Goal: Information Seeking & Learning: Learn about a topic

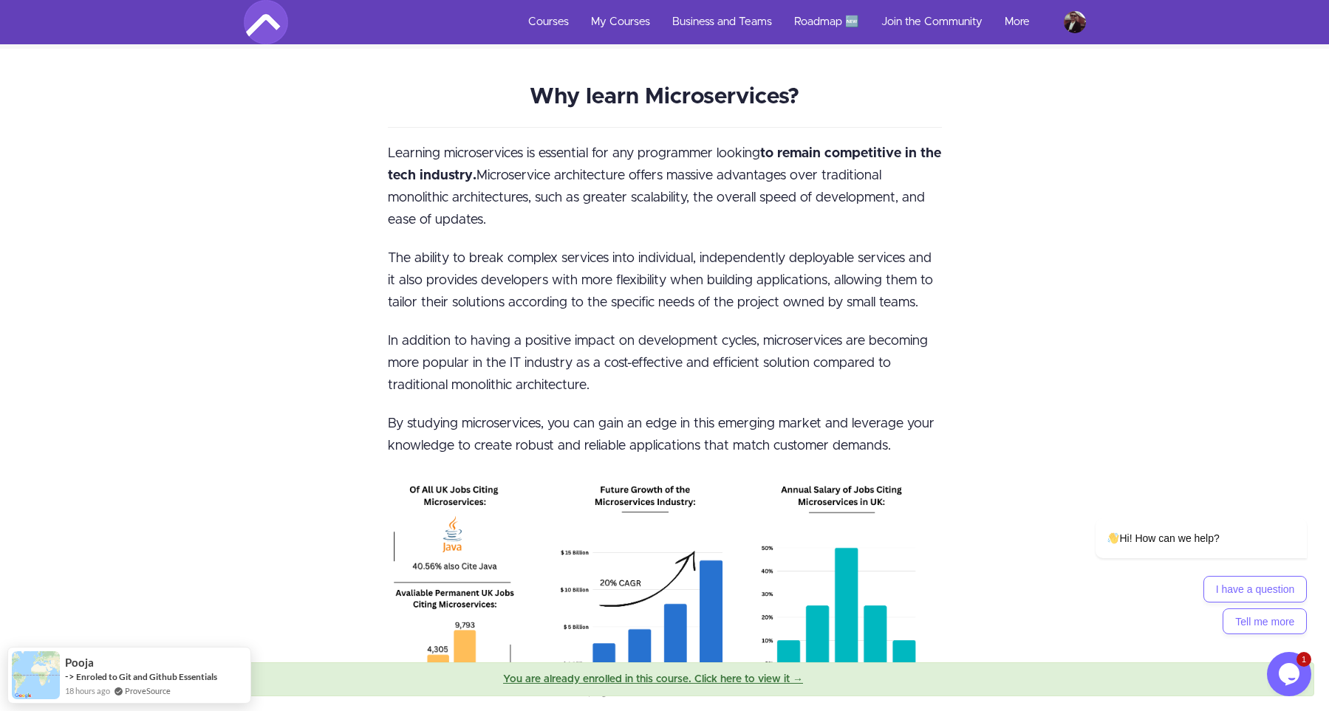
scroll to position [1529, 0]
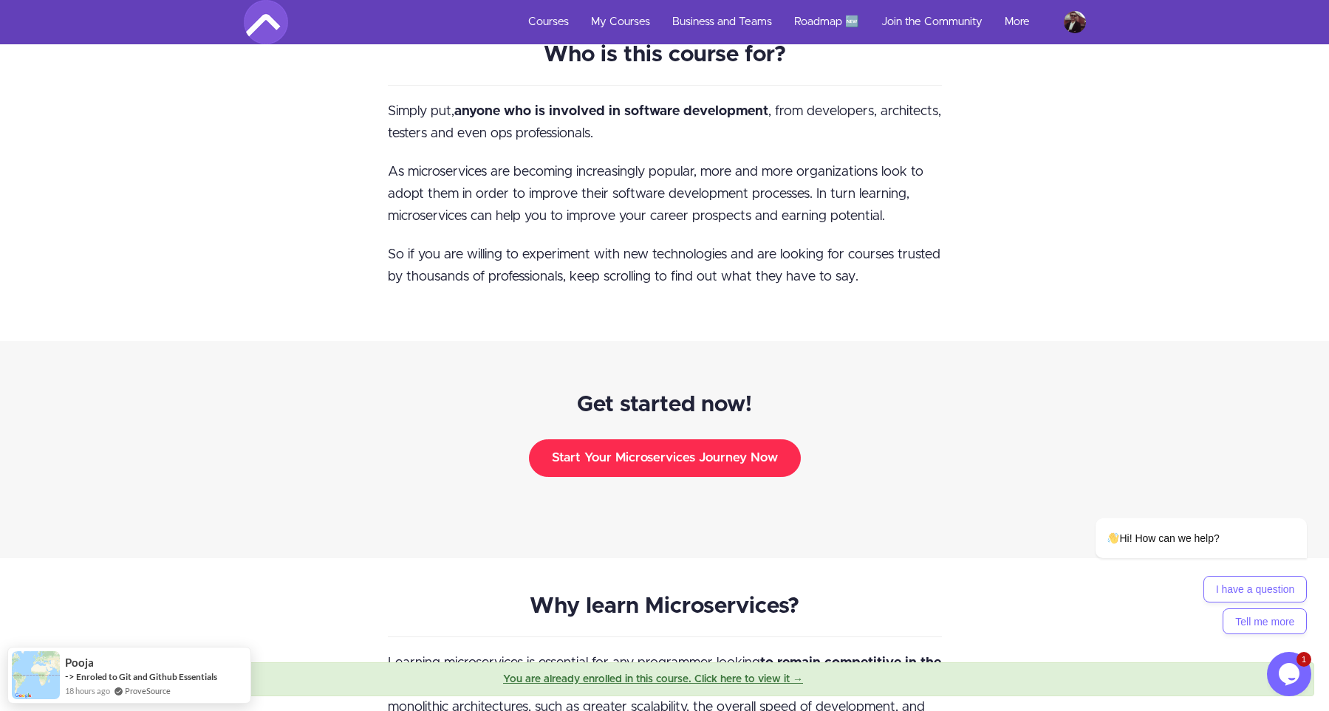
click at [612, 440] on button "Start Your Microservices Journey Now" at bounding box center [665, 458] width 272 height 37
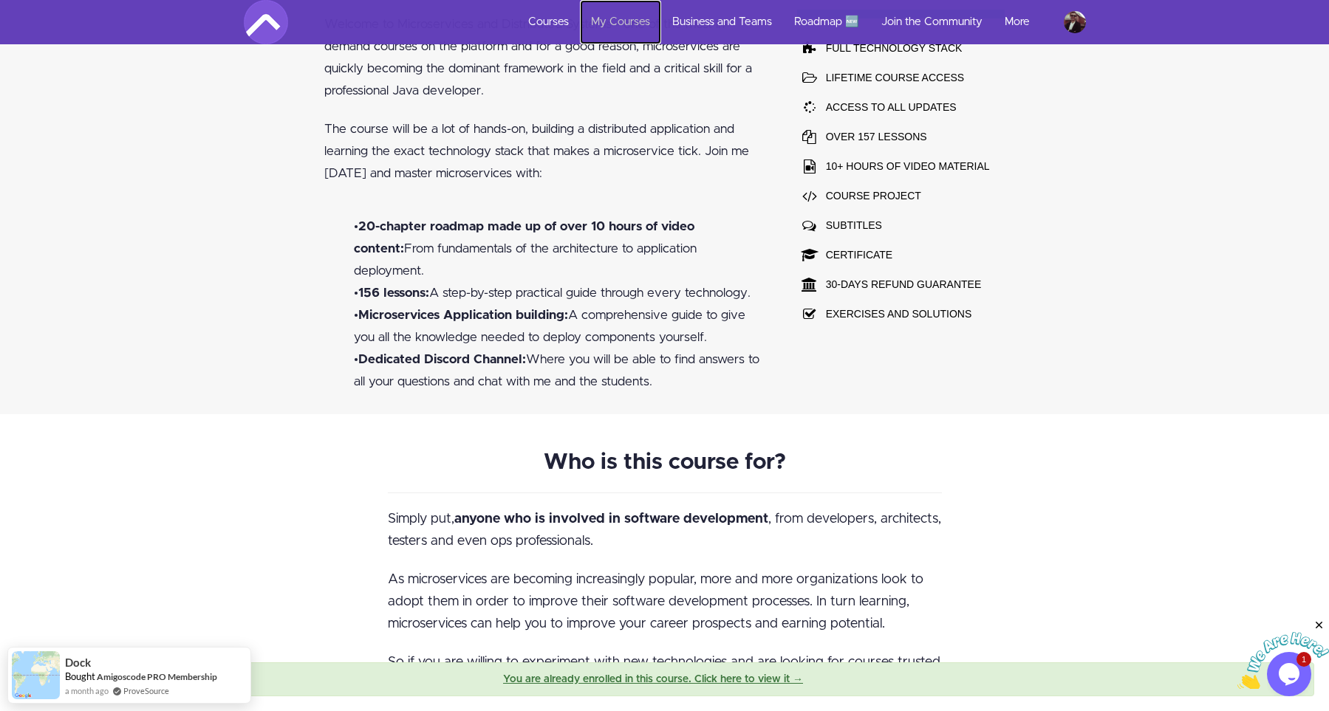
click at [601, 27] on link "My Courses" at bounding box center [620, 22] width 81 height 44
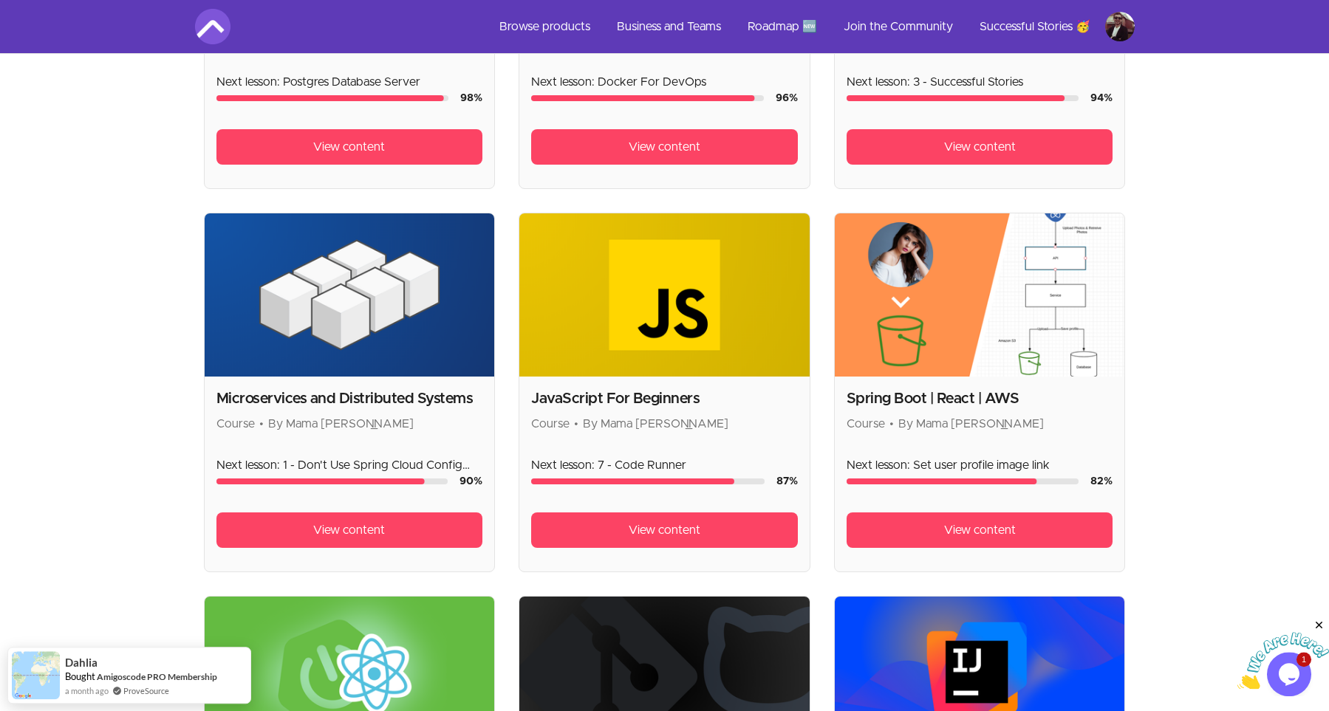
scroll to position [612, 0]
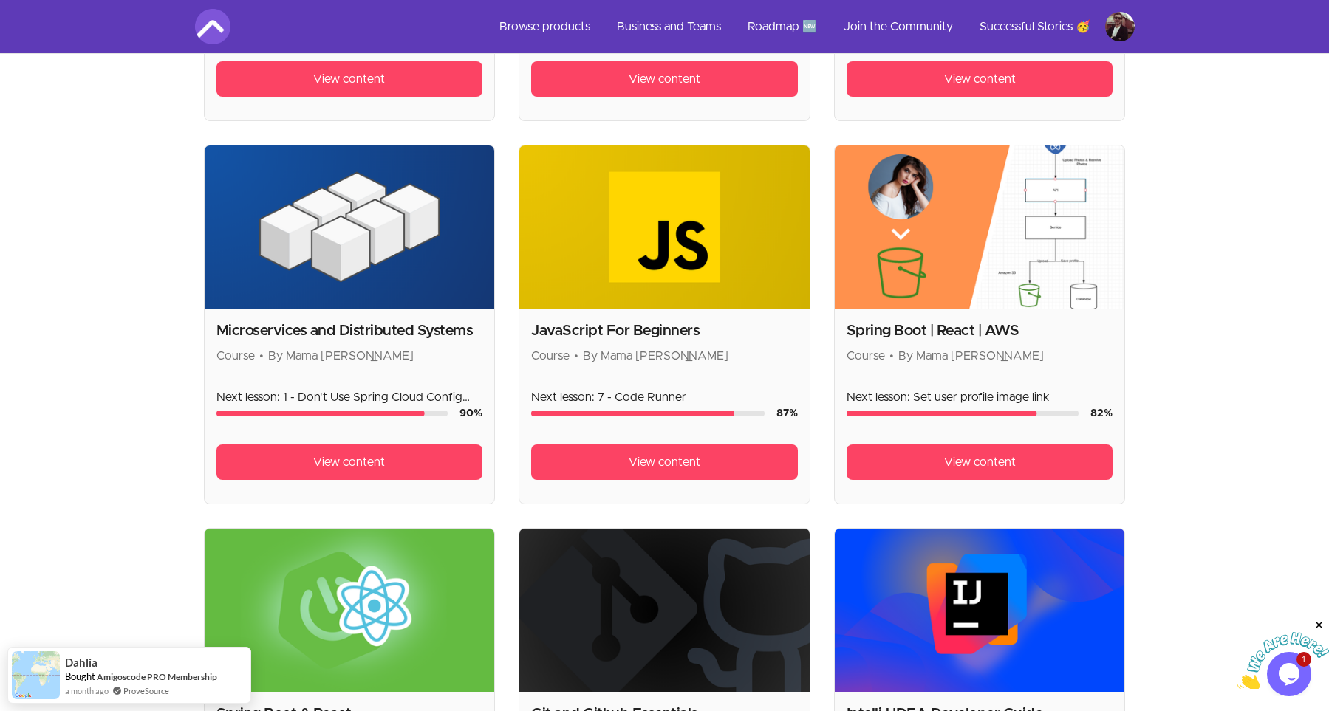
click at [352, 324] on h2 "Microservices and Distributed Systems" at bounding box center [349, 331] width 267 height 21
click at [332, 259] on img at bounding box center [350, 227] width 290 height 163
click at [349, 466] on span "View content" at bounding box center [349, 463] width 72 height 18
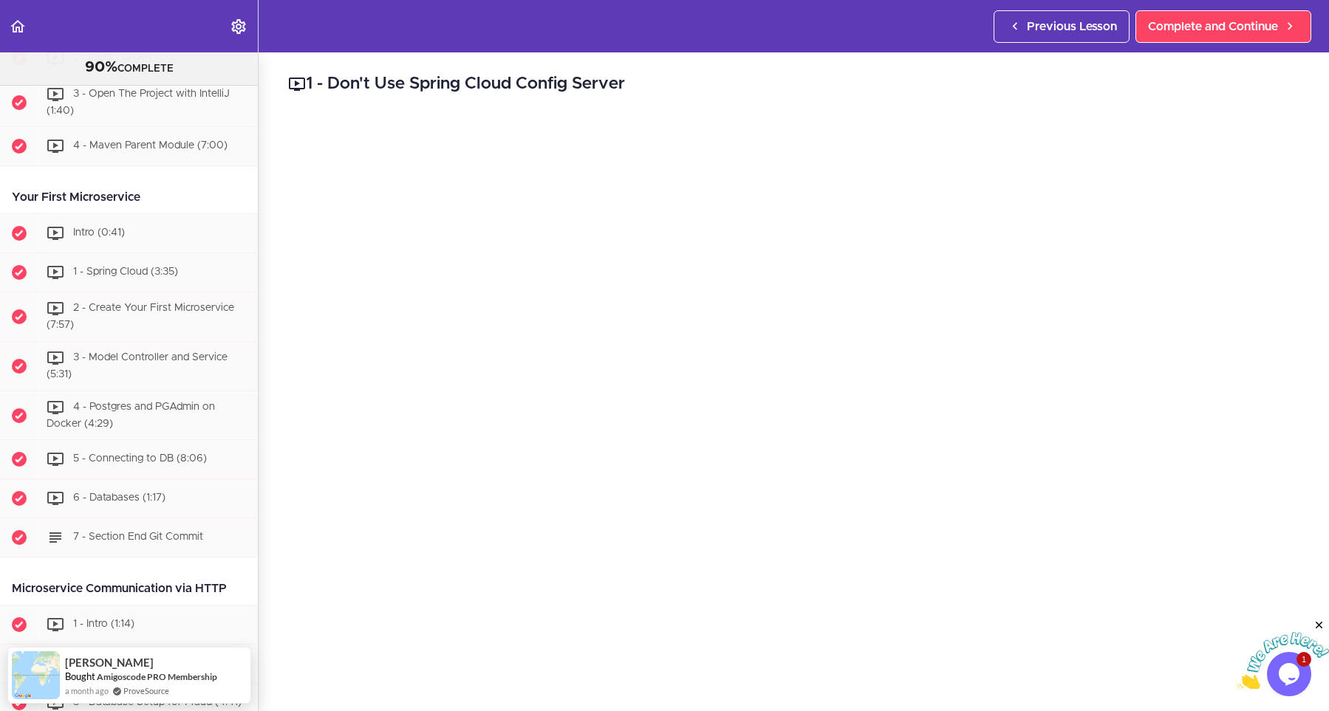
scroll to position [301, 0]
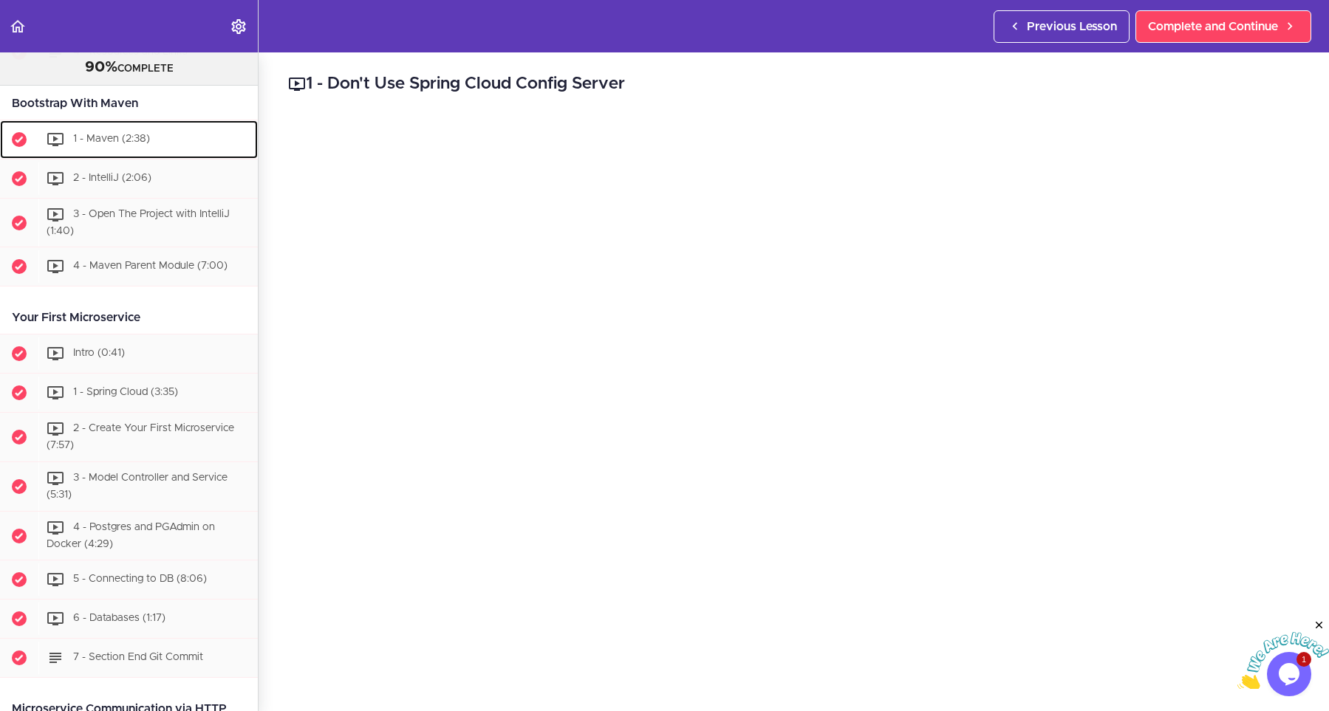
click at [92, 152] on div "1 - Maven (2:38)" at bounding box center [147, 139] width 219 height 33
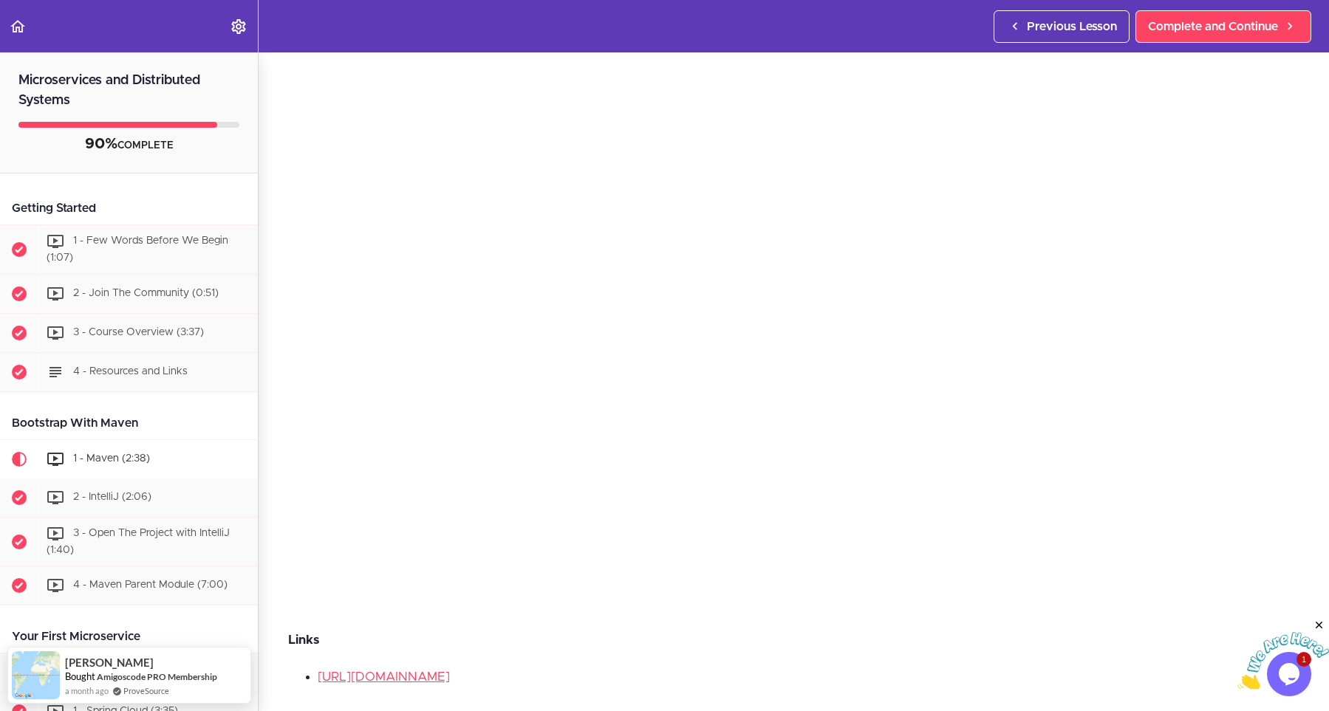
scroll to position [133, 0]
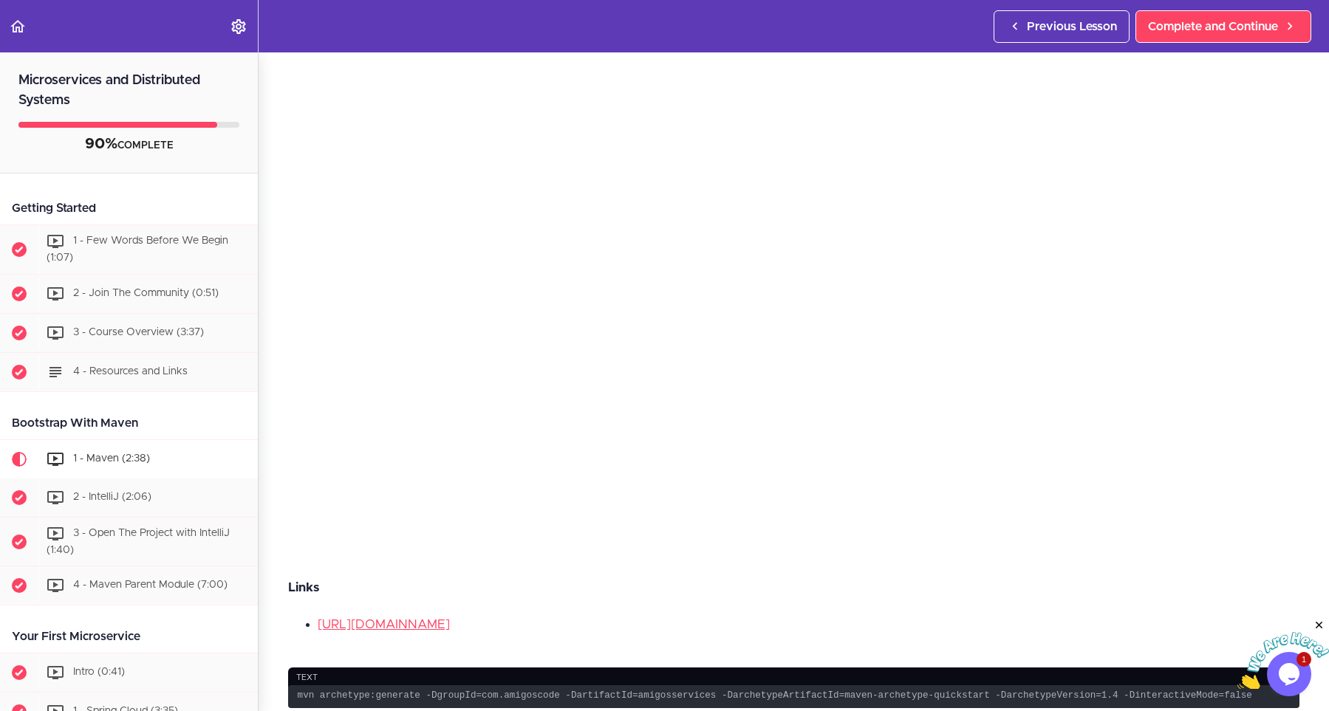
click at [808, 608] on div "Links https://maven.apache.org/guides/mini/guide-creating-archetypes.html" at bounding box center [793, 611] width 1011 height 69
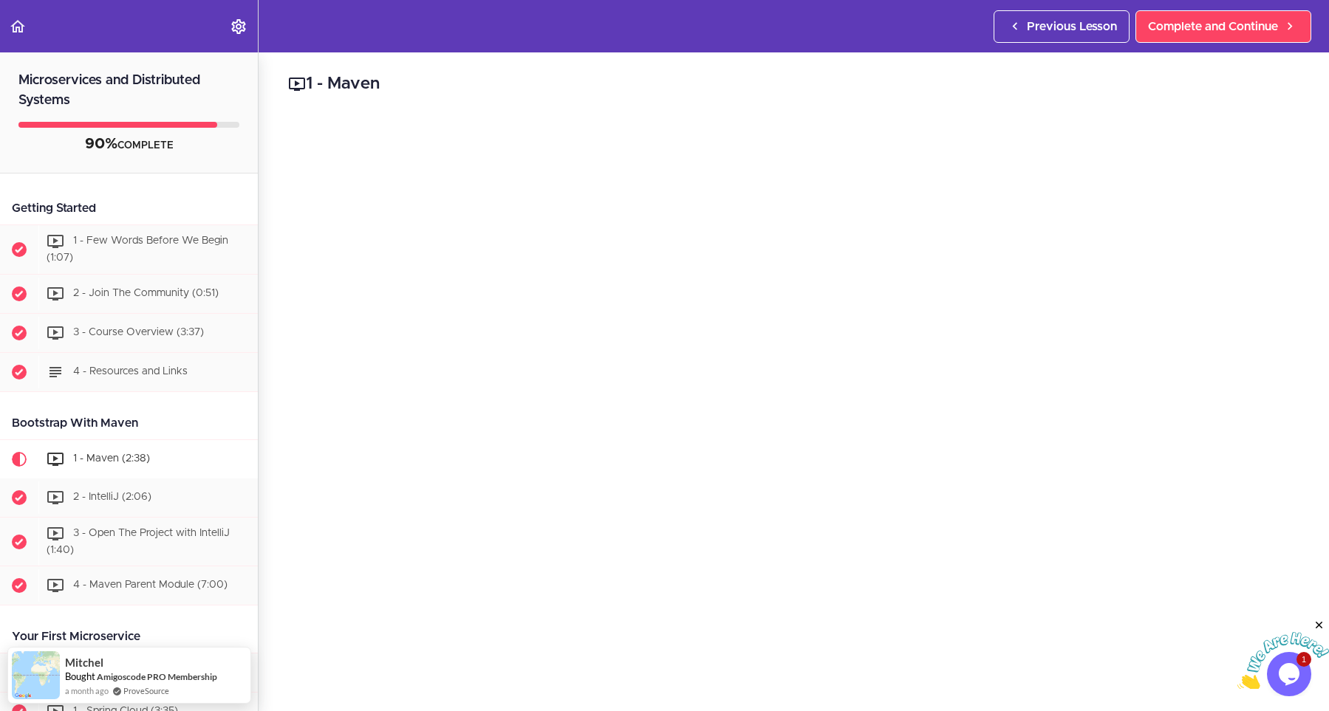
click at [1241, 664] on img at bounding box center [1284, 661] width 92 height 58
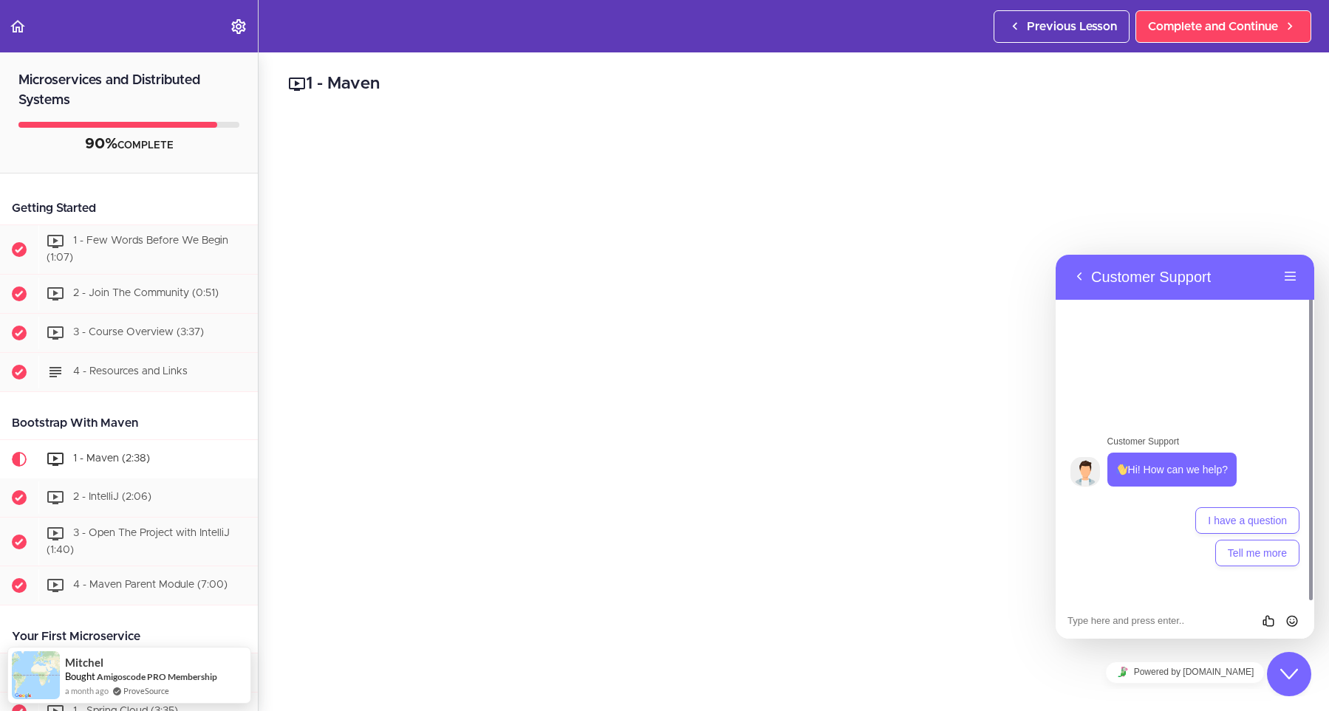
click at [1279, 665] on button "Close Chat This icon closes the chat window." at bounding box center [1289, 674] width 44 height 44
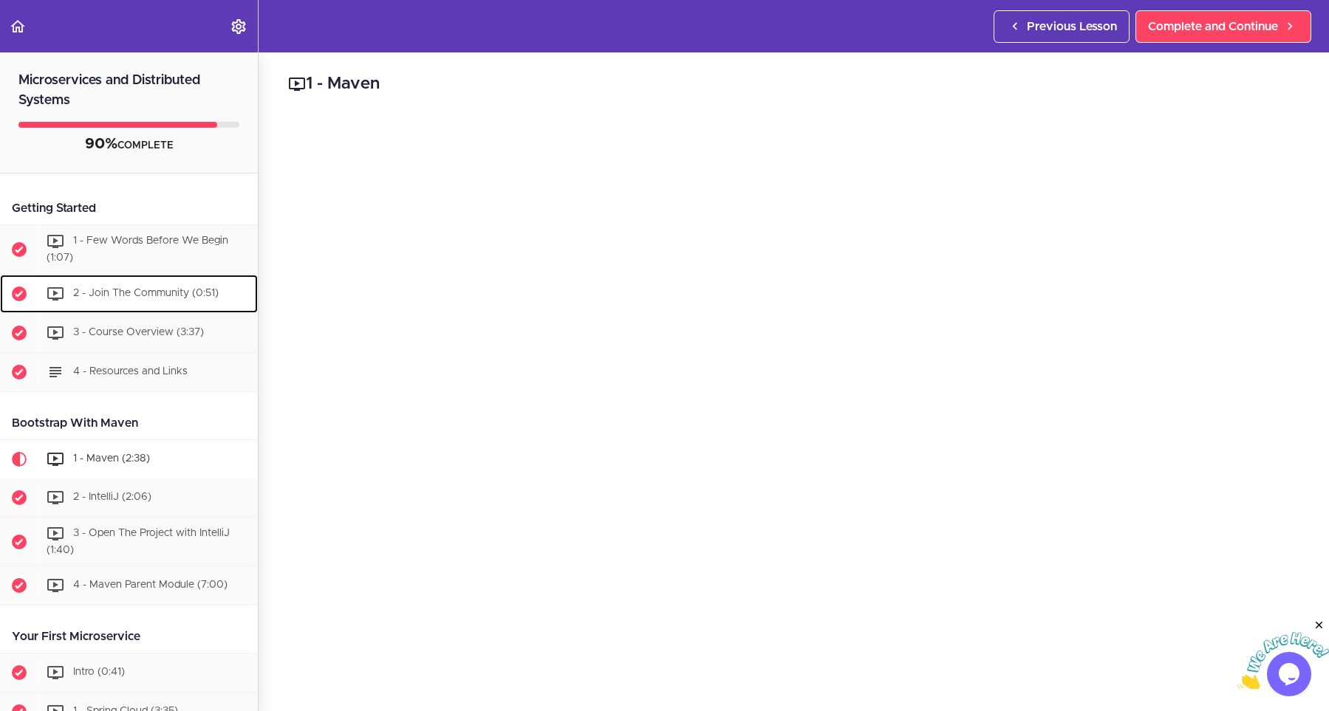
click at [195, 290] on span "2 - Join The Community (0:51)" at bounding box center [146, 293] width 146 height 10
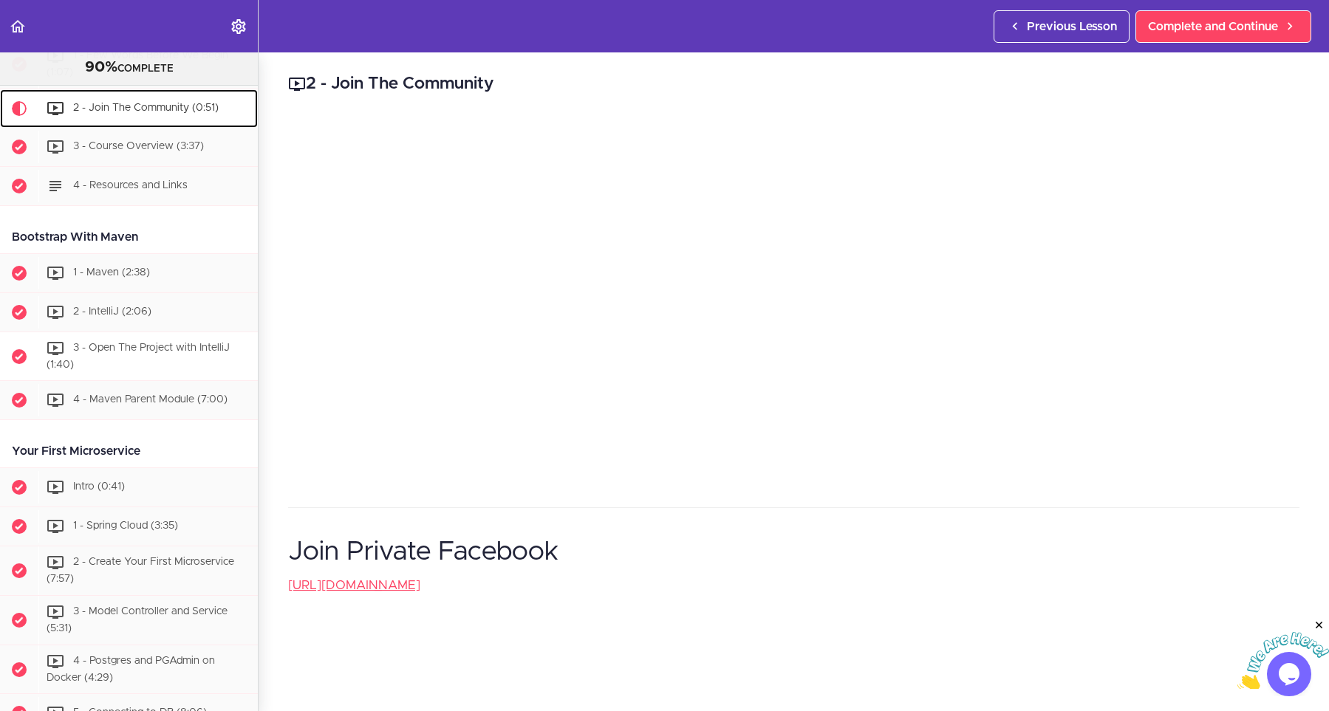
scroll to position [167, 0]
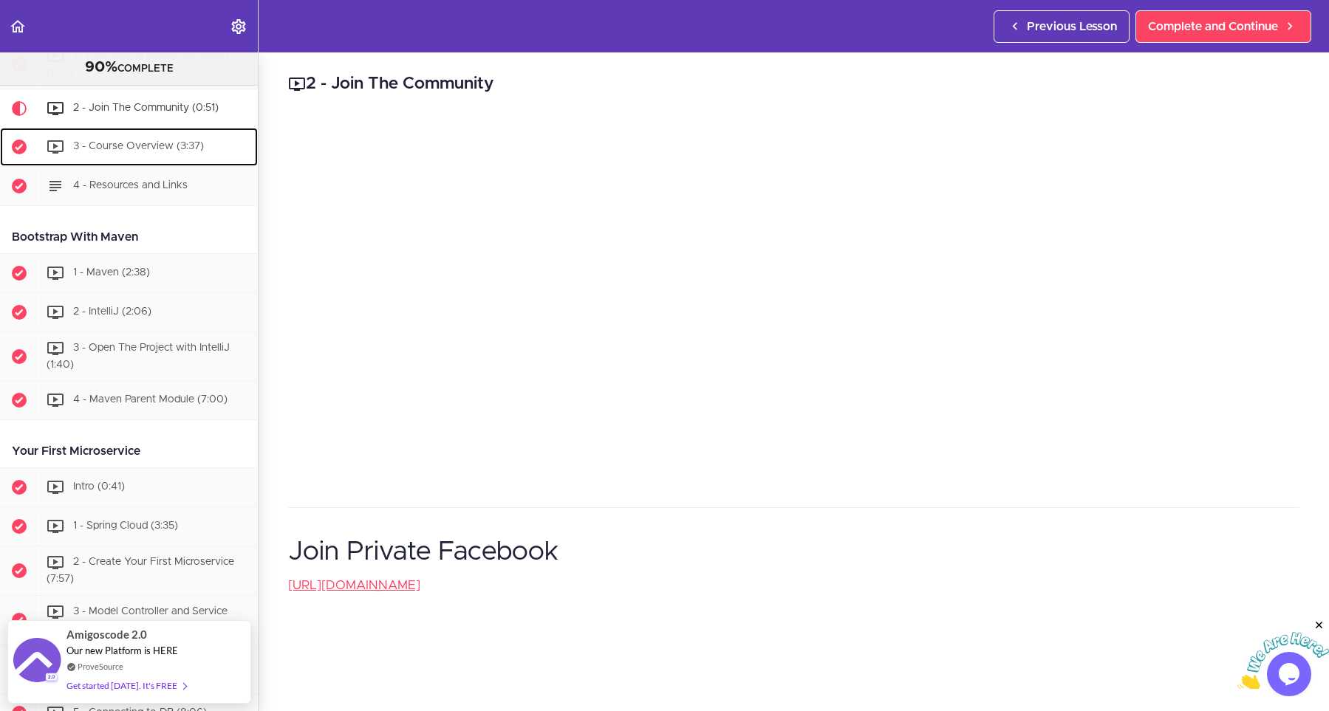
click at [75, 156] on div "3 - Course Overview (3:37)" at bounding box center [147, 147] width 219 height 33
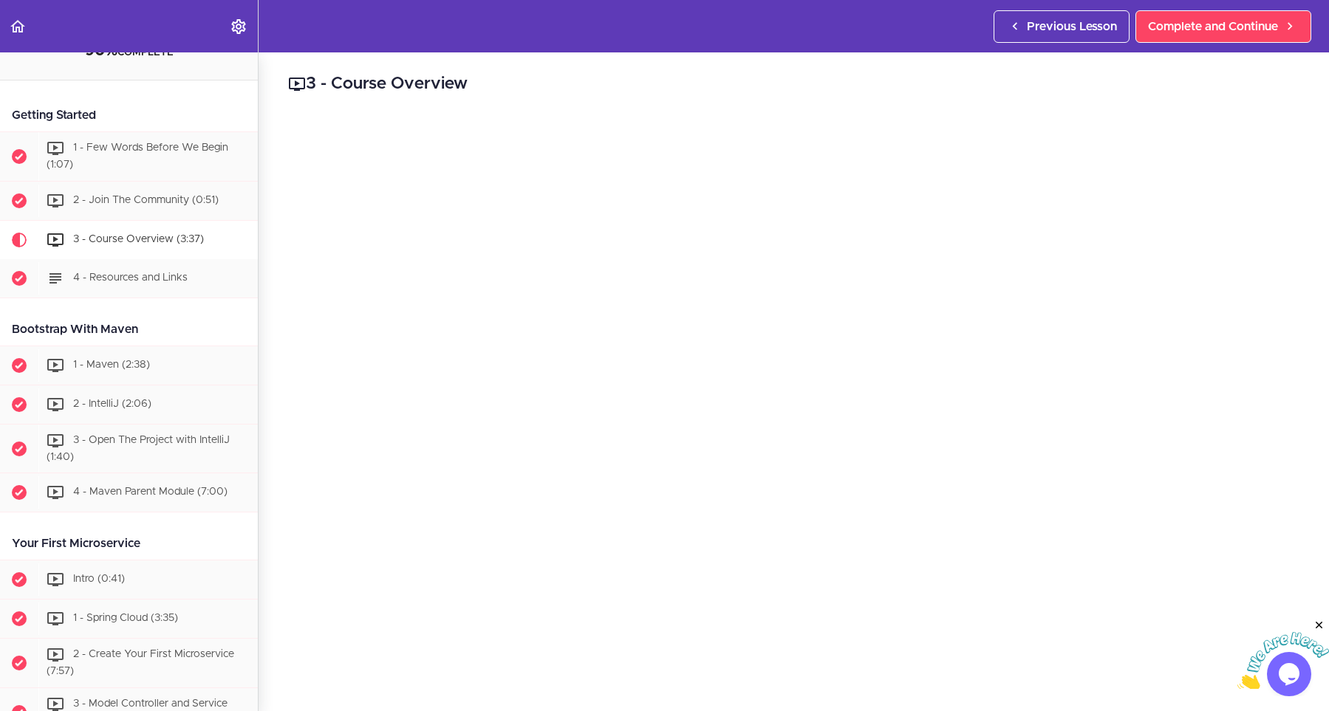
scroll to position [55, 0]
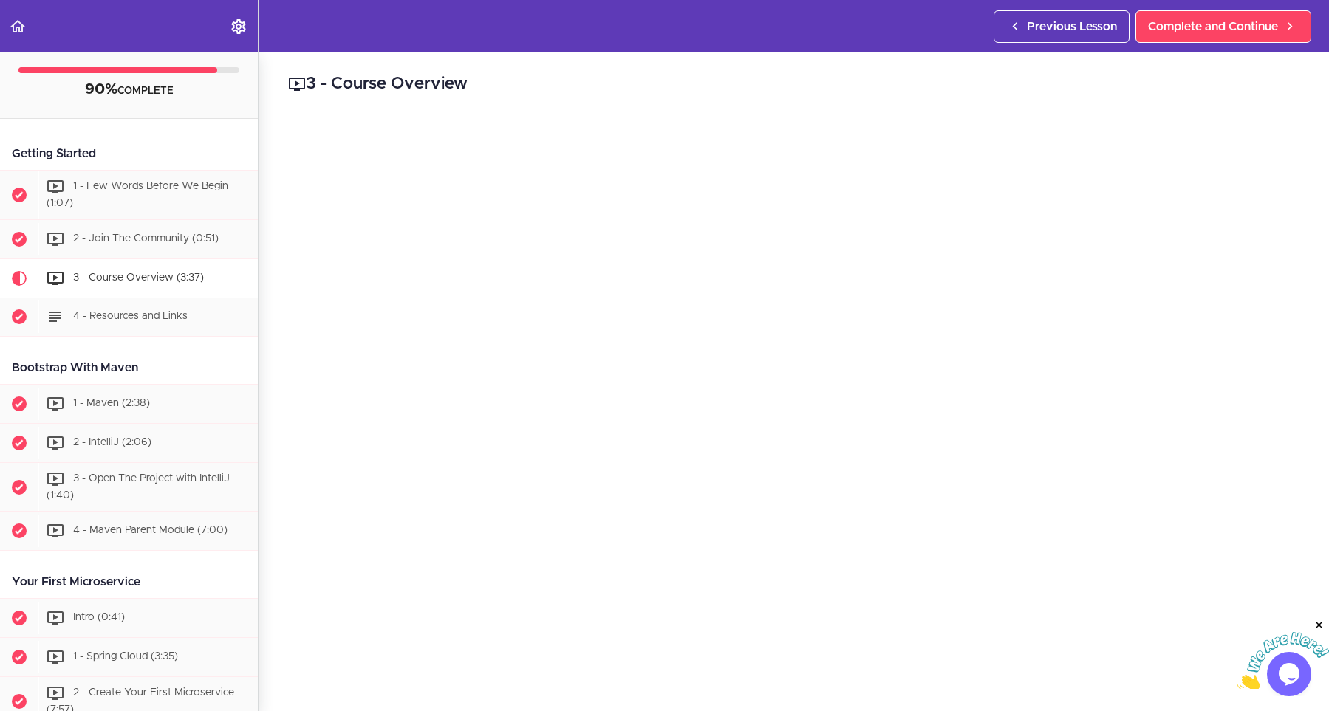
drag, startPoint x: 137, startPoint y: 361, endPoint x: 19, endPoint y: 363, distance: 118.2
click at [19, 363] on div "Bootstrap With Maven" at bounding box center [129, 368] width 258 height 33
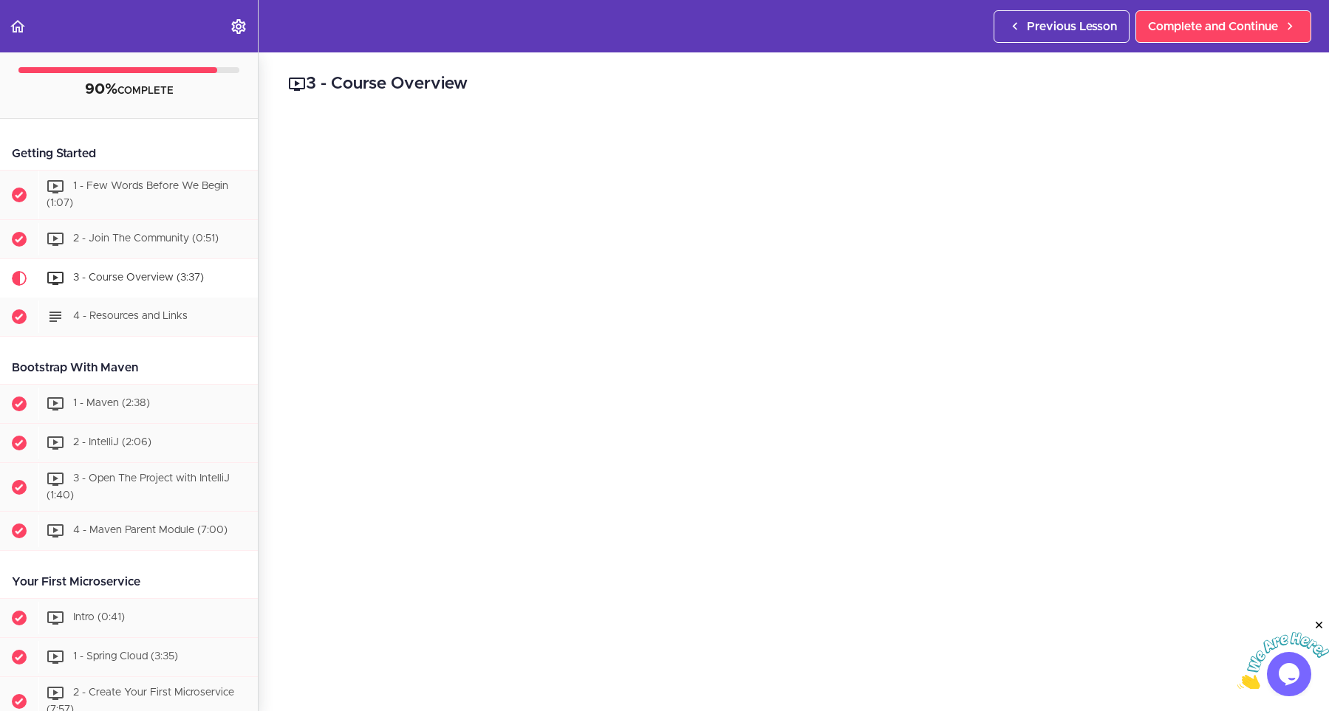
click at [19, 363] on div "Bootstrap With Maven" at bounding box center [129, 368] width 258 height 33
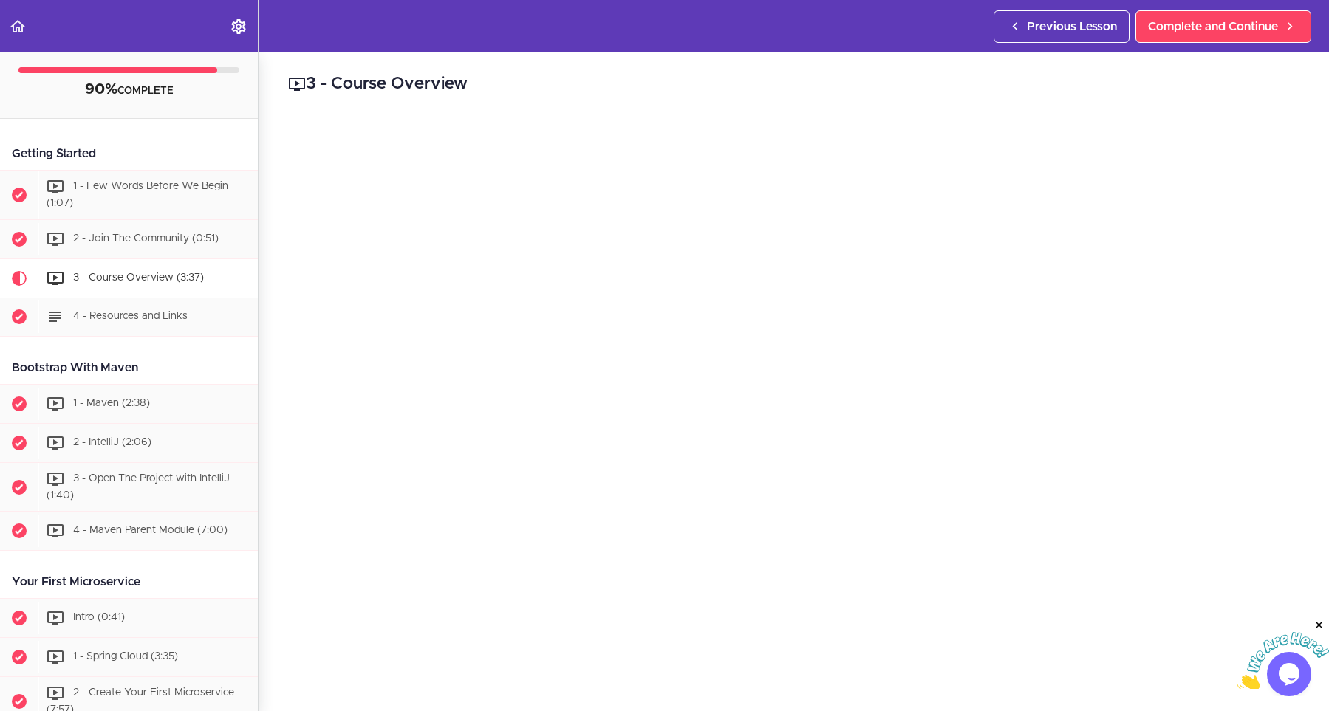
scroll to position [0, 0]
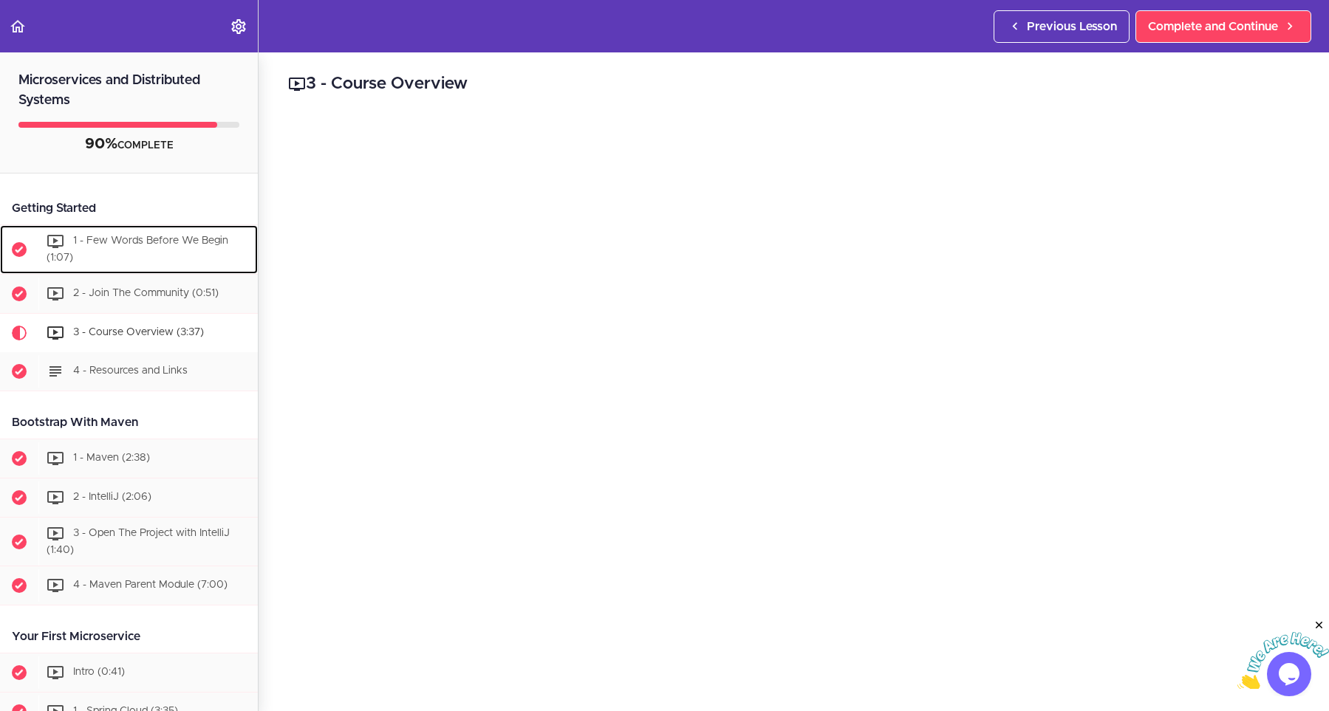
click at [170, 236] on div "1 - Few Words Before We Begin (1:07)" at bounding box center [147, 249] width 219 height 49
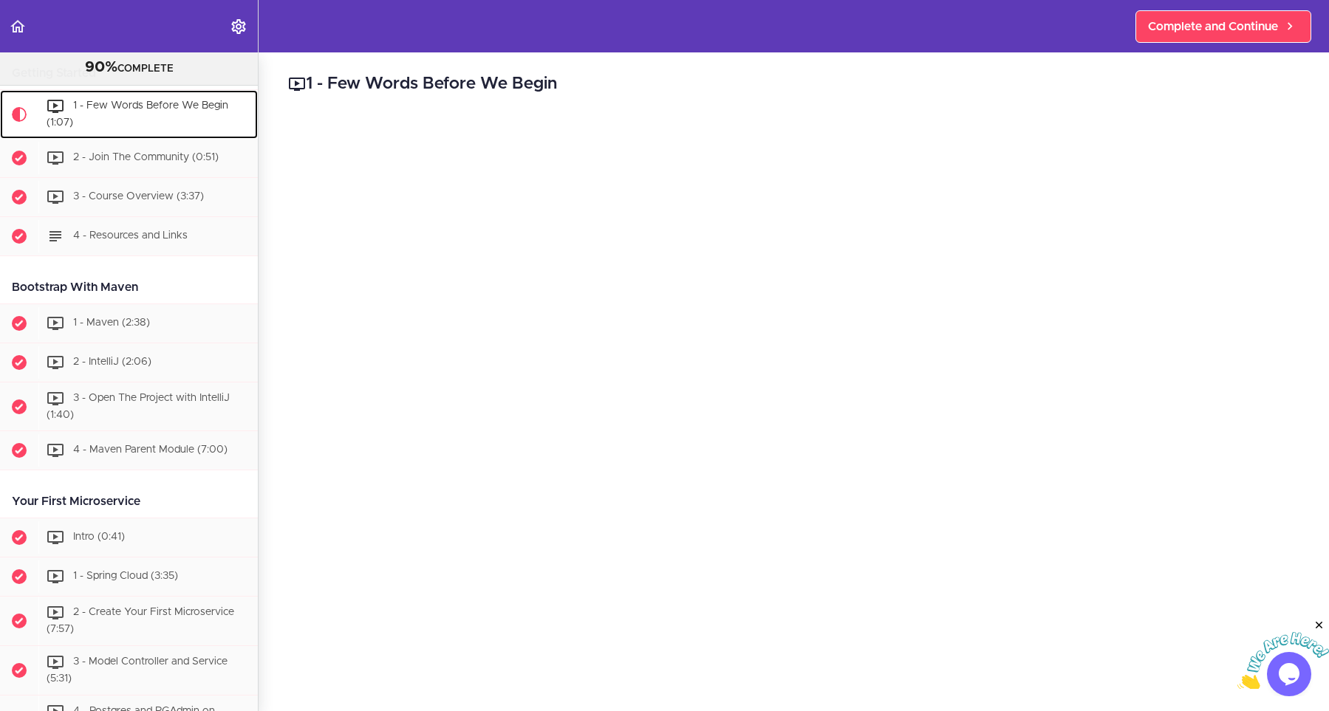
scroll to position [117, 0]
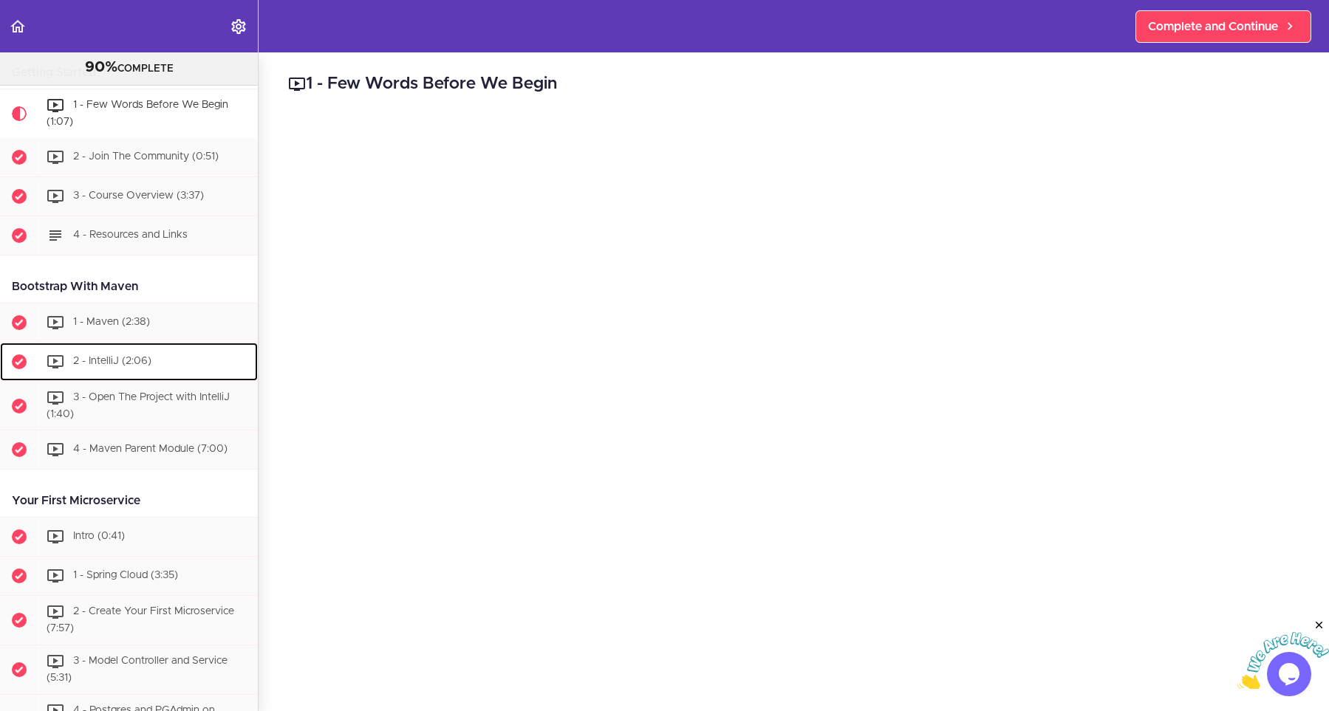
click at [111, 366] on span "2 - IntelliJ (2:06)" at bounding box center [112, 361] width 78 height 10
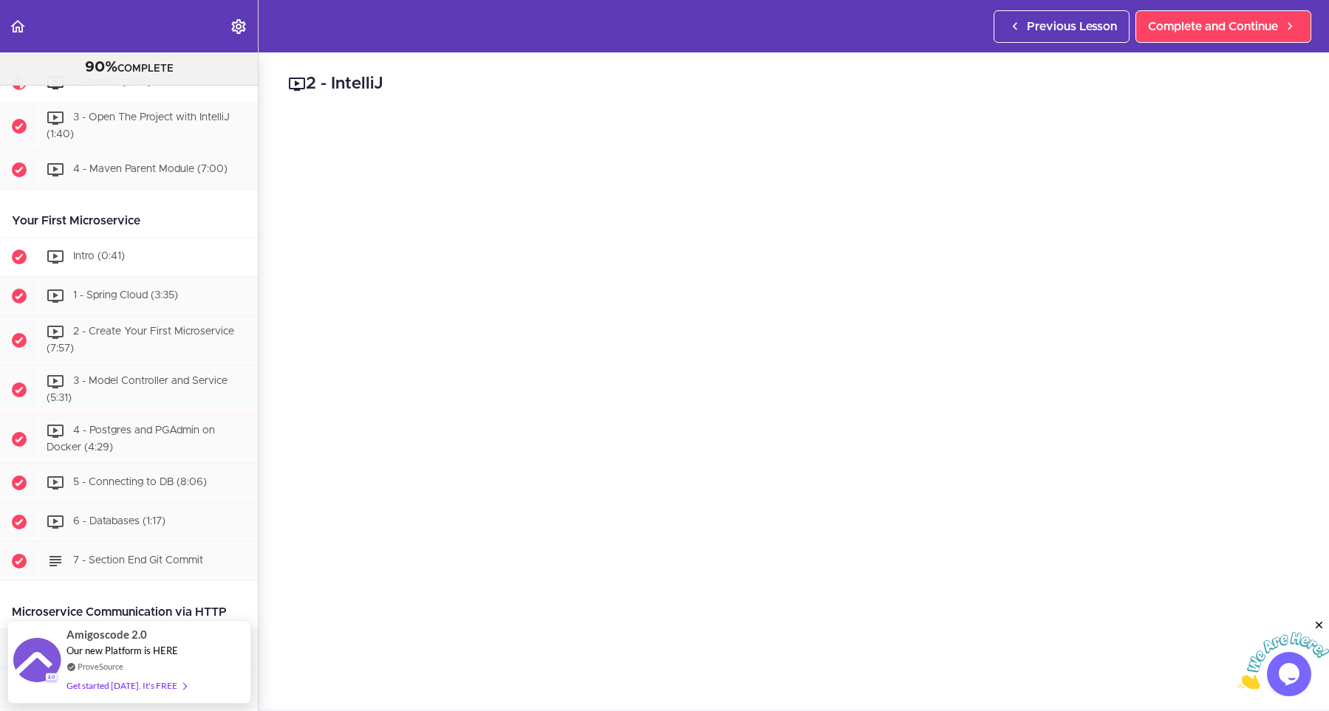
scroll to position [287, 0]
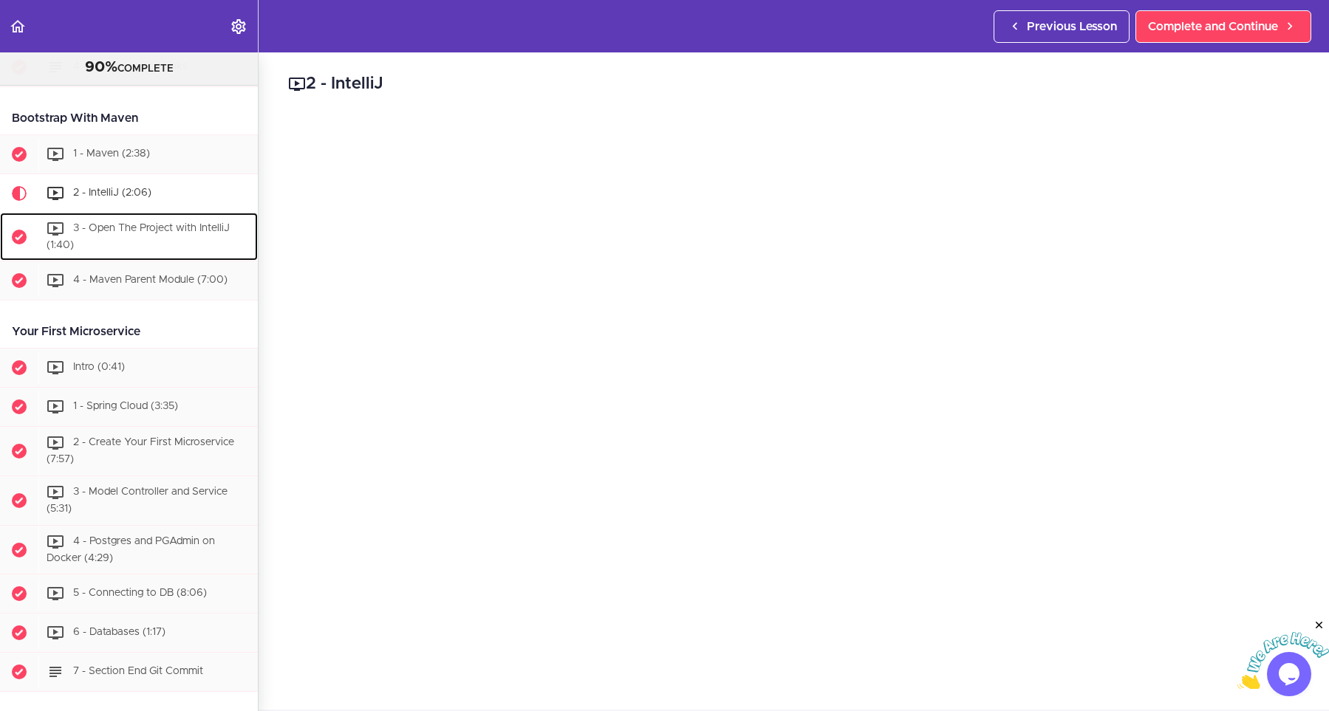
click at [151, 252] on div "3 - Open The Project with IntelliJ (1:40)" at bounding box center [147, 237] width 219 height 49
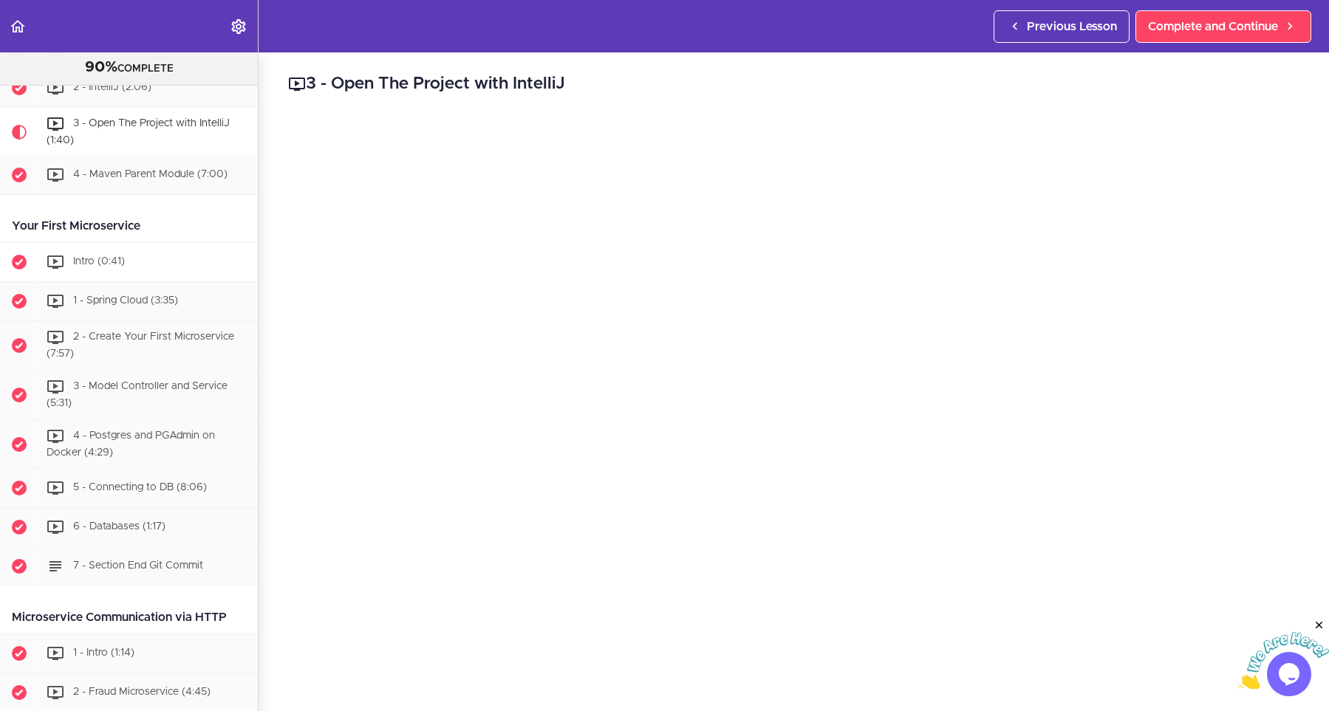
scroll to position [326, 0]
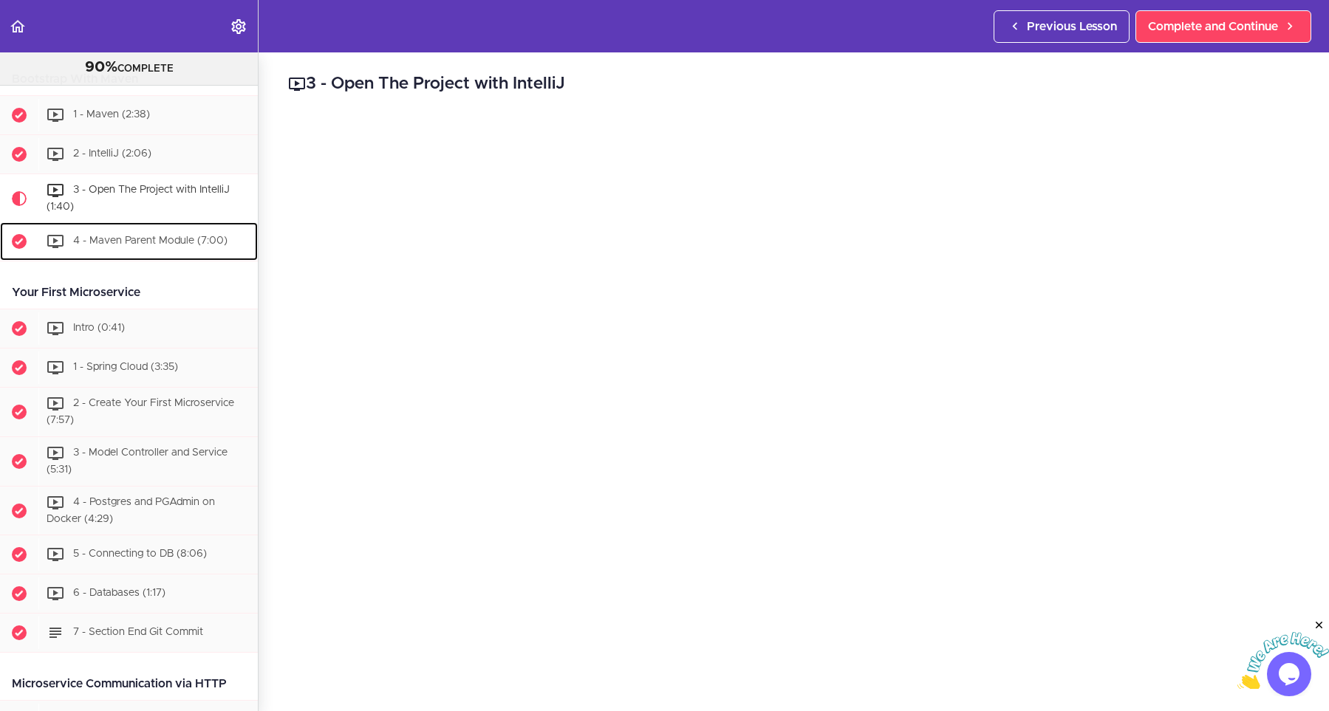
click at [129, 234] on div "4 - Maven Parent Module (7:00)" at bounding box center [147, 241] width 219 height 33
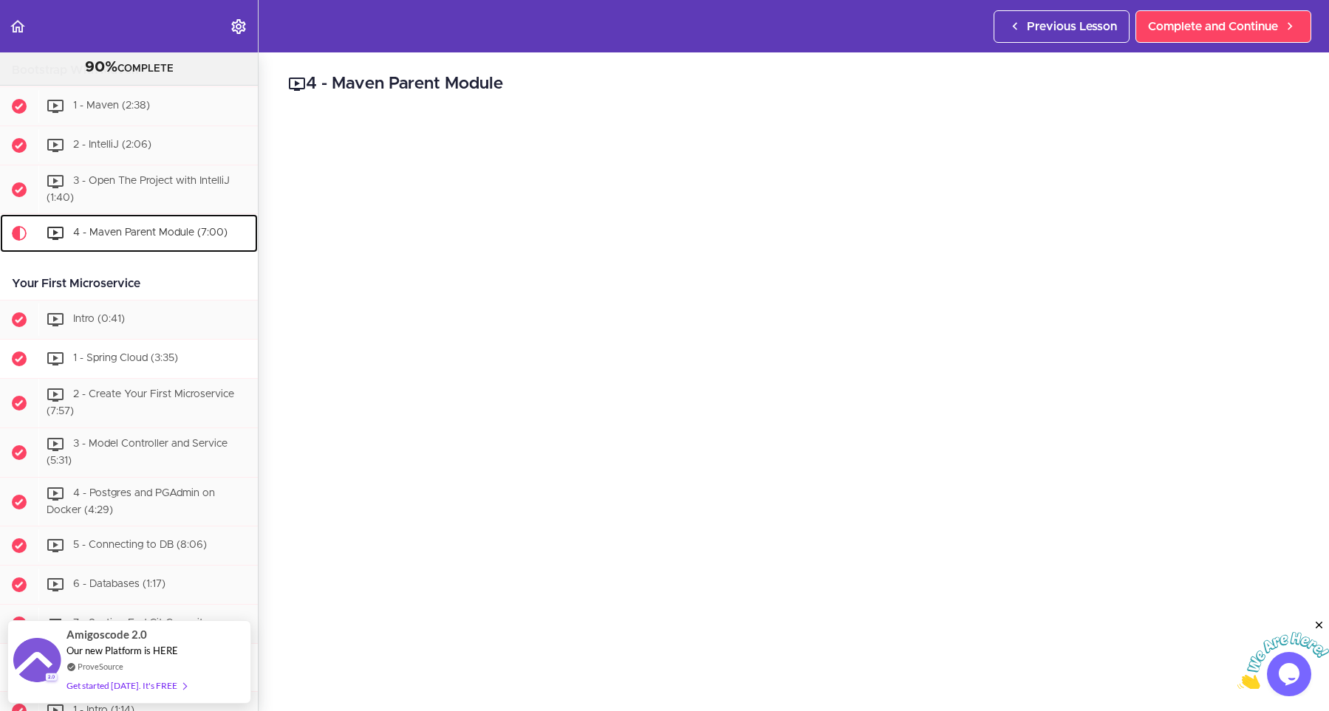
scroll to position [309, 0]
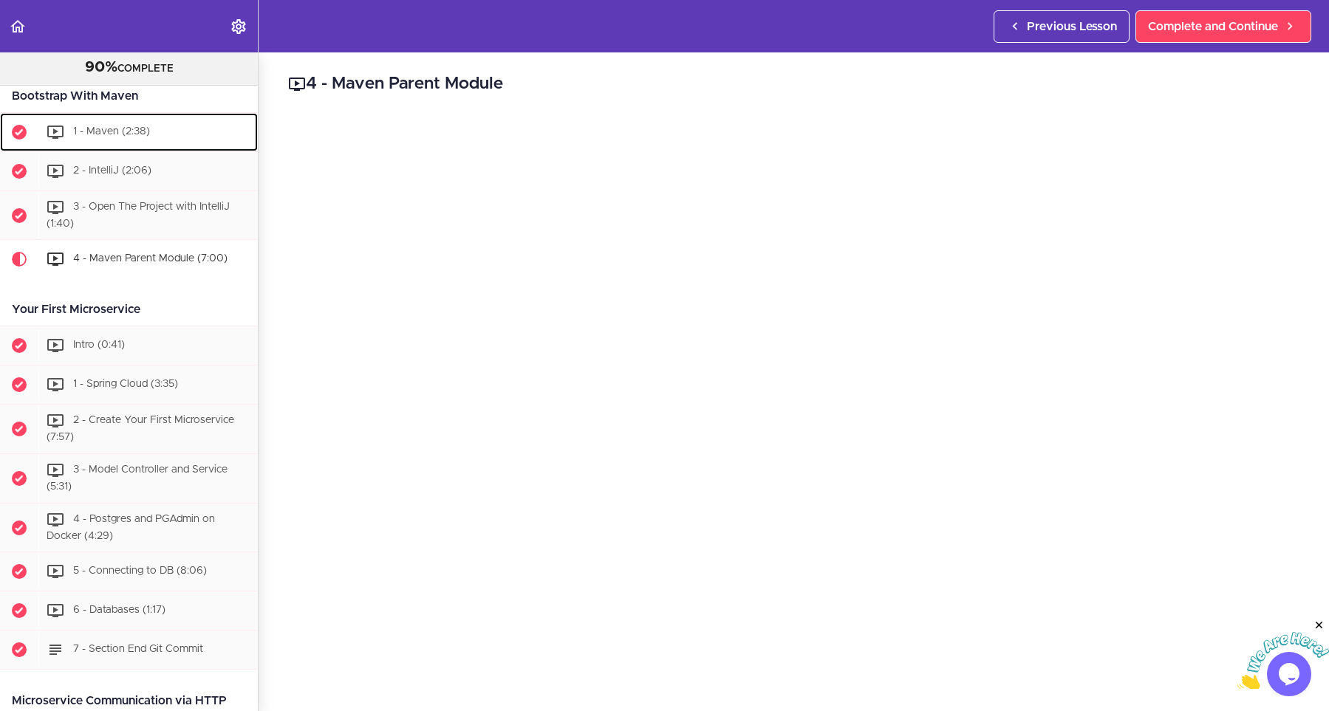
click at [163, 136] on div "1 - Maven (2:38)" at bounding box center [147, 132] width 219 height 33
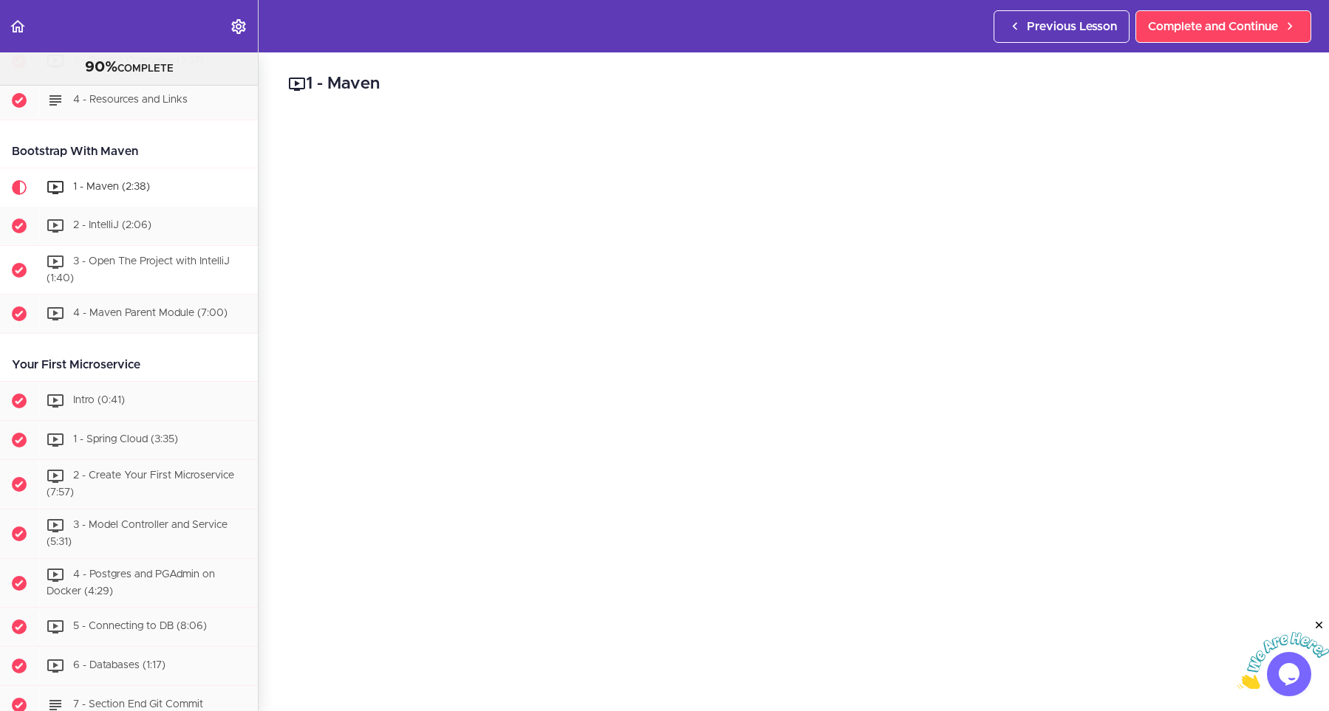
scroll to position [274, 0]
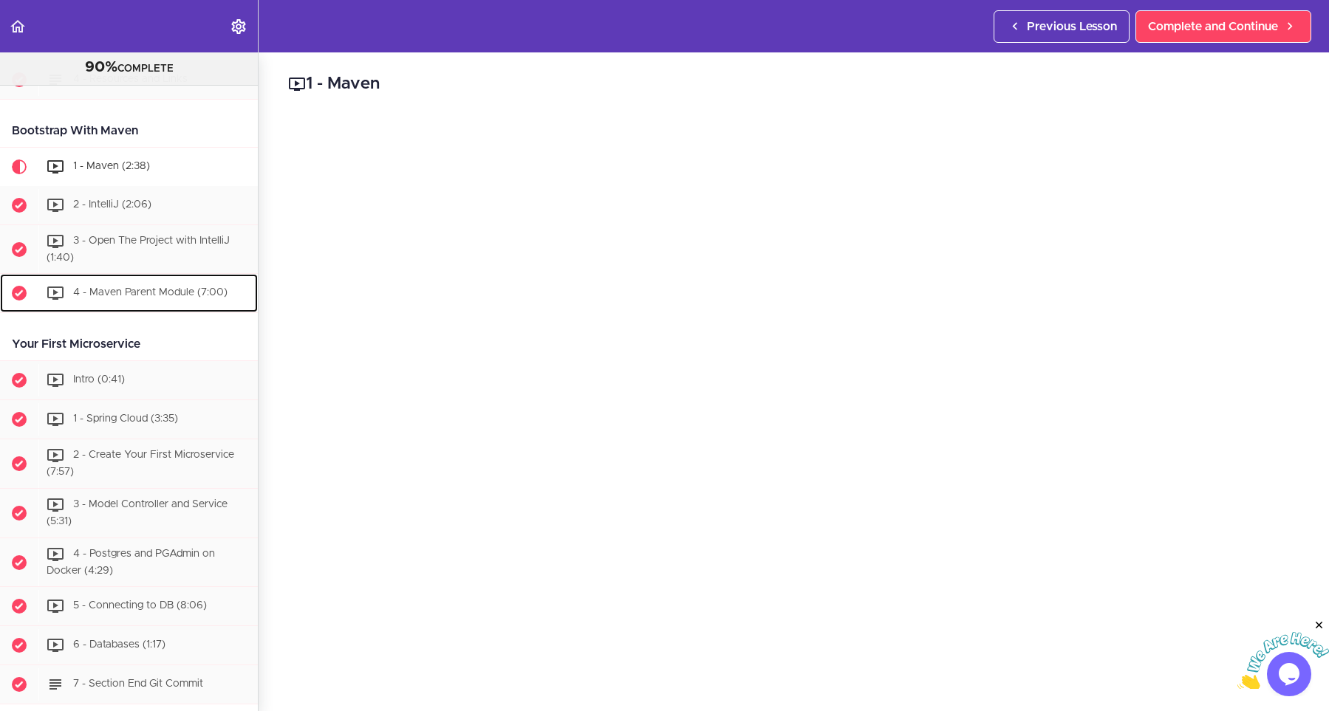
click at [129, 288] on div "4 - Maven Parent Module (7:00)" at bounding box center [147, 293] width 219 height 33
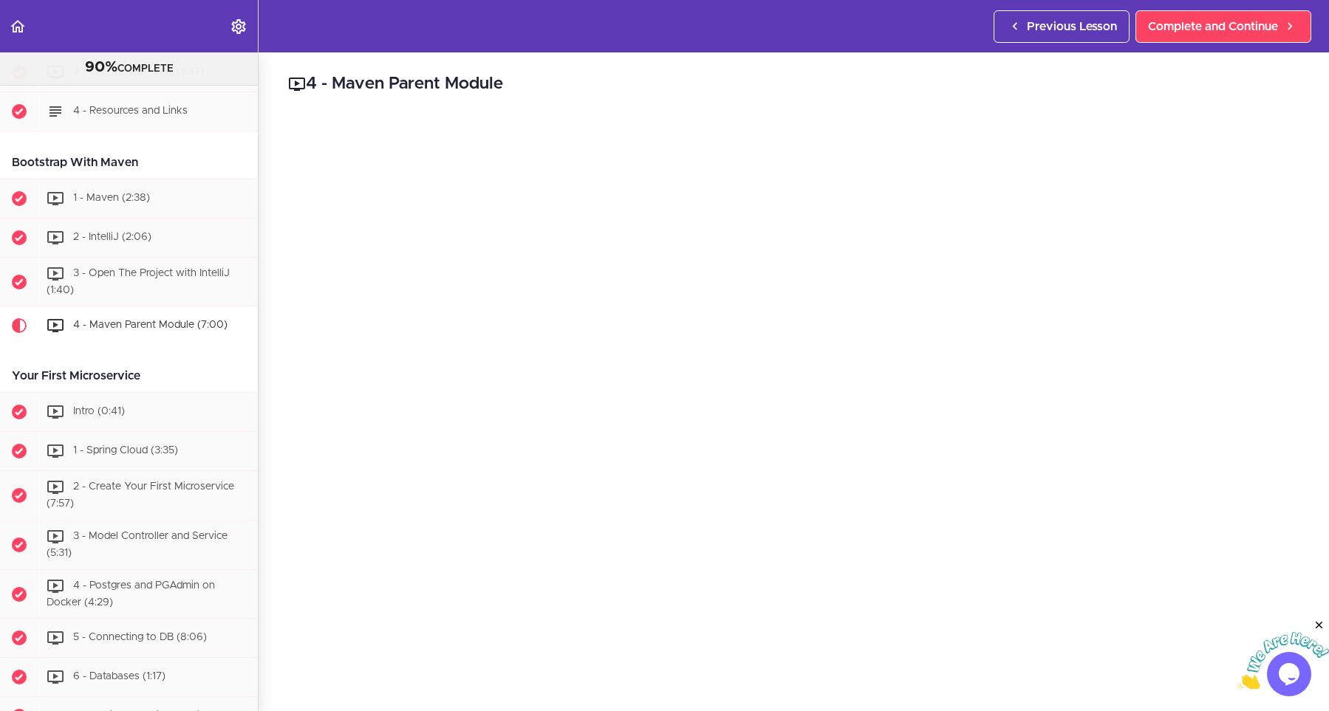
scroll to position [66, 0]
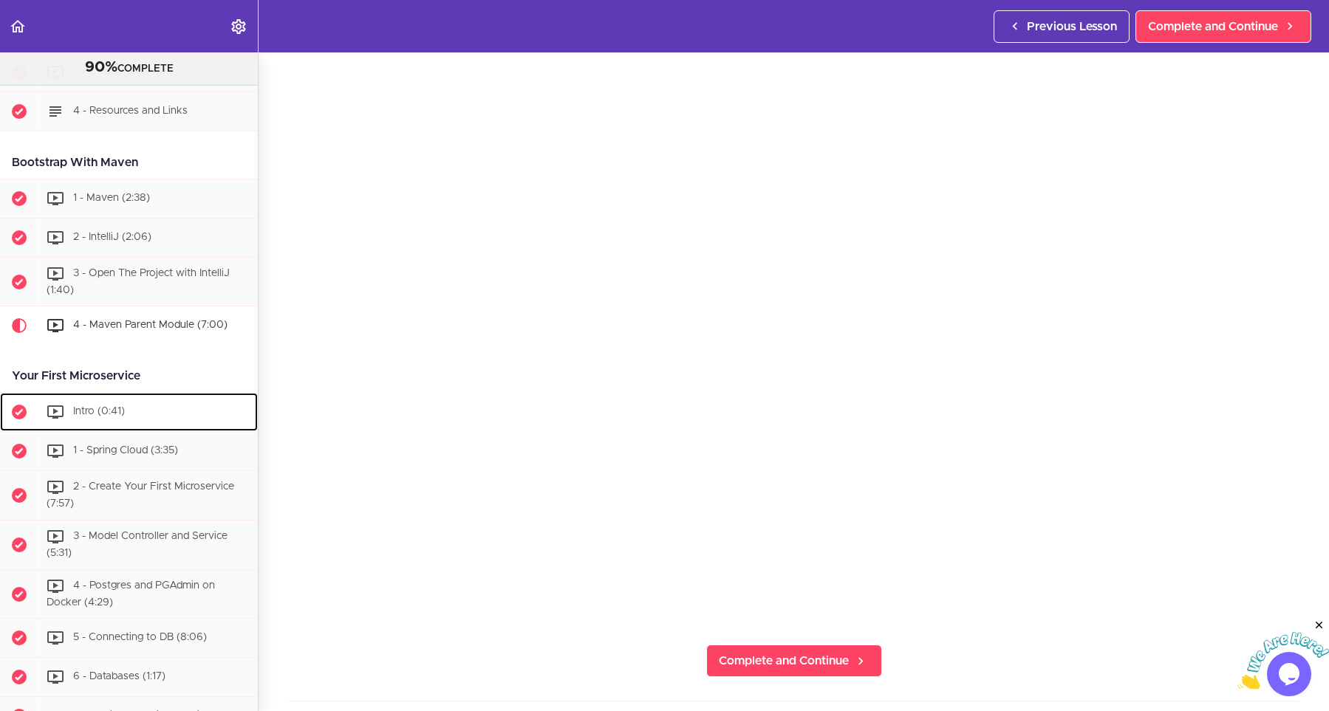
click at [86, 414] on span "Intro (0:41)" at bounding box center [99, 412] width 52 height 10
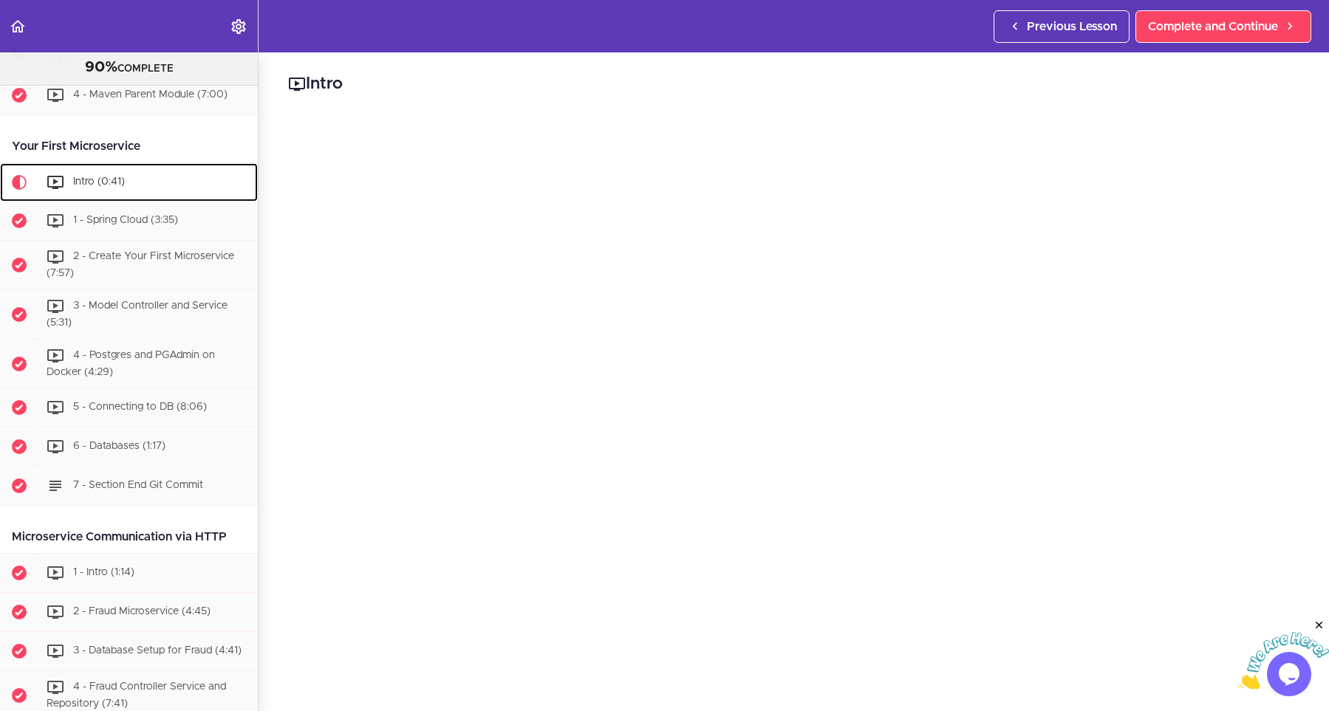
scroll to position [529, 0]
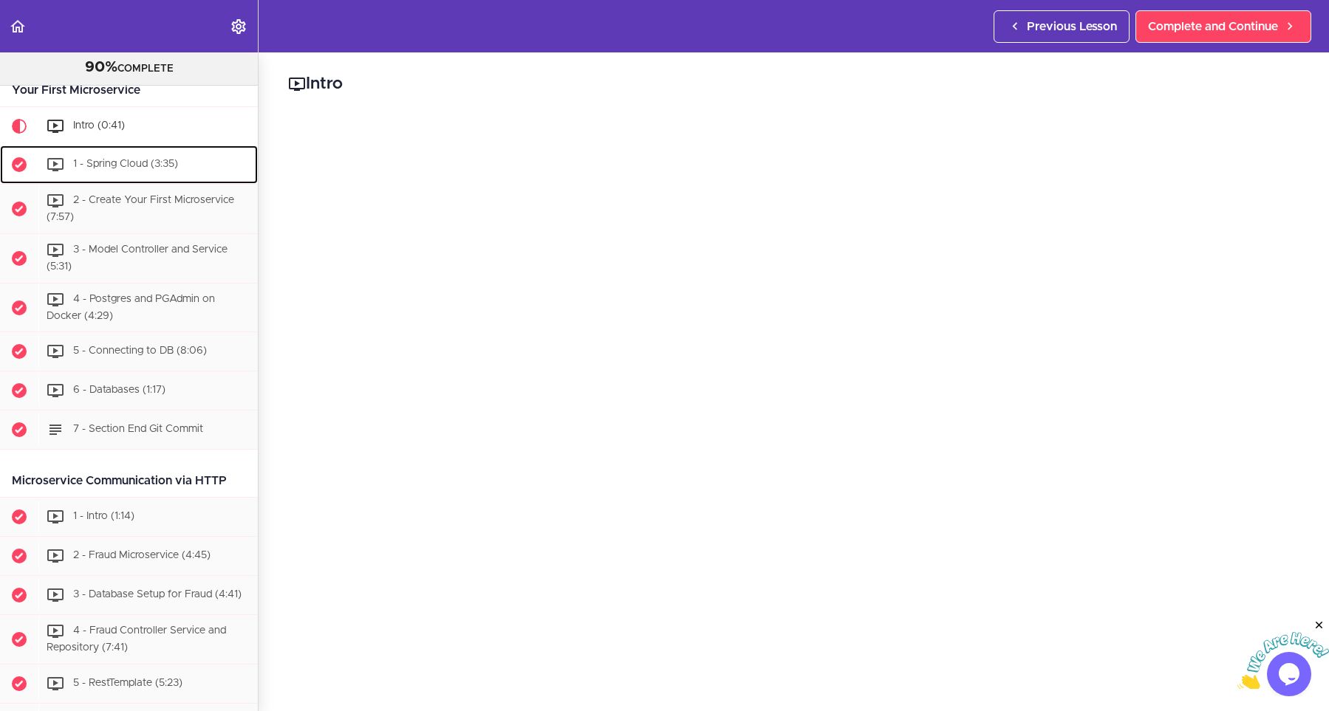
click at [139, 160] on span "1 - Spring Cloud (3:35)" at bounding box center [125, 165] width 105 height 10
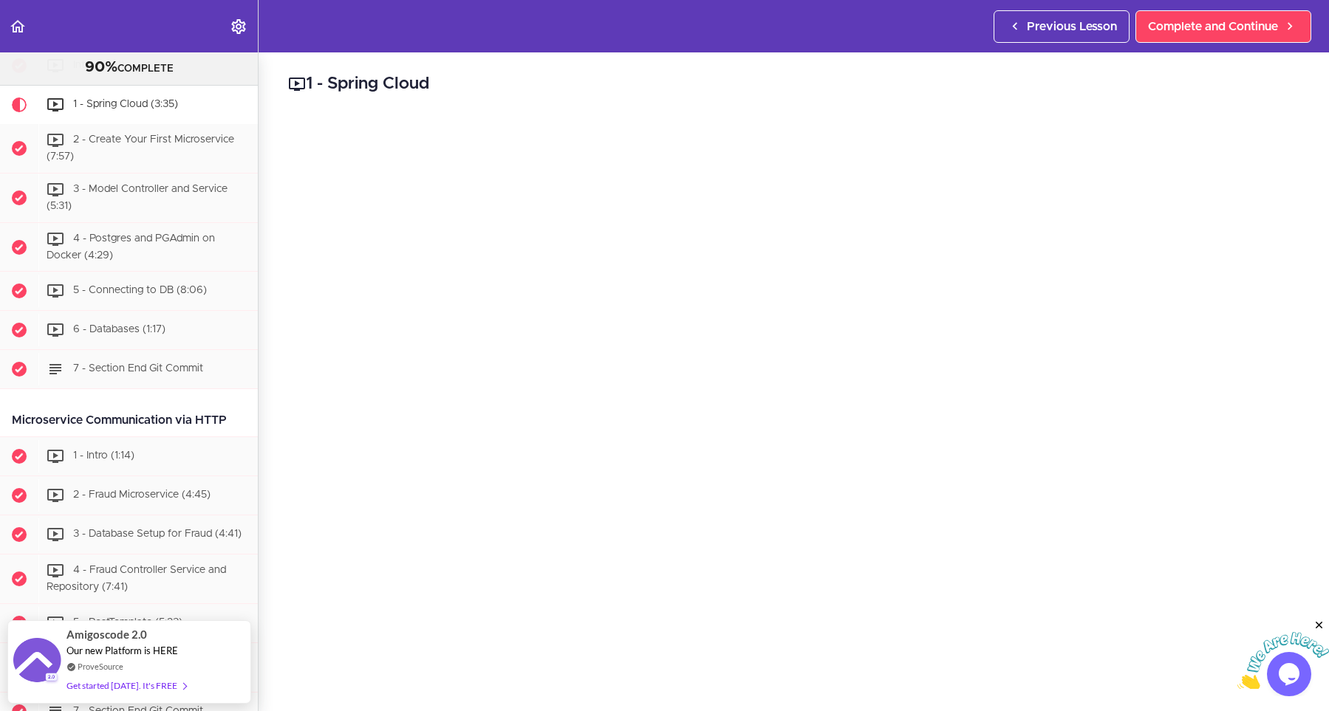
scroll to position [568, 0]
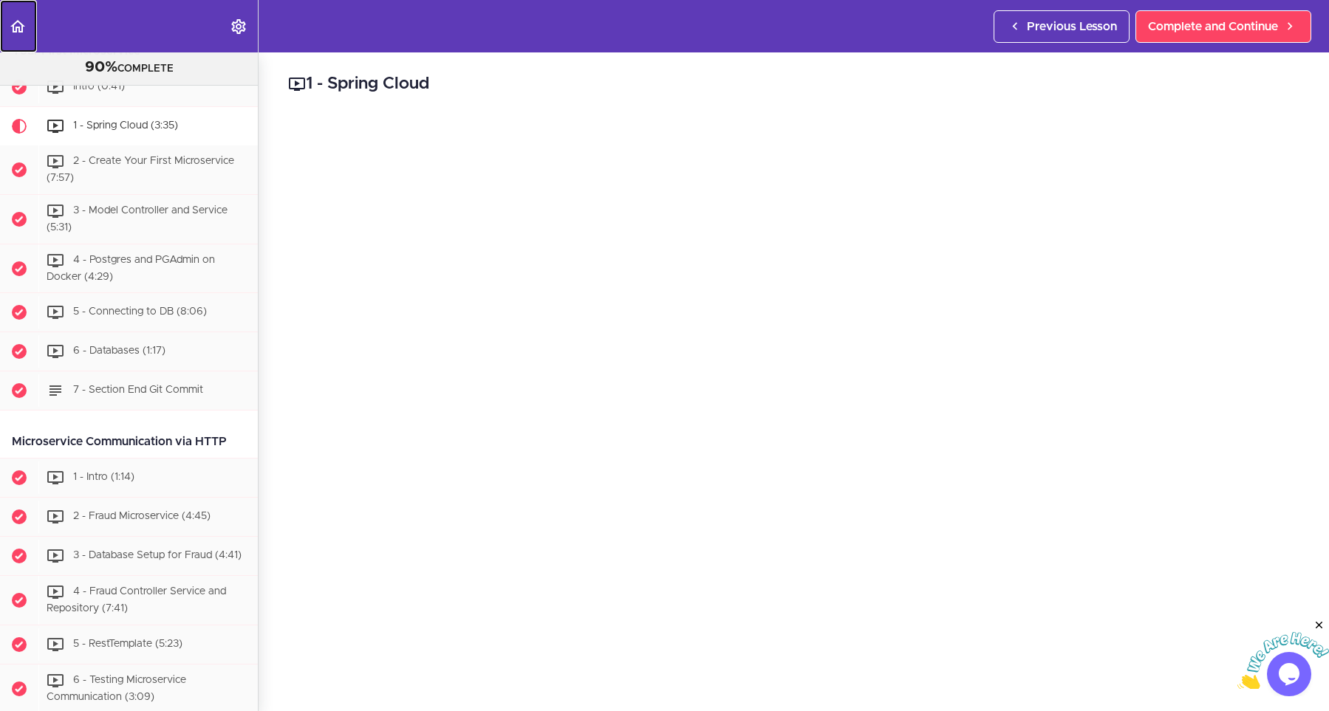
click at [15, 35] on link "Back to course curriculum" at bounding box center [18, 26] width 37 height 52
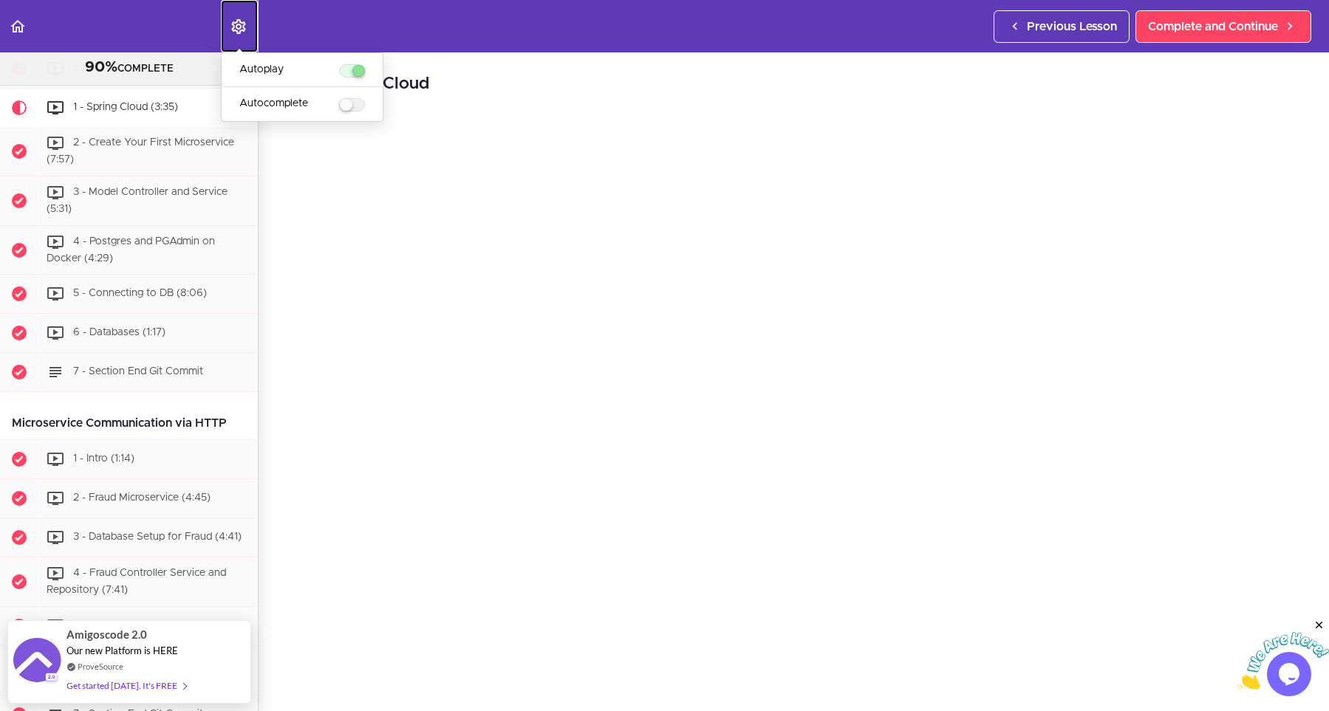
click at [237, 35] on link "Settings Menu" at bounding box center [239, 26] width 37 height 52
click at [237, 35] on icon "Settings Menu" at bounding box center [239, 27] width 18 height 18
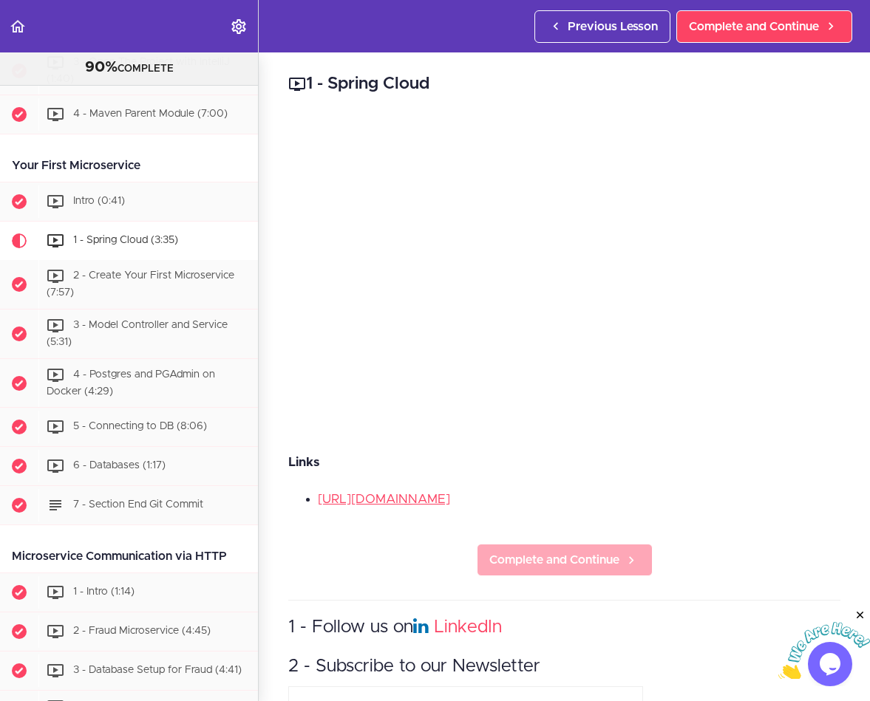
click at [533, 569] on span "Complete and Continue" at bounding box center [554, 560] width 130 height 18
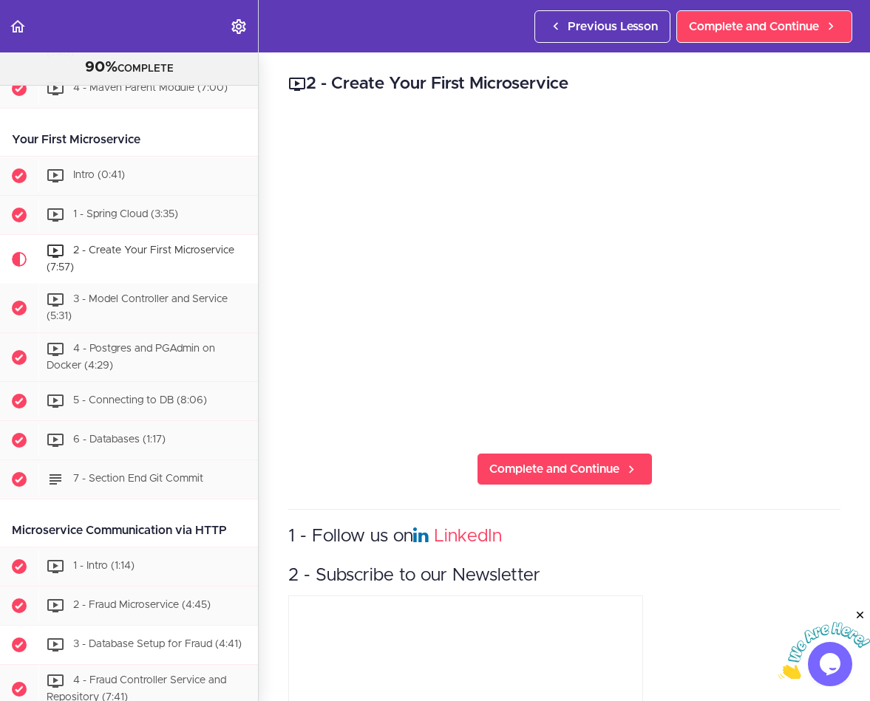
scroll to position [474, 0]
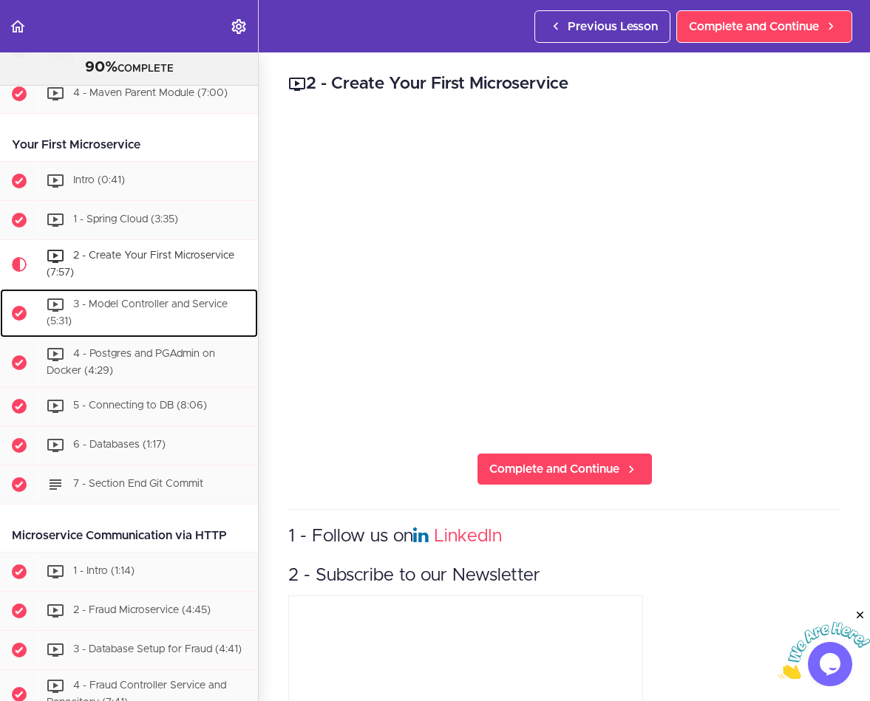
click at [150, 308] on span "3 - Model Controller and Service (5:31)" at bounding box center [137, 312] width 181 height 27
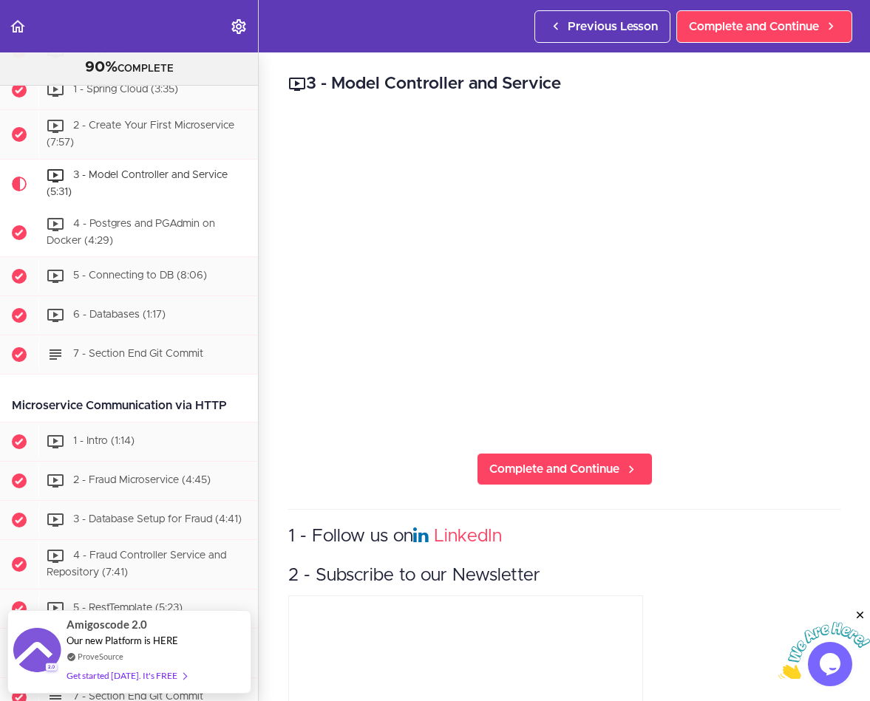
scroll to position [591, 0]
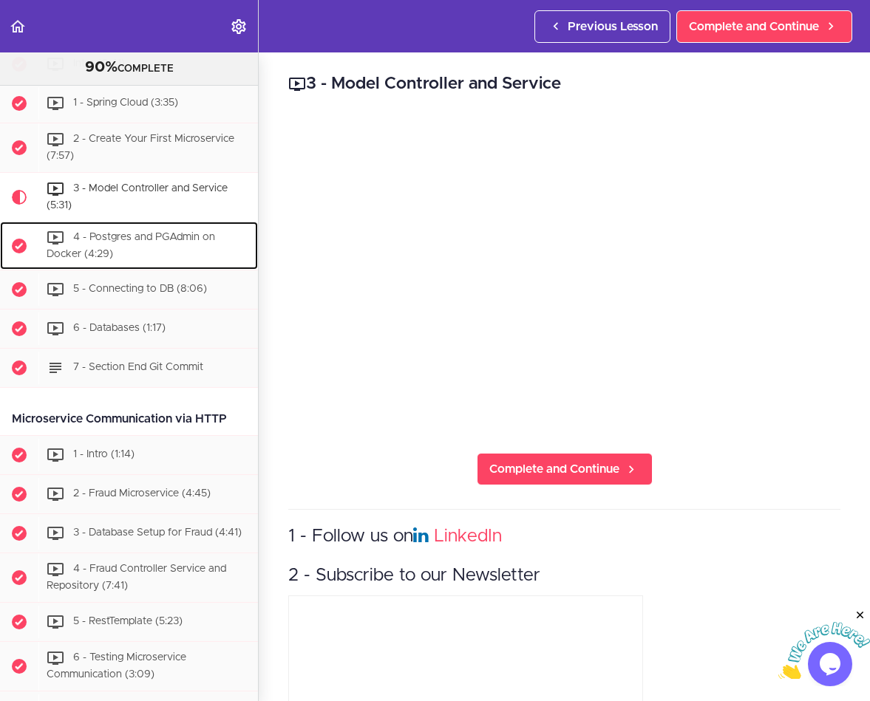
click at [143, 251] on div "4 - Postgres and PGAdmin on Docker (4:29)" at bounding box center [147, 246] width 219 height 49
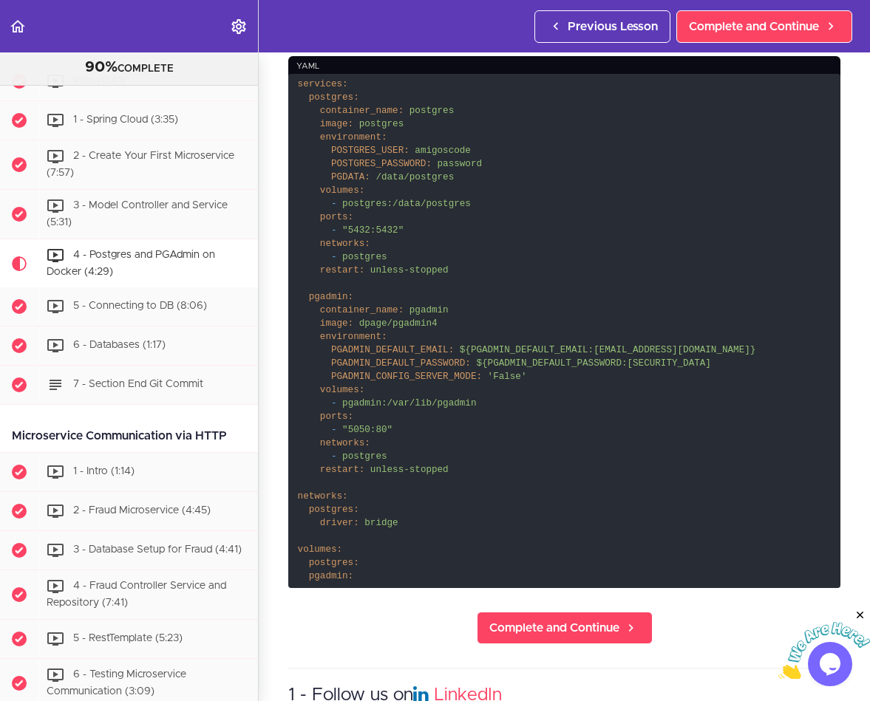
scroll to position [399, 0]
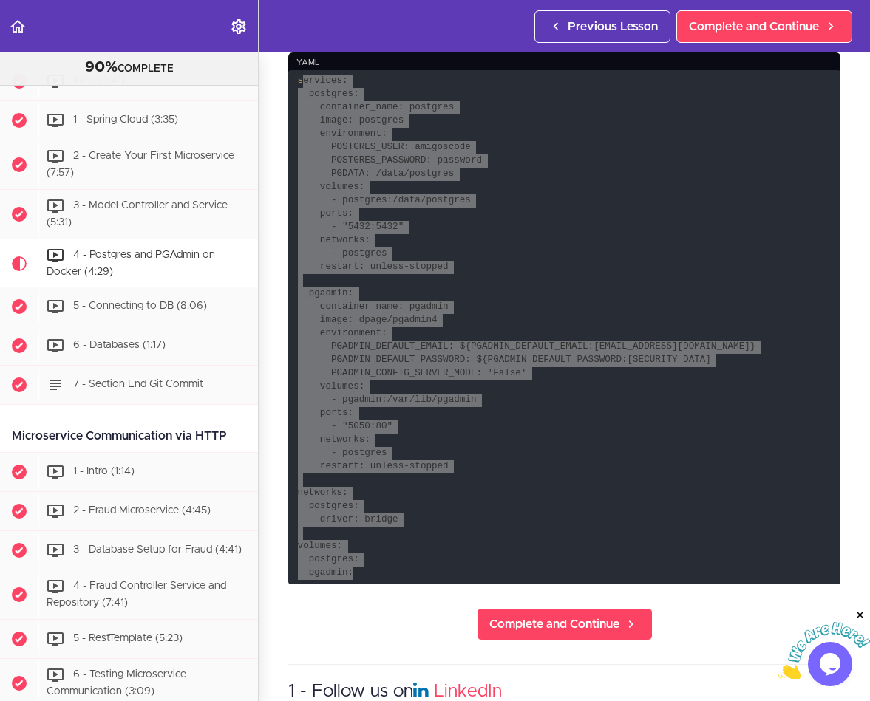
drag, startPoint x: 301, startPoint y: 80, endPoint x: 401, endPoint y: 583, distance: 513.1
click at [401, 583] on code "services: postgres: container_name: postgres image: postgres environment: POSTG…" at bounding box center [564, 327] width 552 height 514
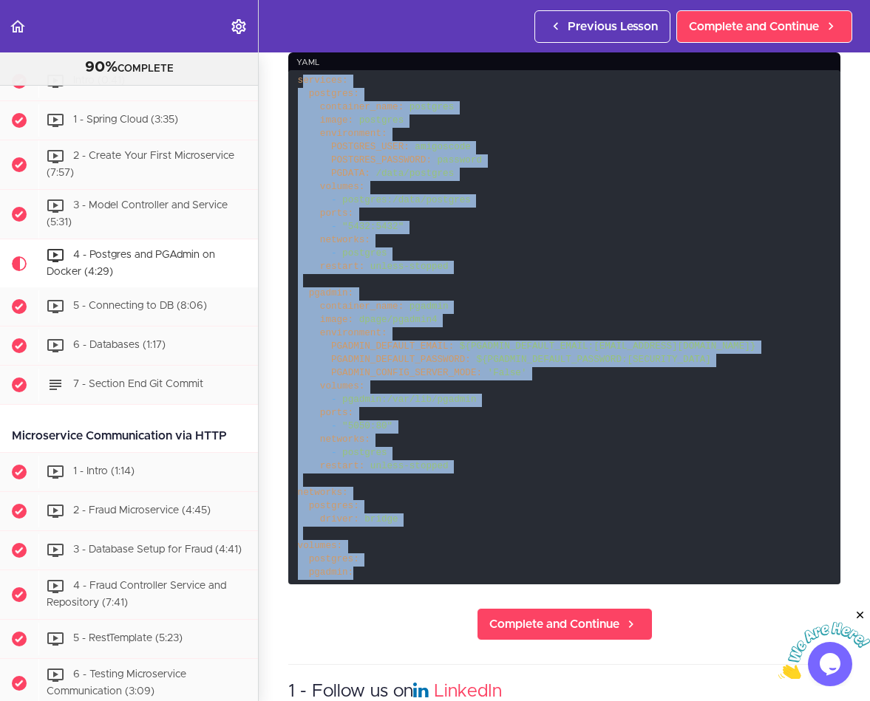
click at [389, 553] on code "services: postgres: container_name: postgres image: postgres environment: POSTG…" at bounding box center [564, 327] width 552 height 514
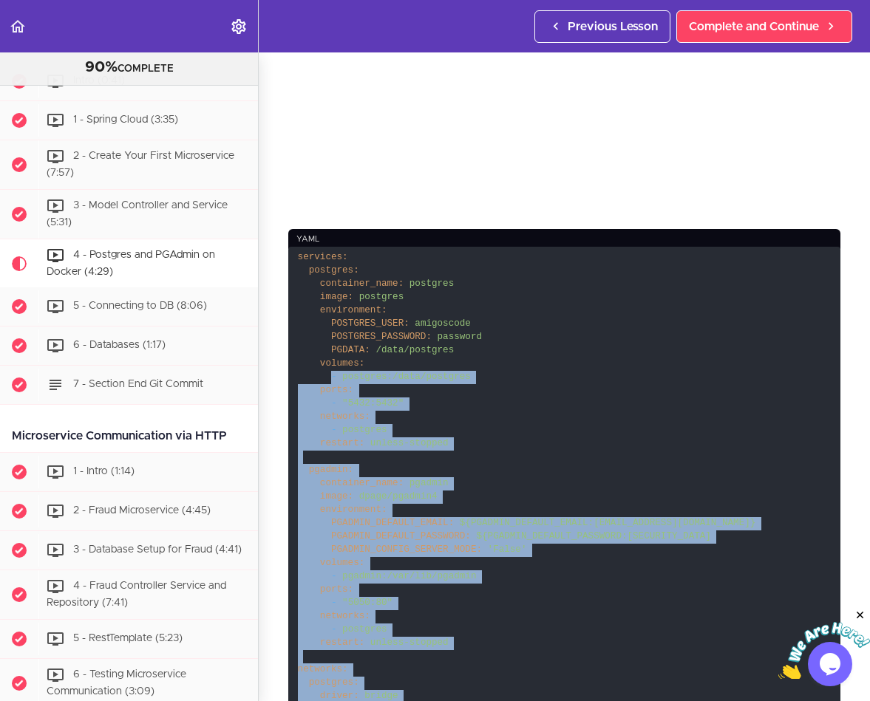
scroll to position [199, 0]
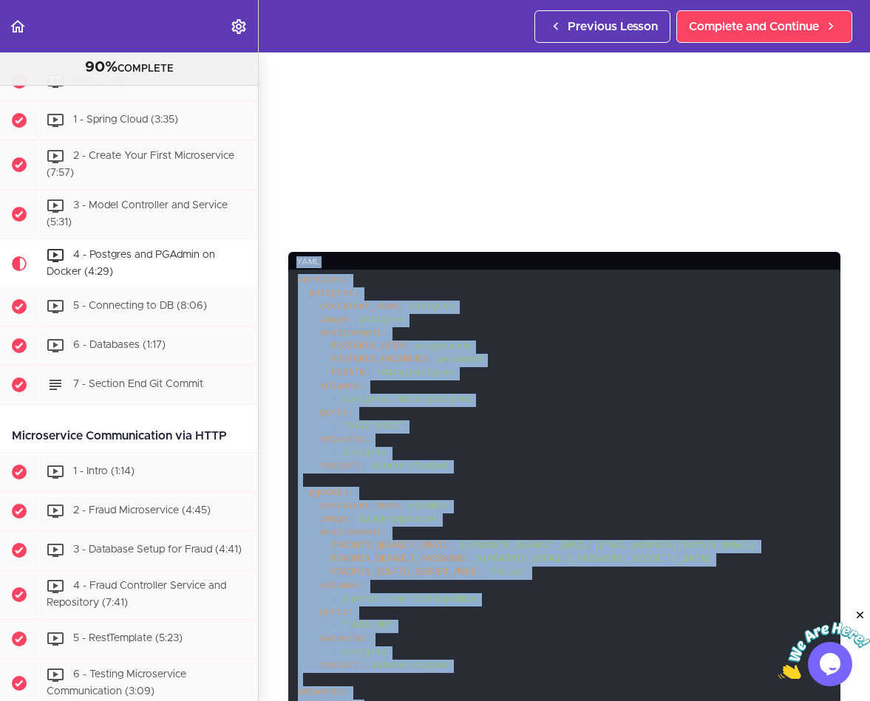
drag, startPoint x: 372, startPoint y: 570, endPoint x: 287, endPoint y: 252, distance: 328.9
click at [288, 270] on code "services: postgres: container_name: postgres image: postgres environment: POSTG…" at bounding box center [564, 527] width 552 height 514
copy div "yaml services: postgres: container_name: postgres image: postgres environment: …"
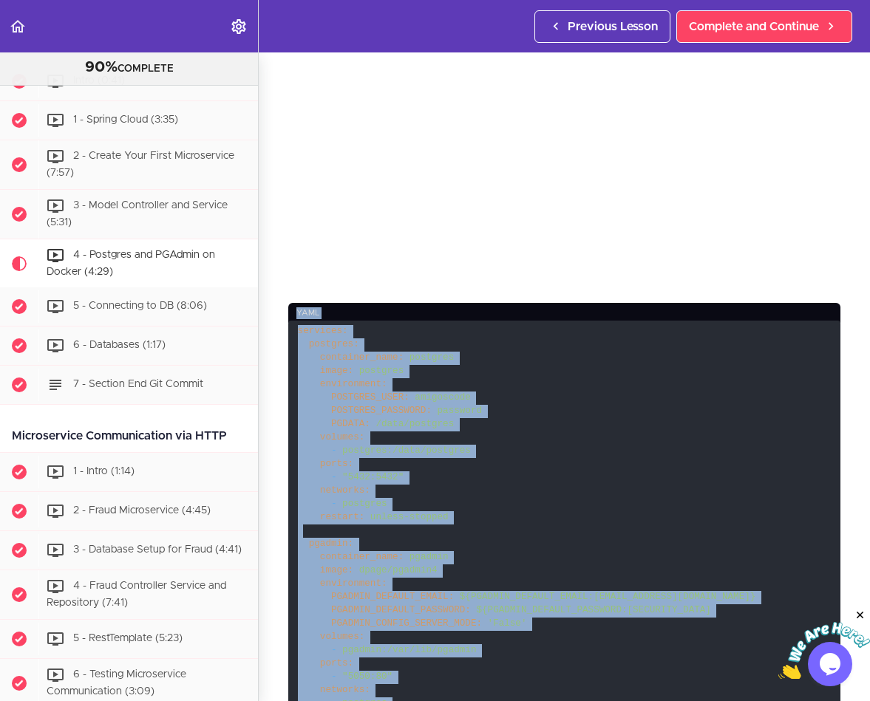
scroll to position [133, 0]
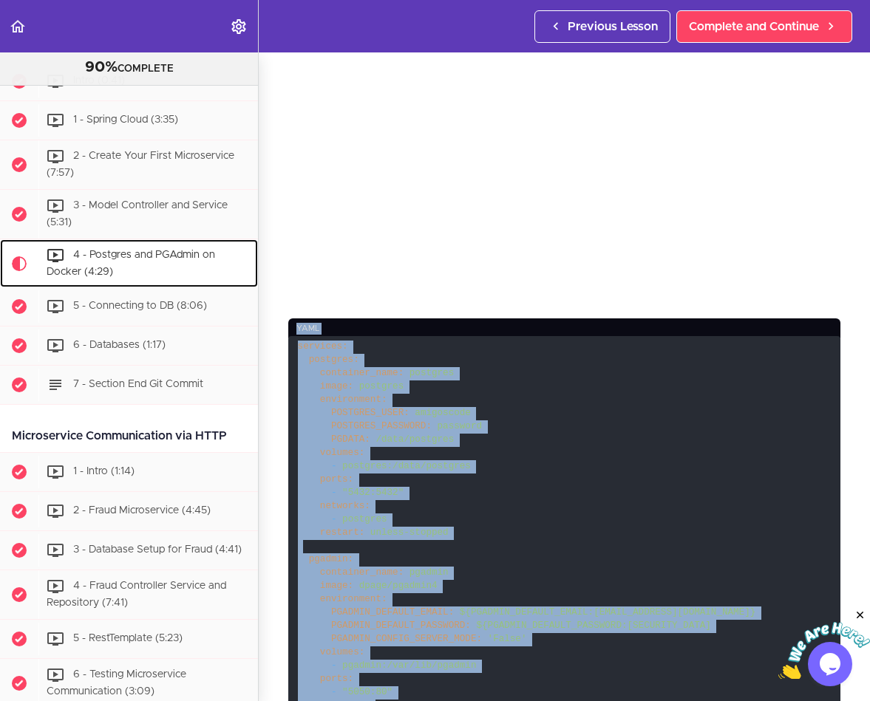
click at [143, 263] on div "4 - Postgres and PGAdmin on Docker (4:29)" at bounding box center [147, 263] width 219 height 49
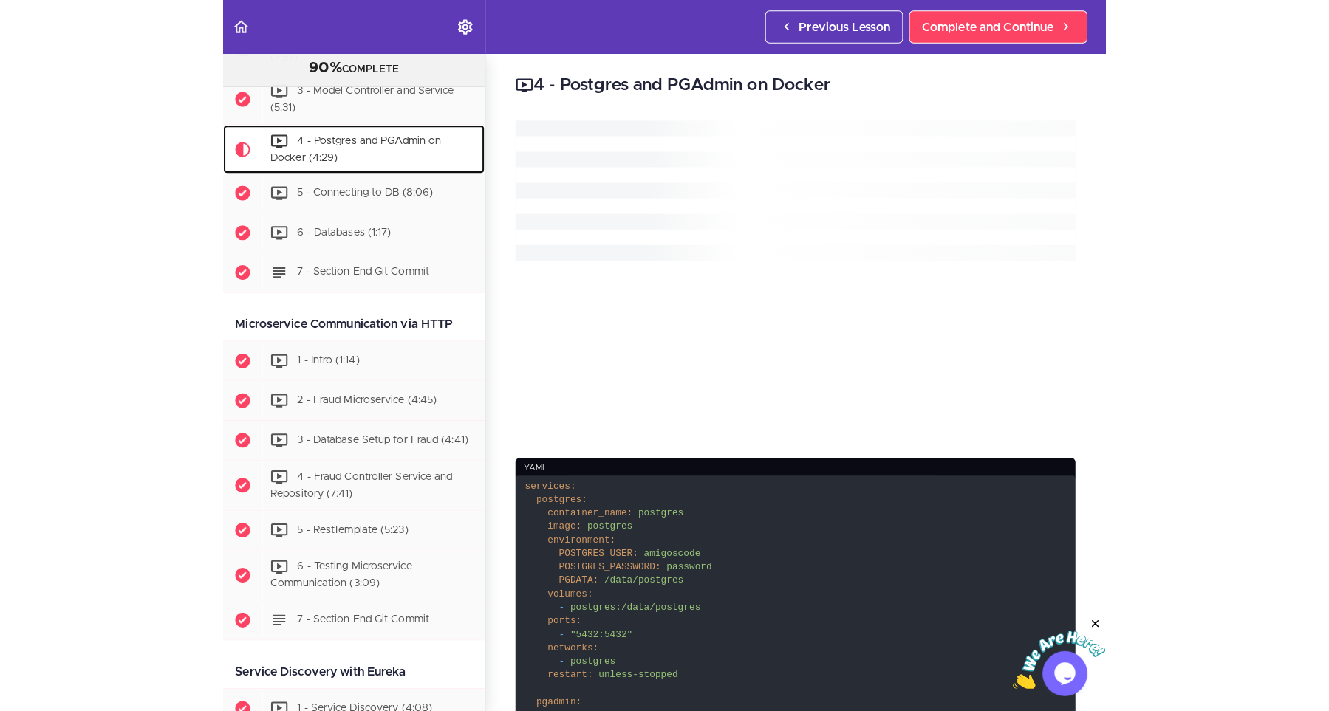
scroll to position [707, 0]
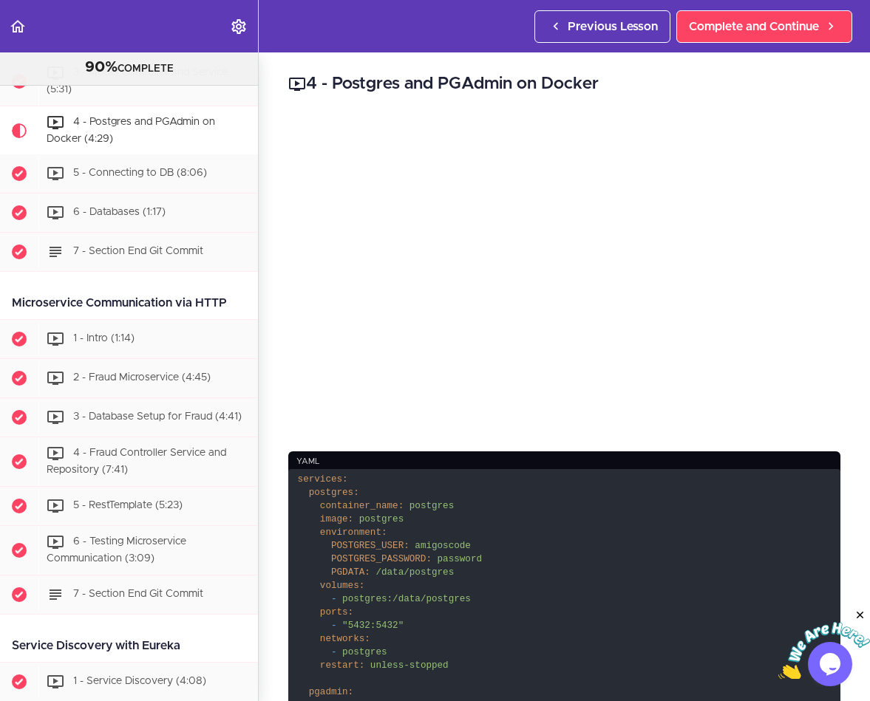
drag, startPoint x: 112, startPoint y: 314, endPoint x: 539, endPoint y: 0, distance: 530.7
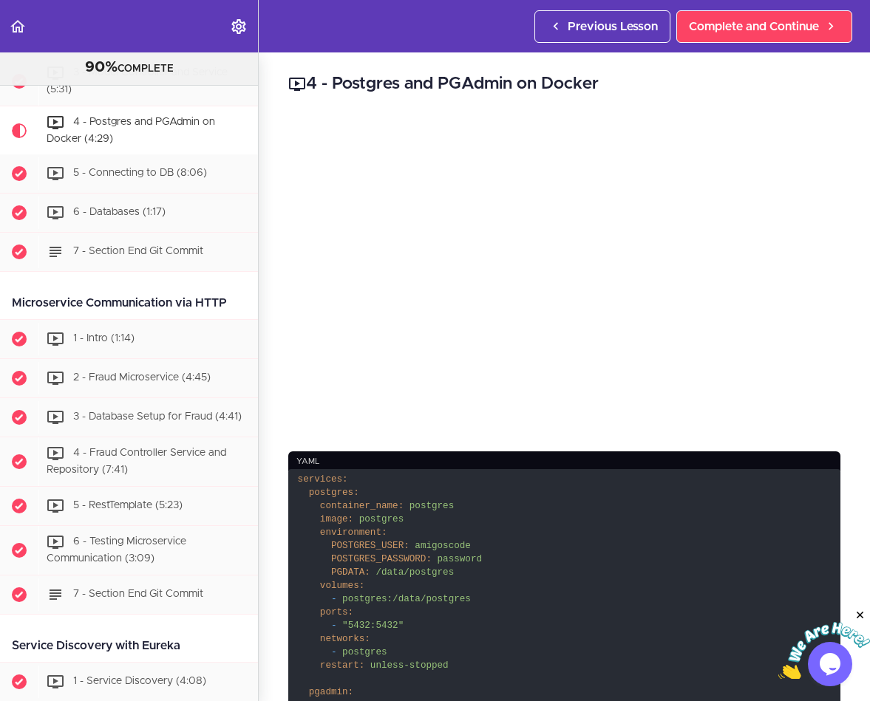
click at [112, 315] on div "Microservice Communication via HTTP" at bounding box center [129, 303] width 258 height 33
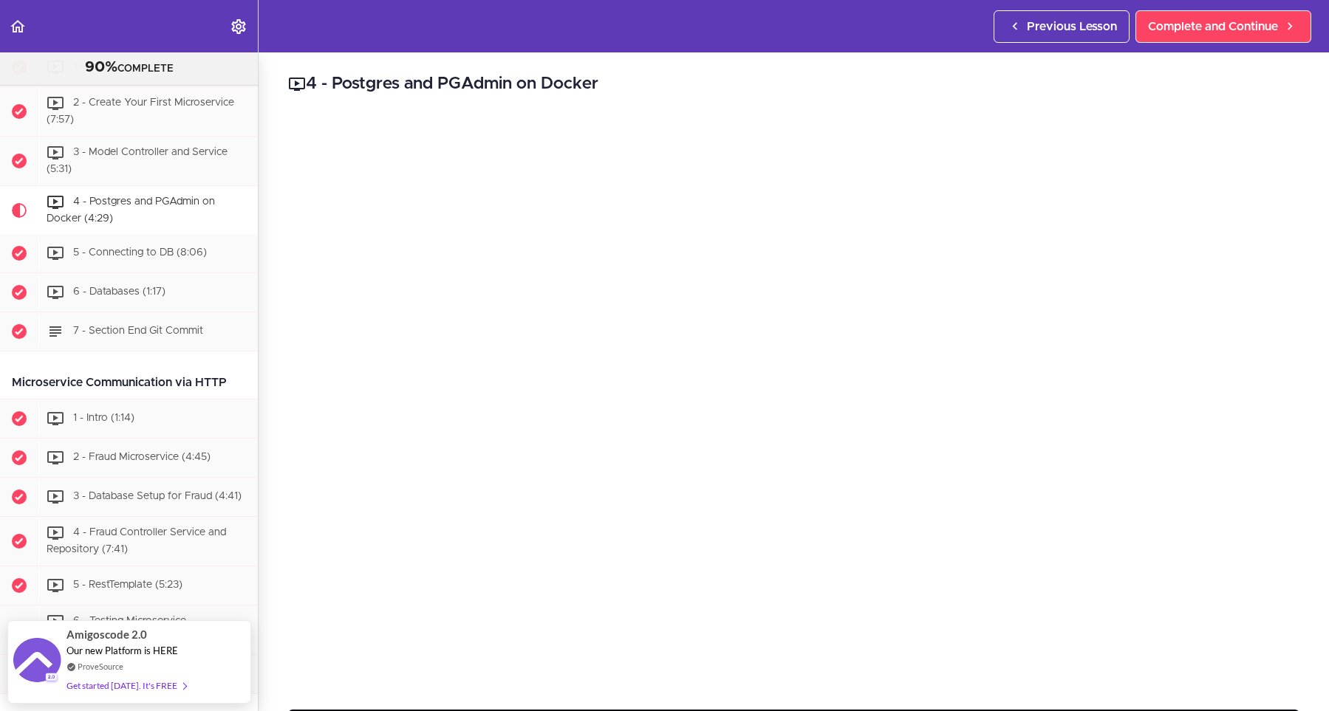
scroll to position [592, 0]
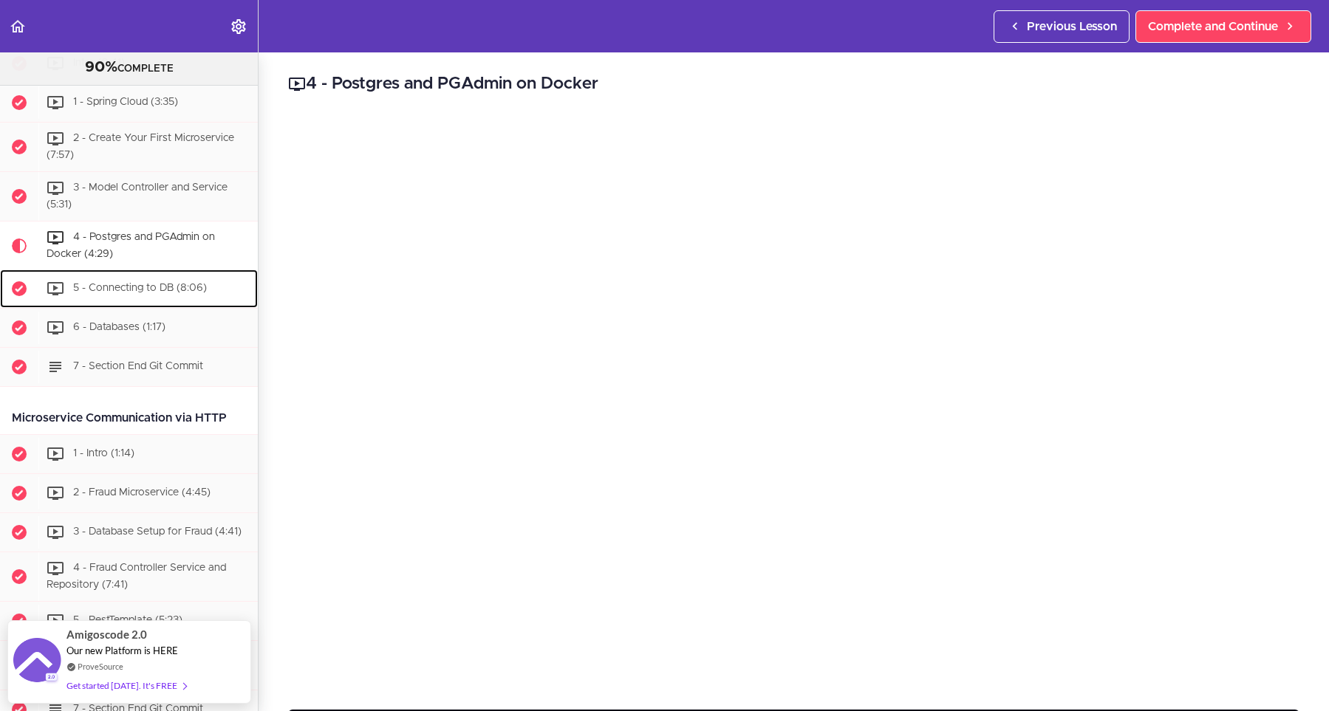
click at [112, 284] on div "5 - Connecting to DB (8:06)" at bounding box center [147, 289] width 219 height 33
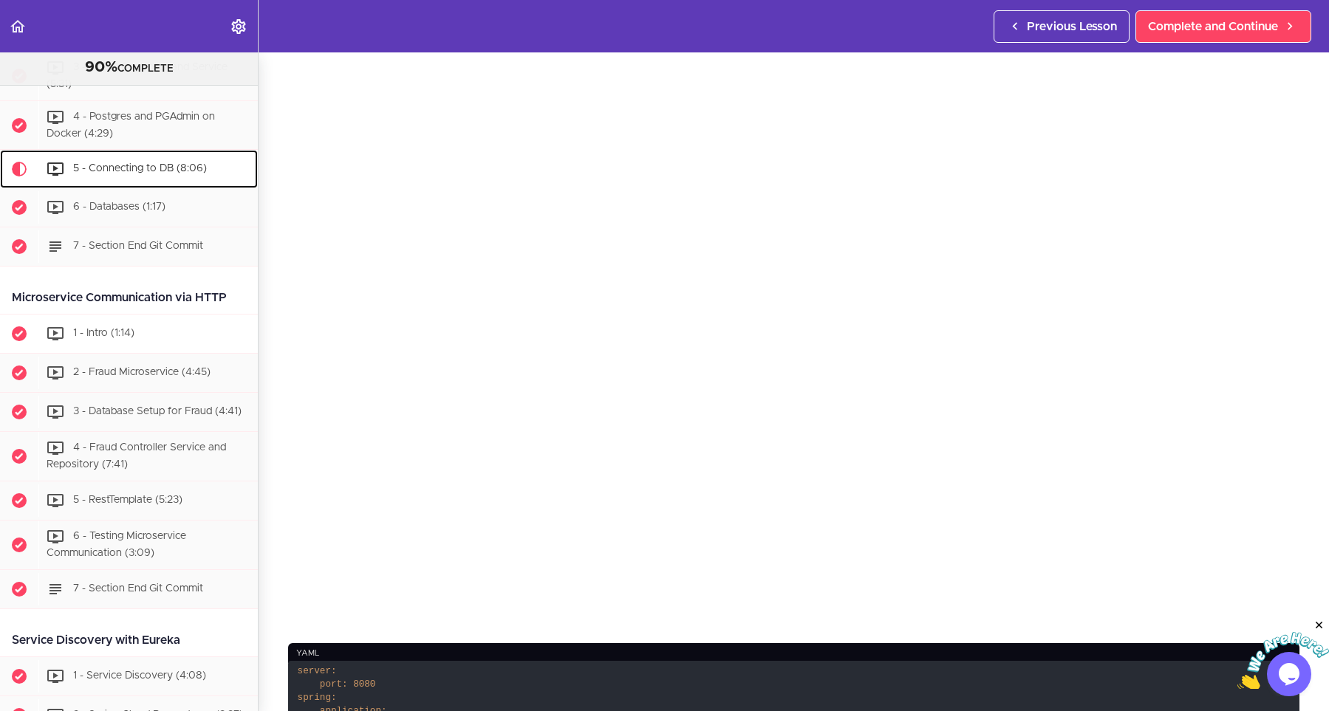
scroll to position [690, 0]
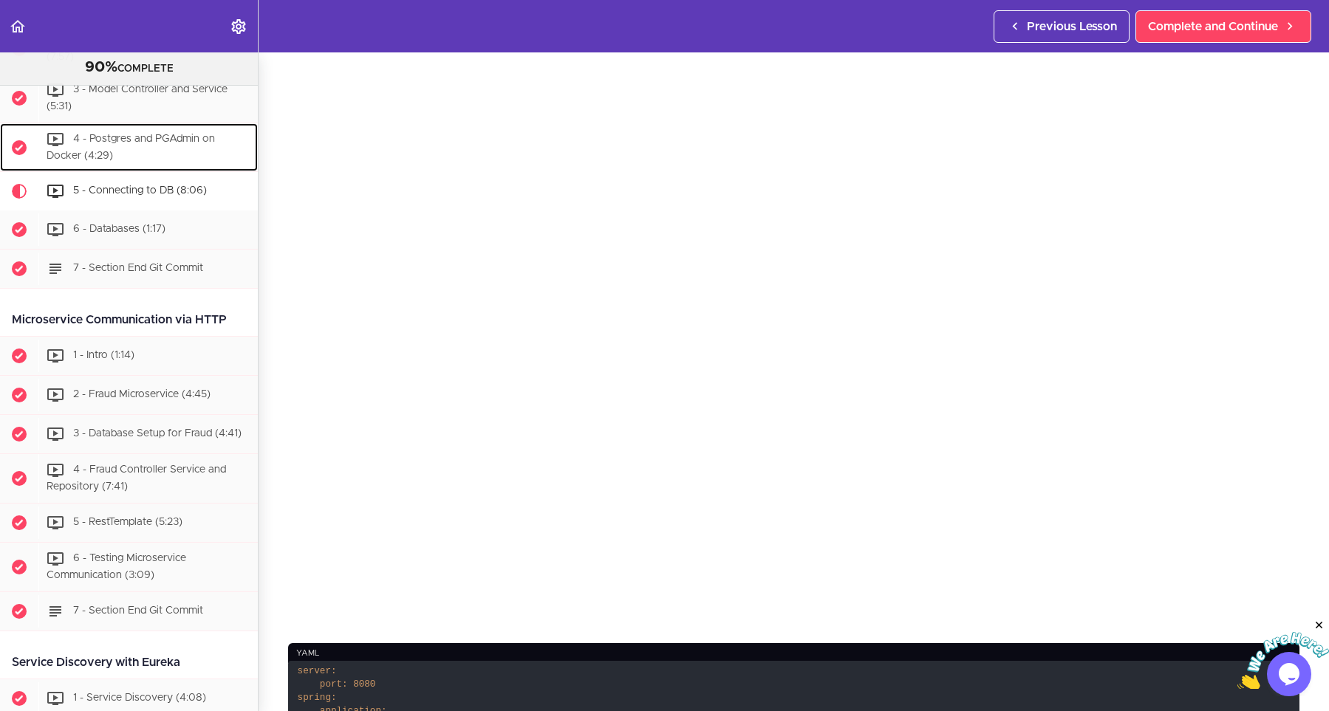
click at [140, 148] on div "4 - Postgres and PGAdmin on Docker (4:29)" at bounding box center [147, 147] width 219 height 49
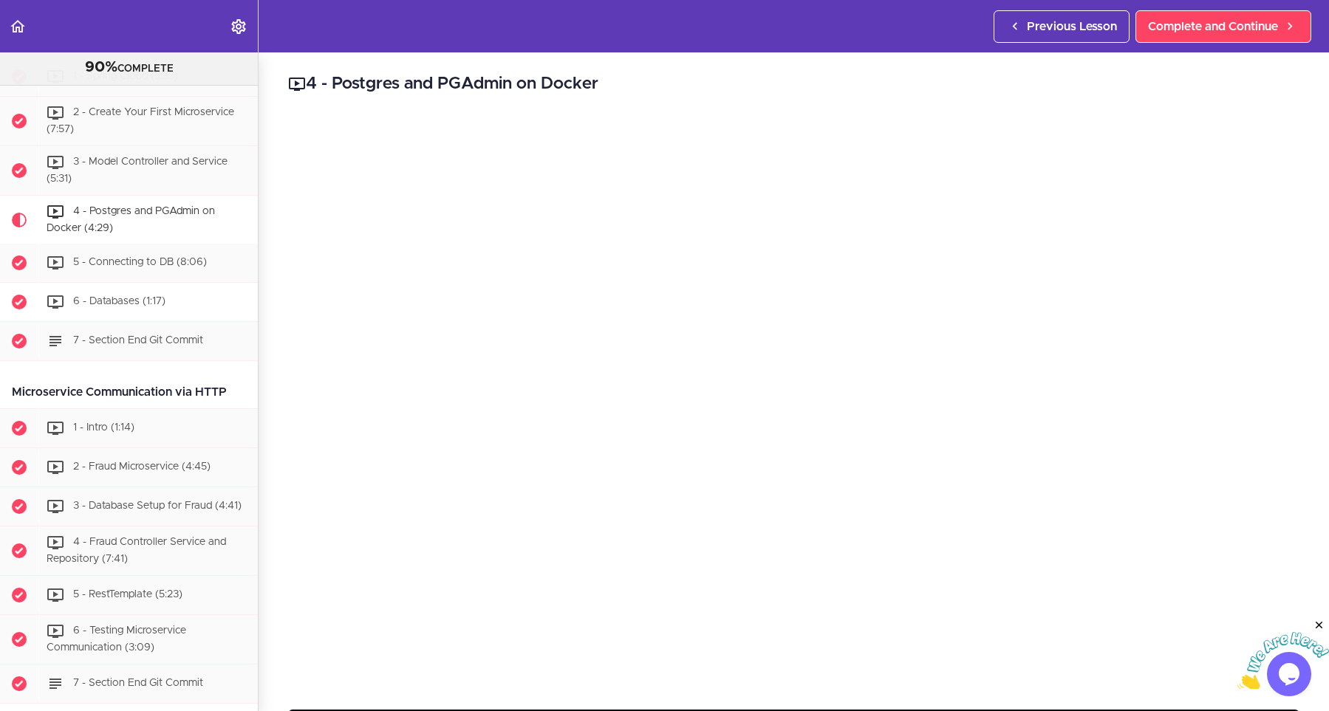
scroll to position [574, 0]
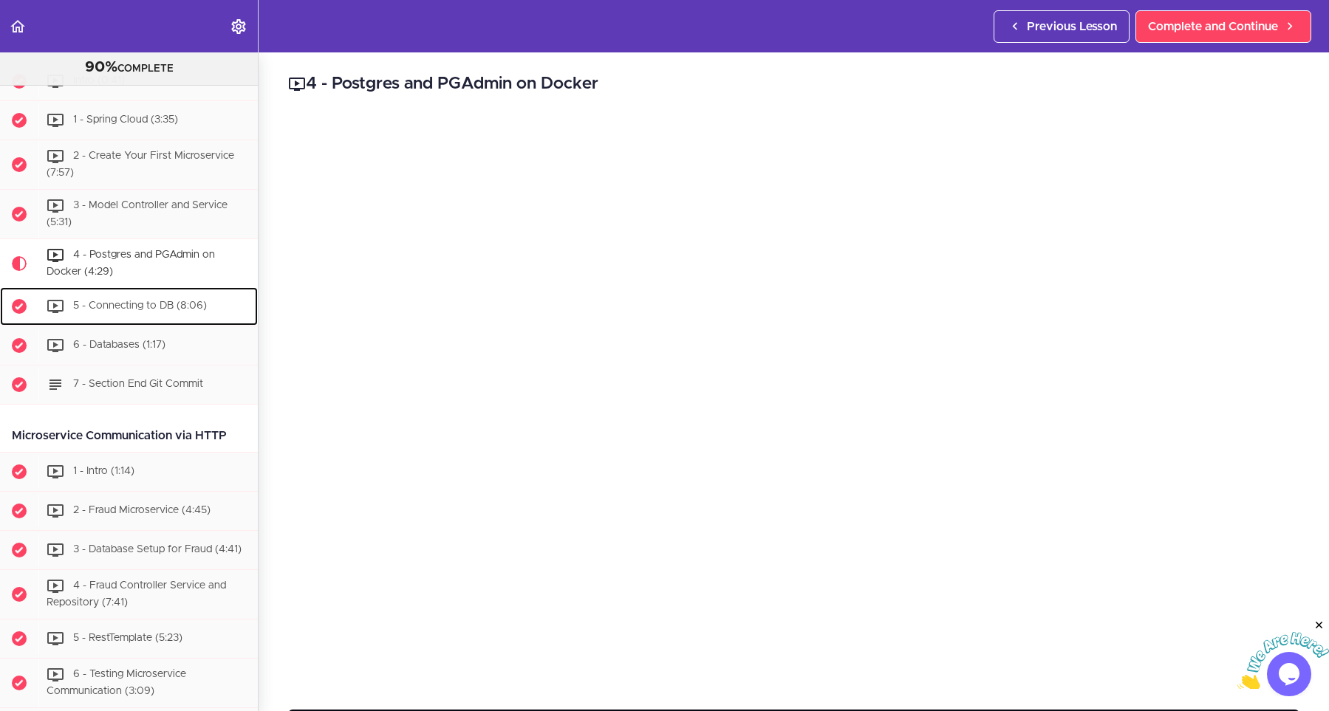
click at [118, 318] on div "5 - Connecting to DB (8:06)" at bounding box center [147, 306] width 219 height 33
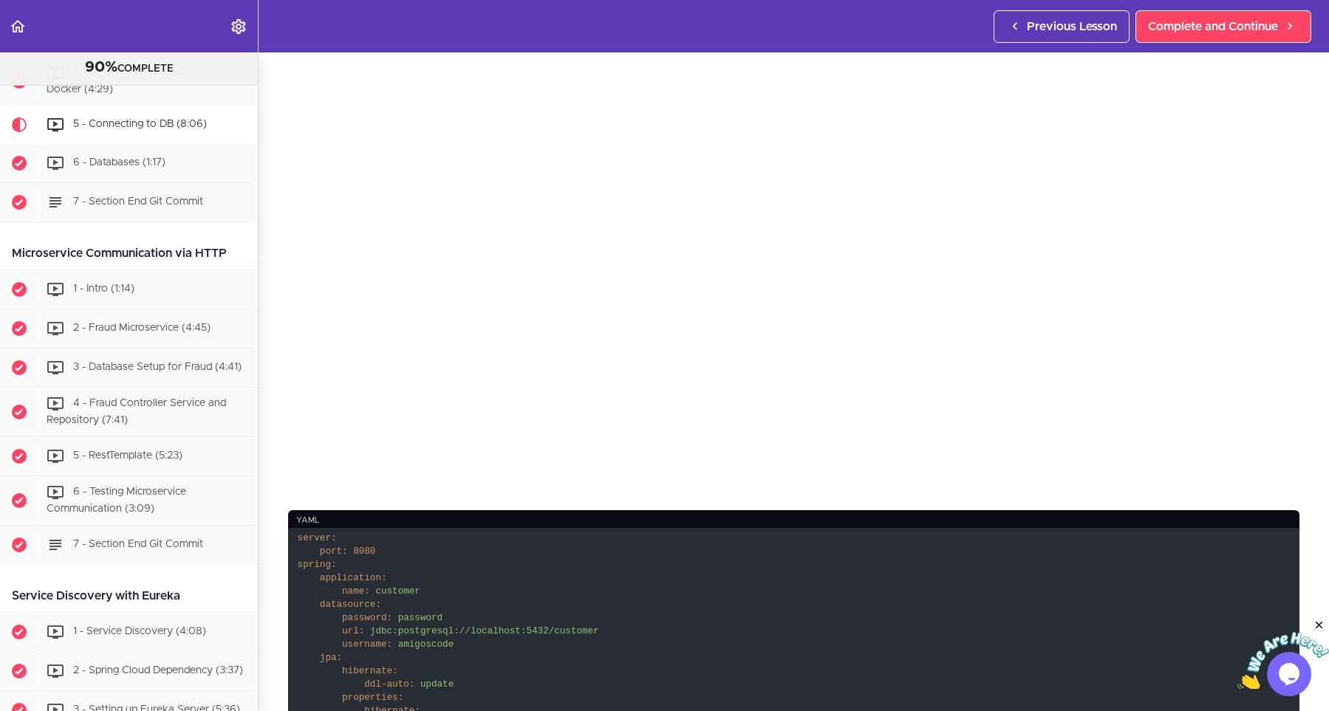
scroll to position [465, 0]
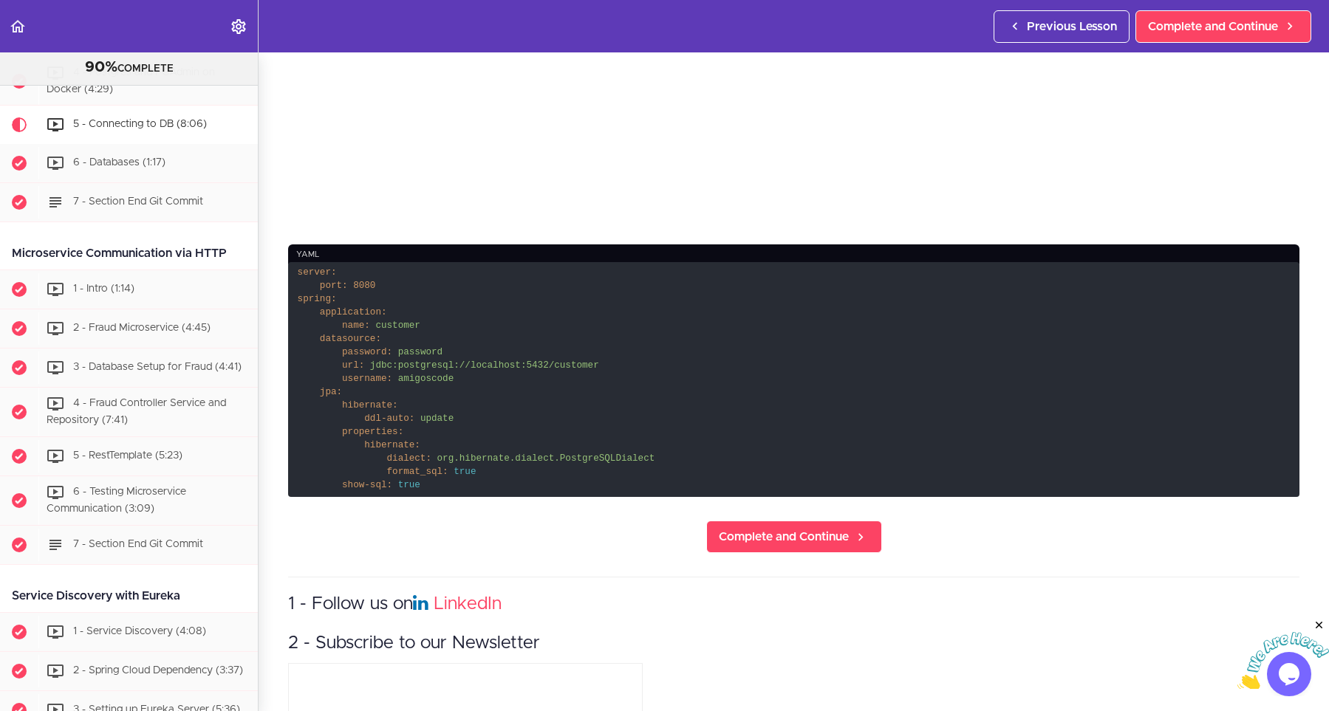
drag, startPoint x: 530, startPoint y: 476, endPoint x: 346, endPoint y: 330, distance: 235.6
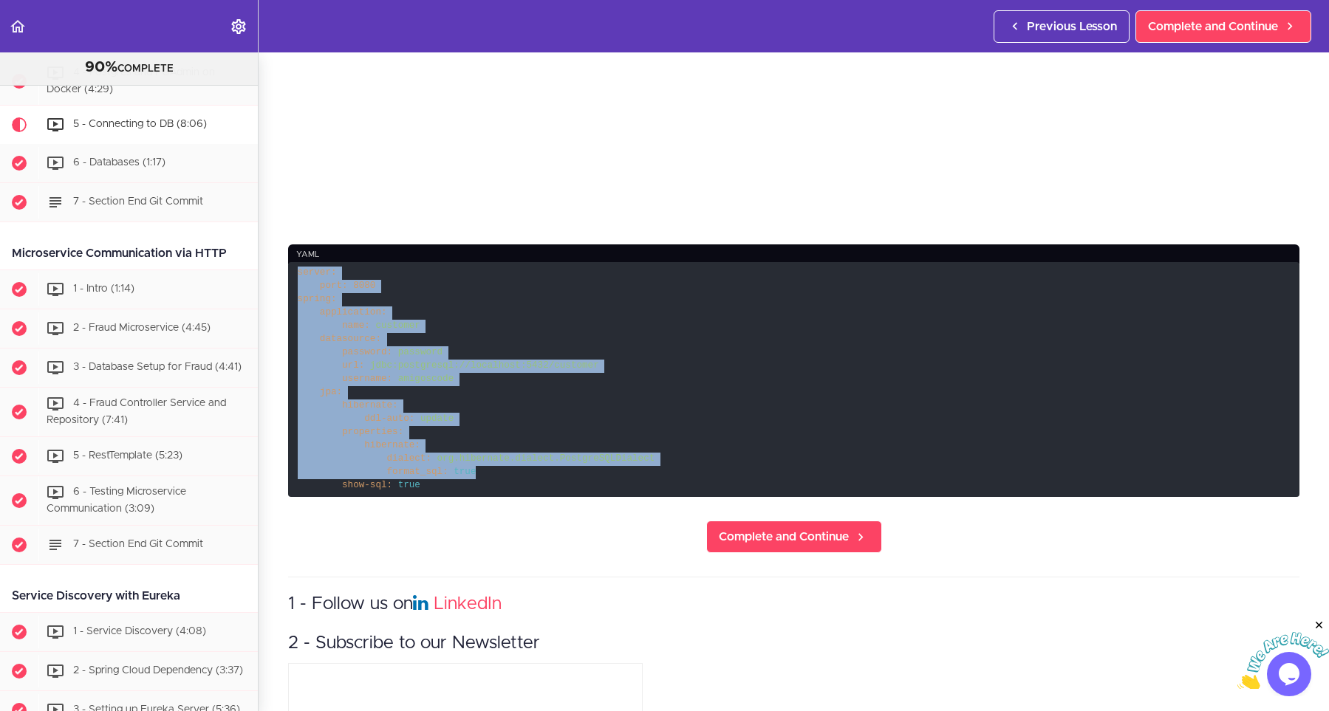
click at [288, 265] on code "server: port: 8080 spring: application: name: customer datasource: password: pa…" at bounding box center [793, 379] width 1011 height 235
click at [406, 437] on code "server: port: 8080 spring: application: name: customer datasource: password: pa…" at bounding box center [793, 379] width 1011 height 235
drag, startPoint x: 432, startPoint y: 485, endPoint x: 292, endPoint y: 273, distance: 254.3
click at [292, 273] on code "server: port: 8080 spring: application: name: customer datasource: password: pa…" at bounding box center [793, 379] width 1011 height 235
copy code "server: port: 8080 spring: application: name: customer datasource: password: pa…"
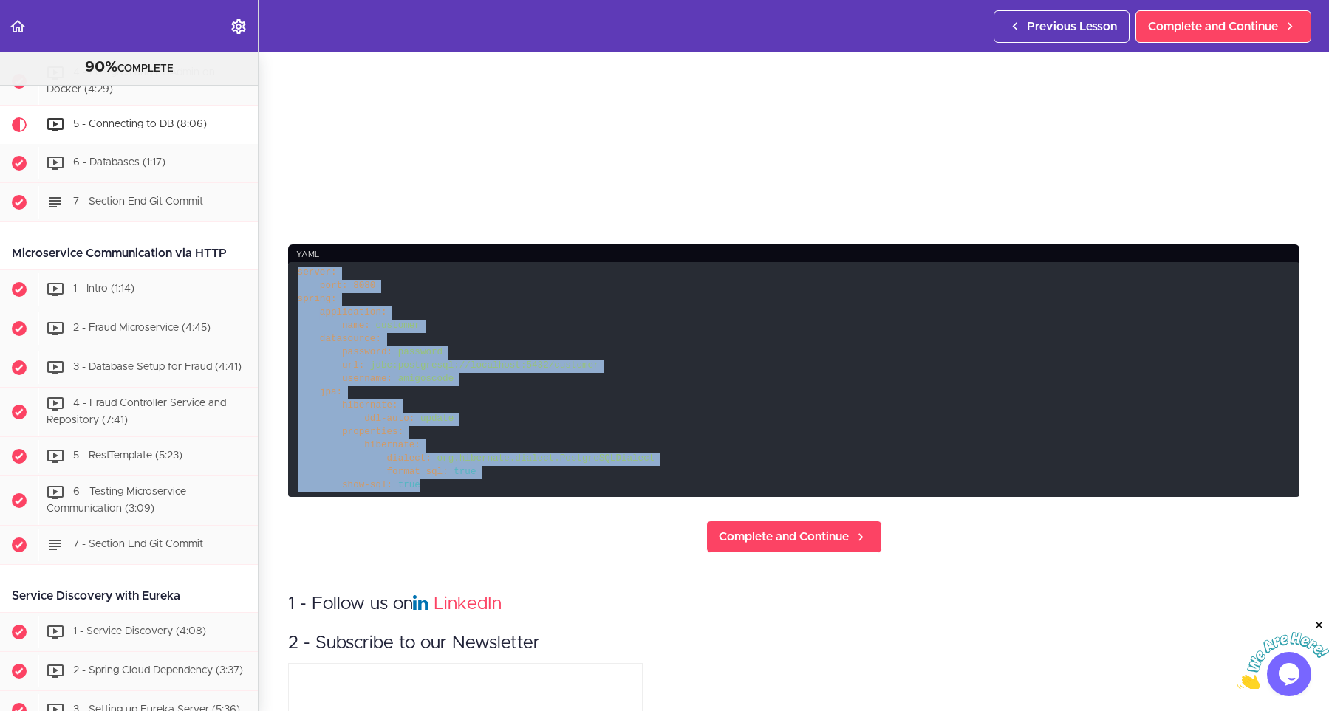
click at [472, 377] on code "server: port: 8080 spring: application: name: customer datasource: password: pa…" at bounding box center [793, 379] width 1011 height 235
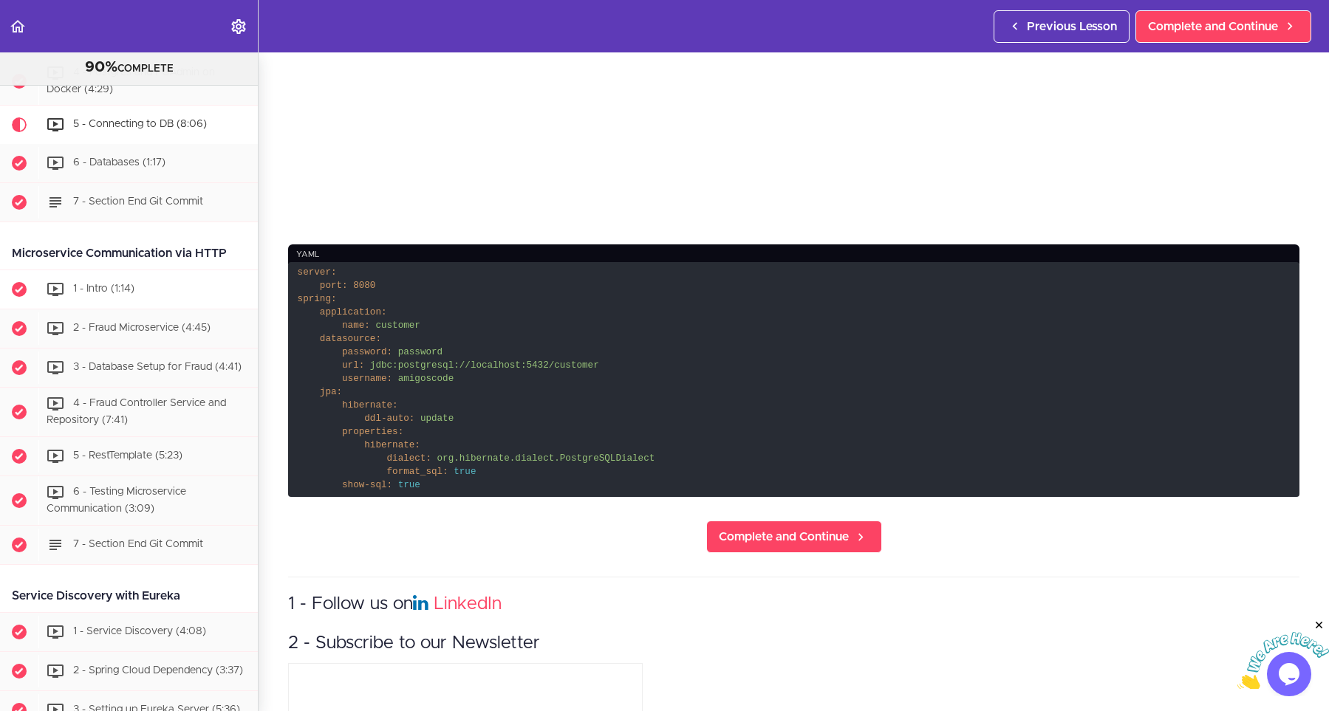
scroll to position [690, 0]
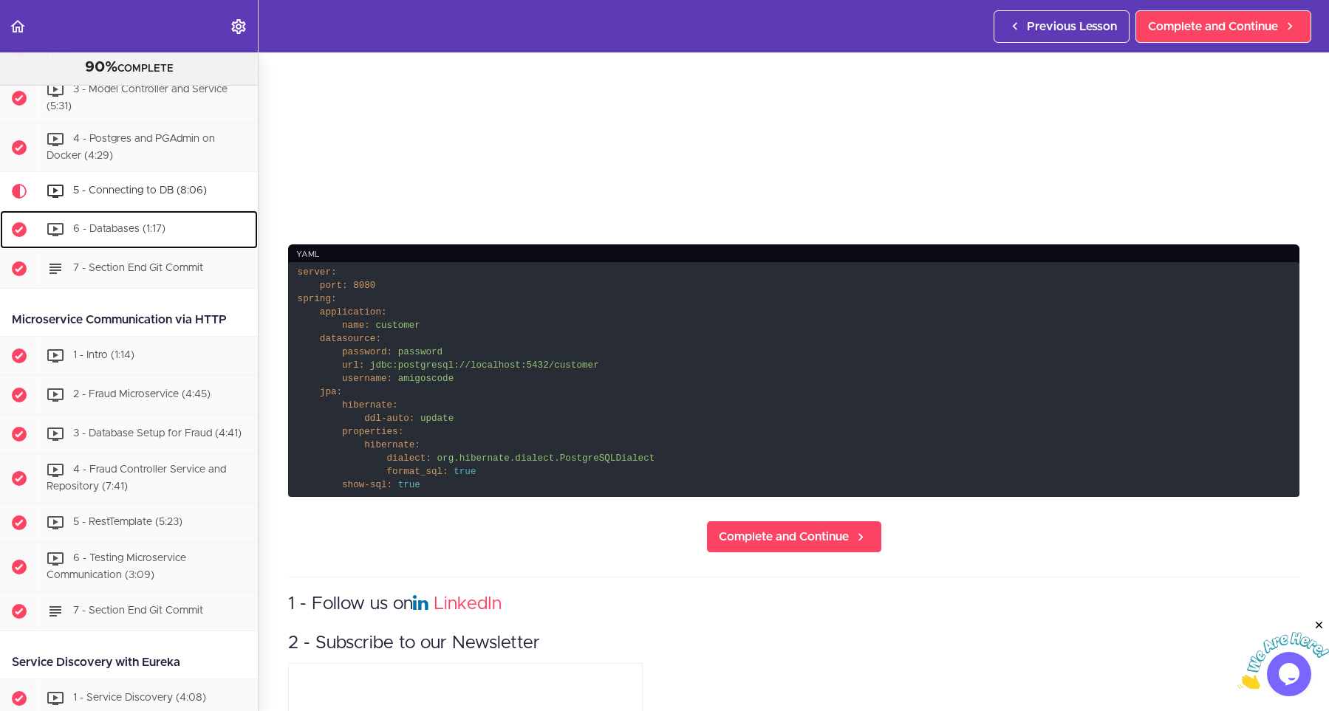
click at [108, 235] on span "6 - Databases (1:17)" at bounding box center [119, 230] width 92 height 10
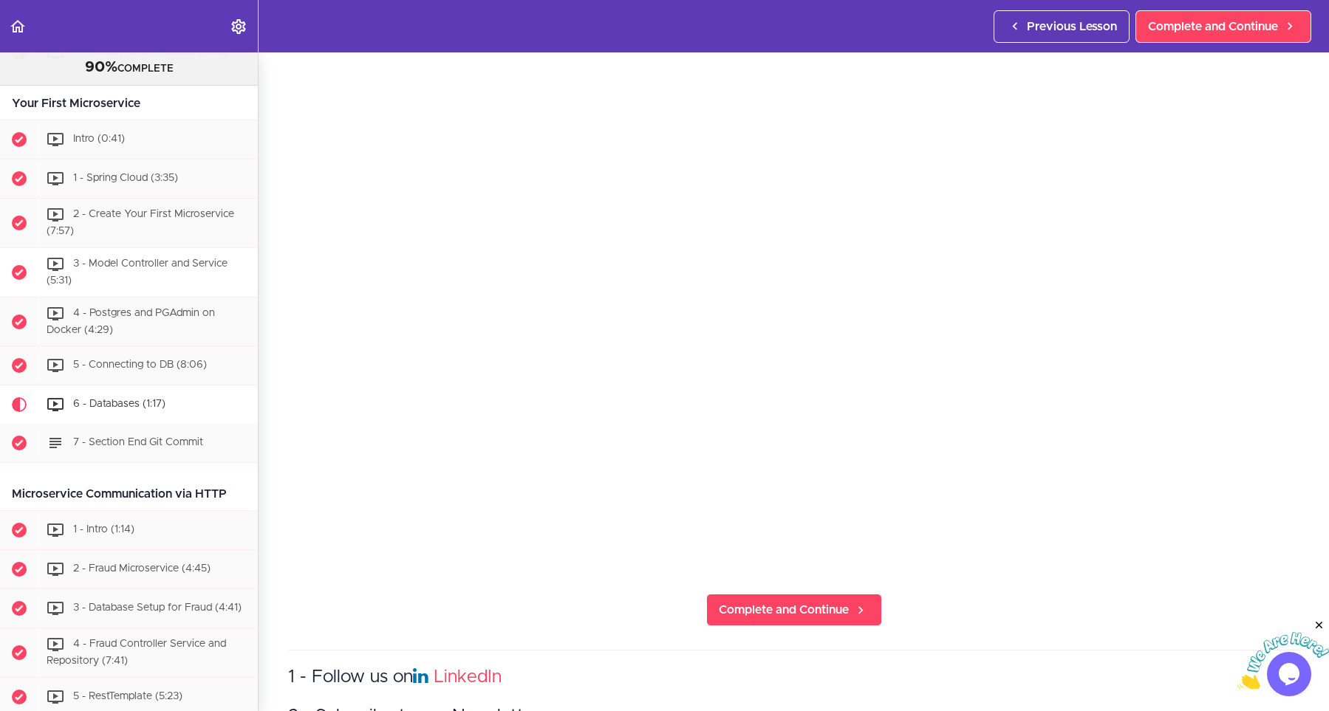
scroll to position [463, 0]
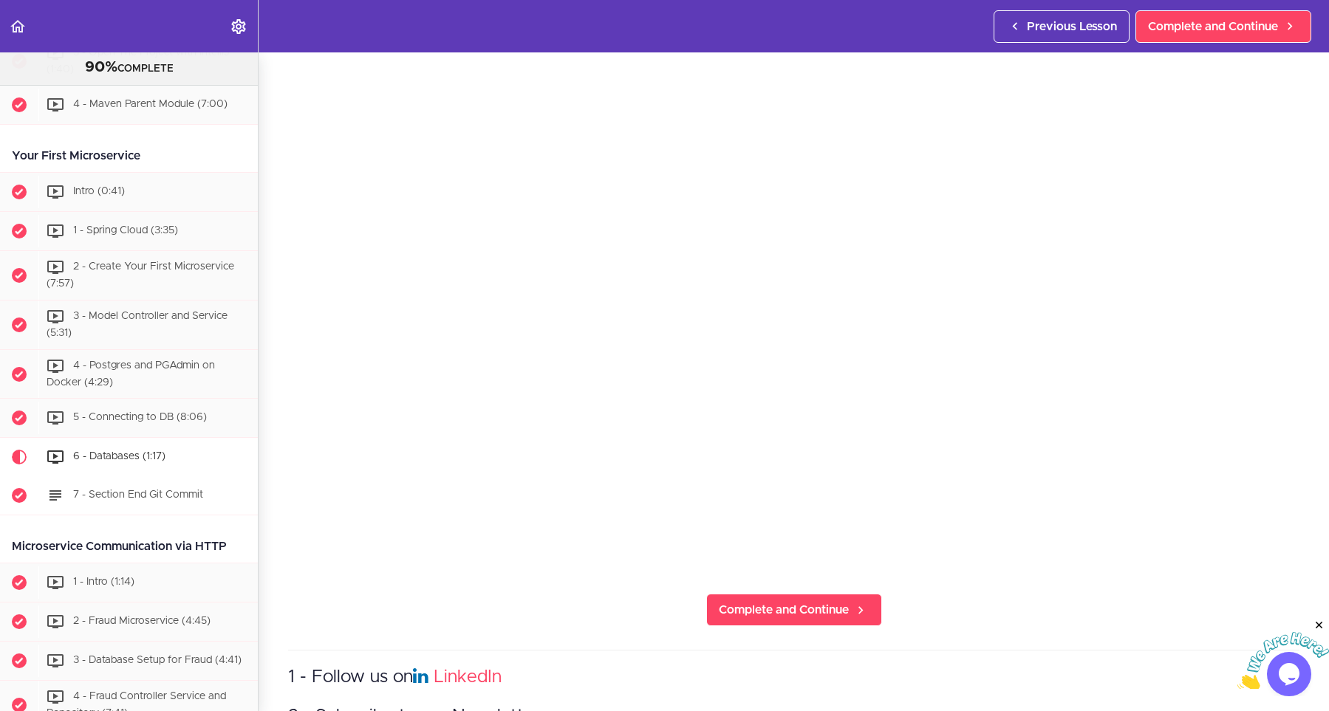
click at [120, 500] on span "7 - Section End Git Commit" at bounding box center [138, 496] width 130 height 10
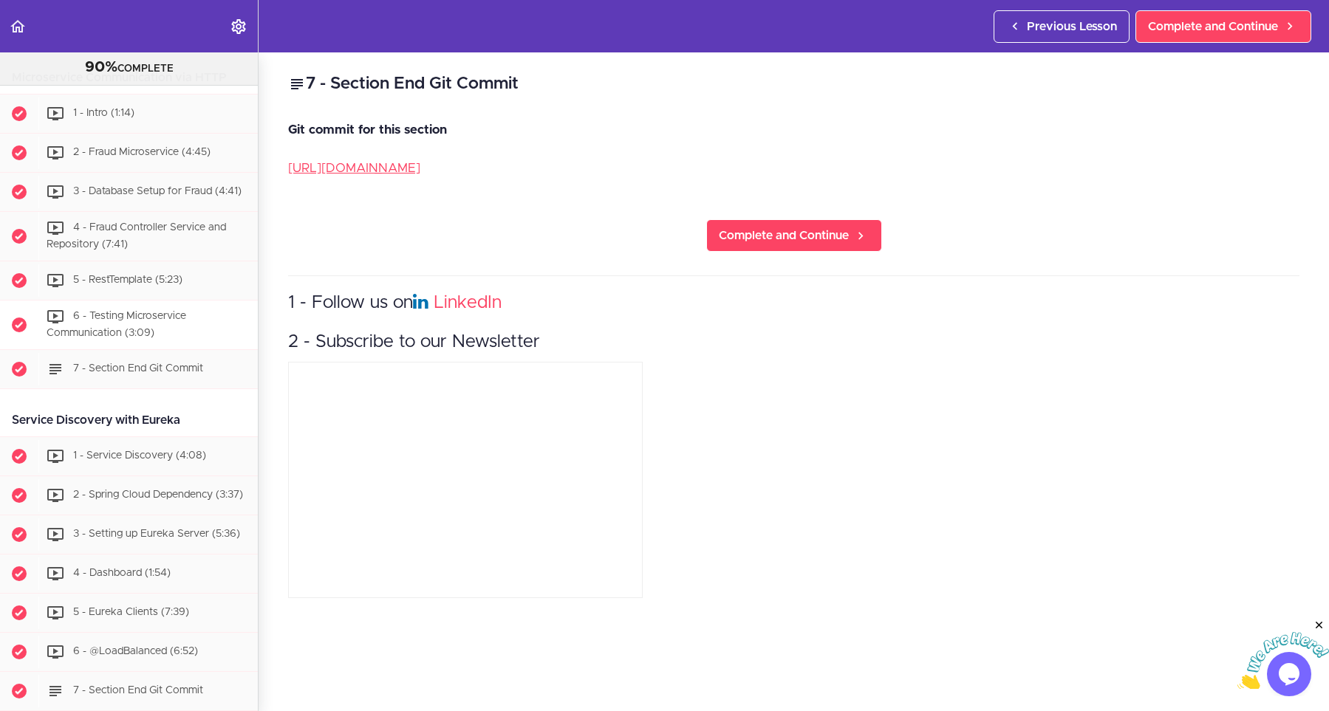
scroll to position [980, 0]
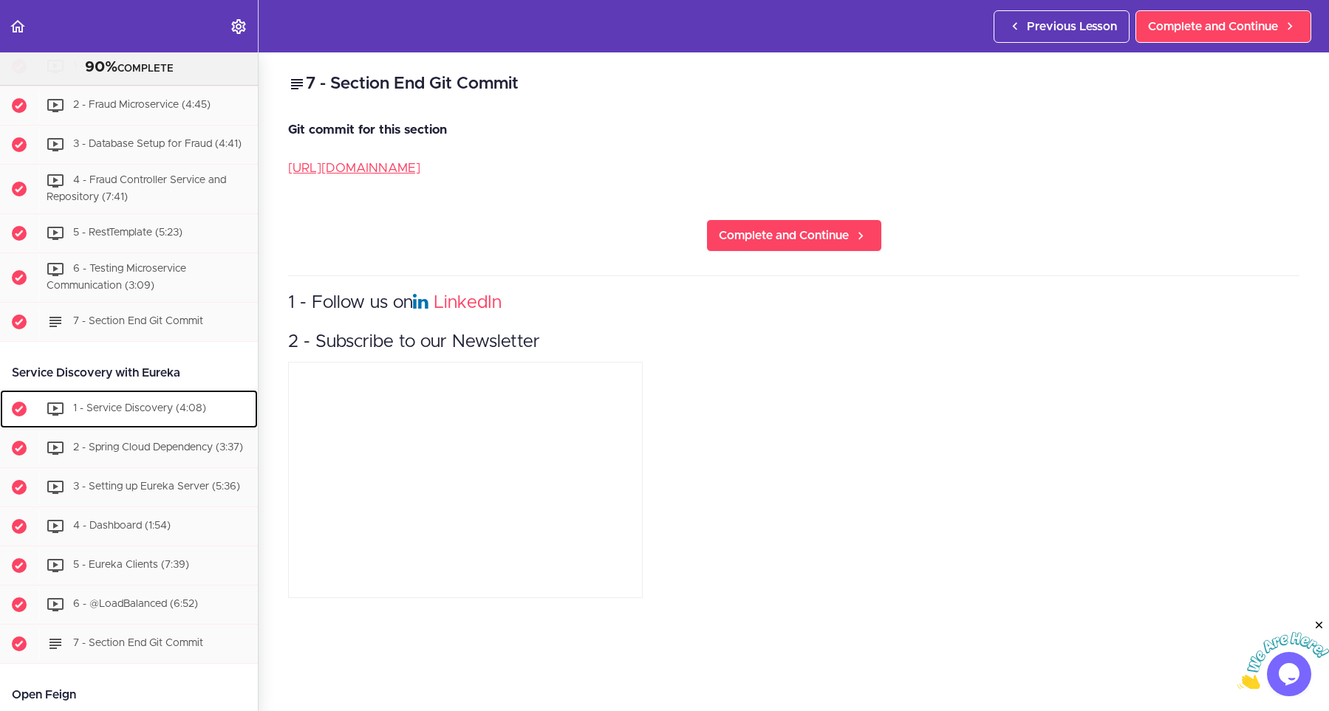
click at [145, 408] on span "1 - Service Discovery (4:08)" at bounding box center [139, 408] width 133 height 10
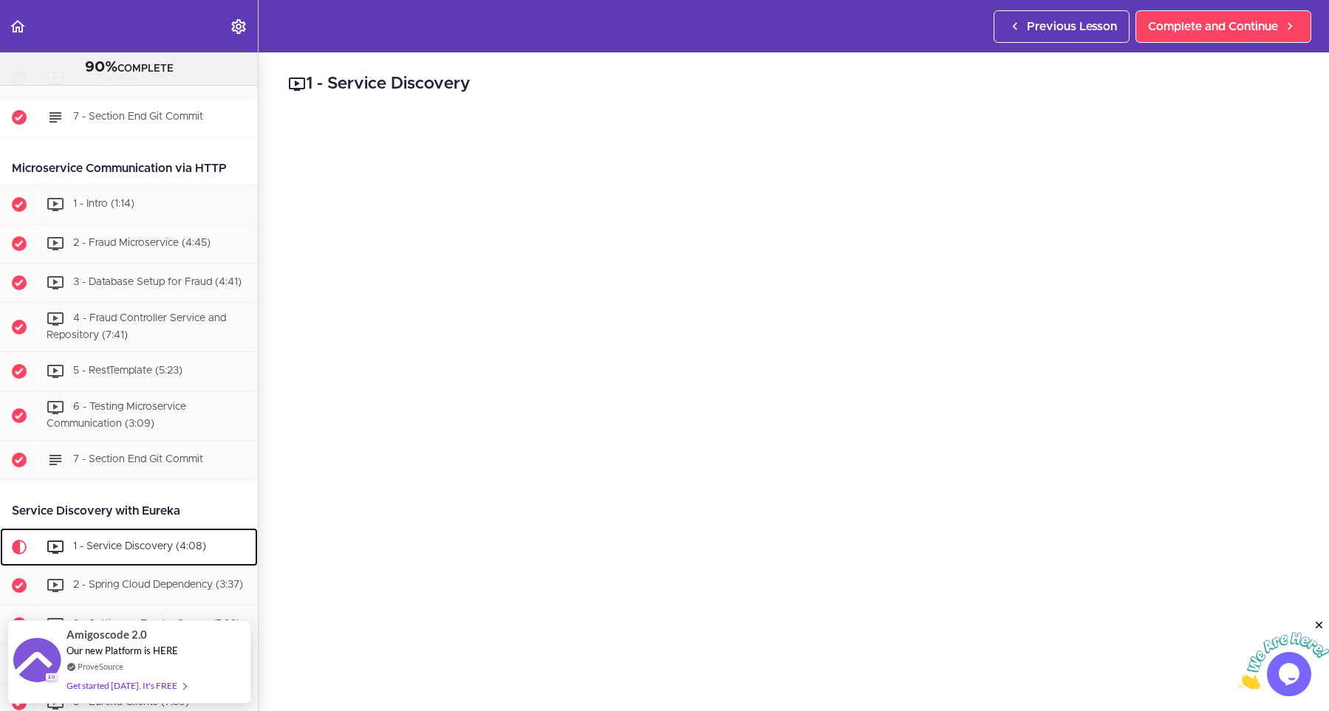
scroll to position [799, 0]
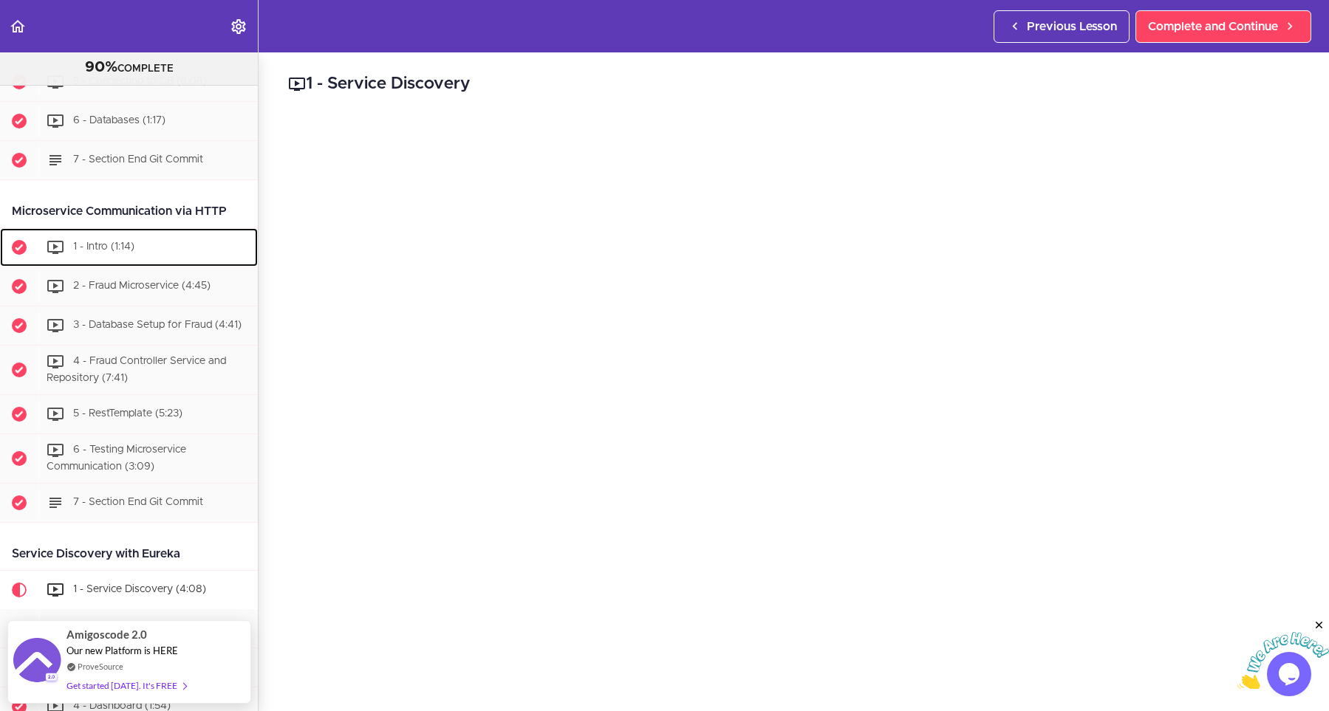
click at [100, 243] on div "1 - Intro (1:14)" at bounding box center [147, 247] width 219 height 33
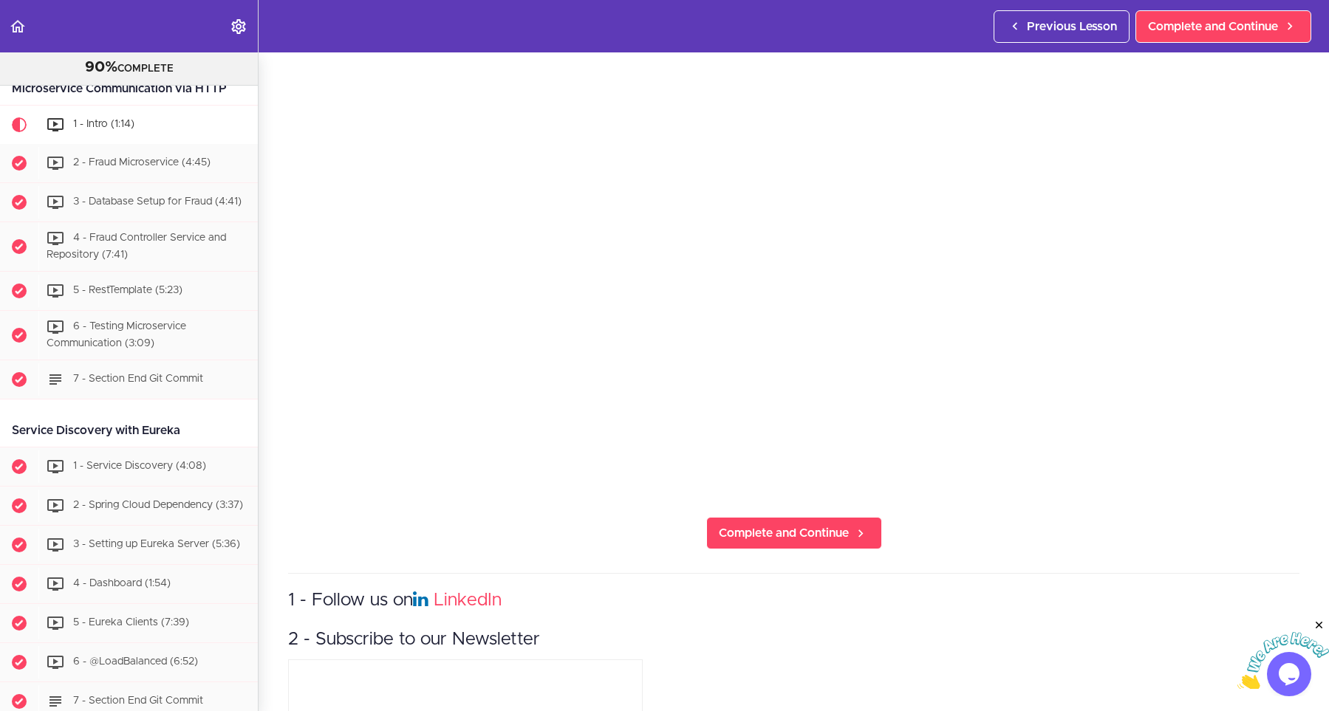
scroll to position [199, 0]
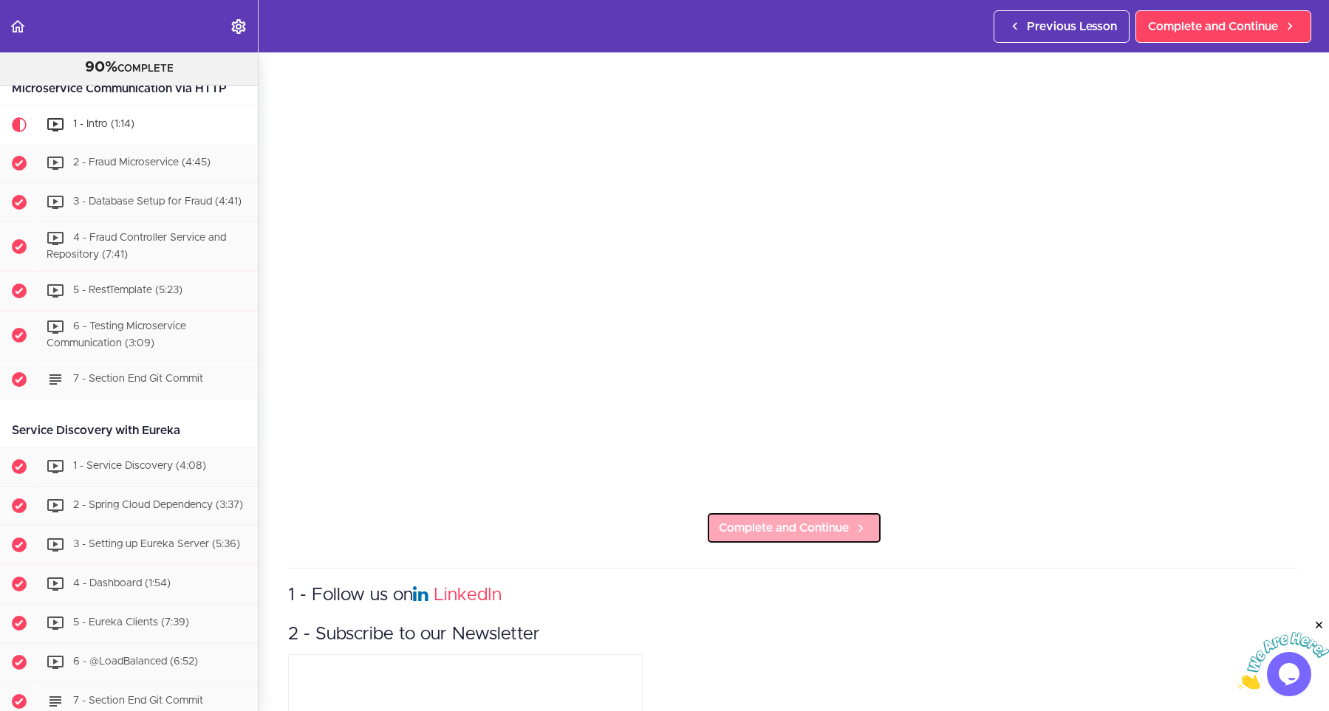
click at [802, 528] on span "Complete and Continue" at bounding box center [784, 528] width 130 height 18
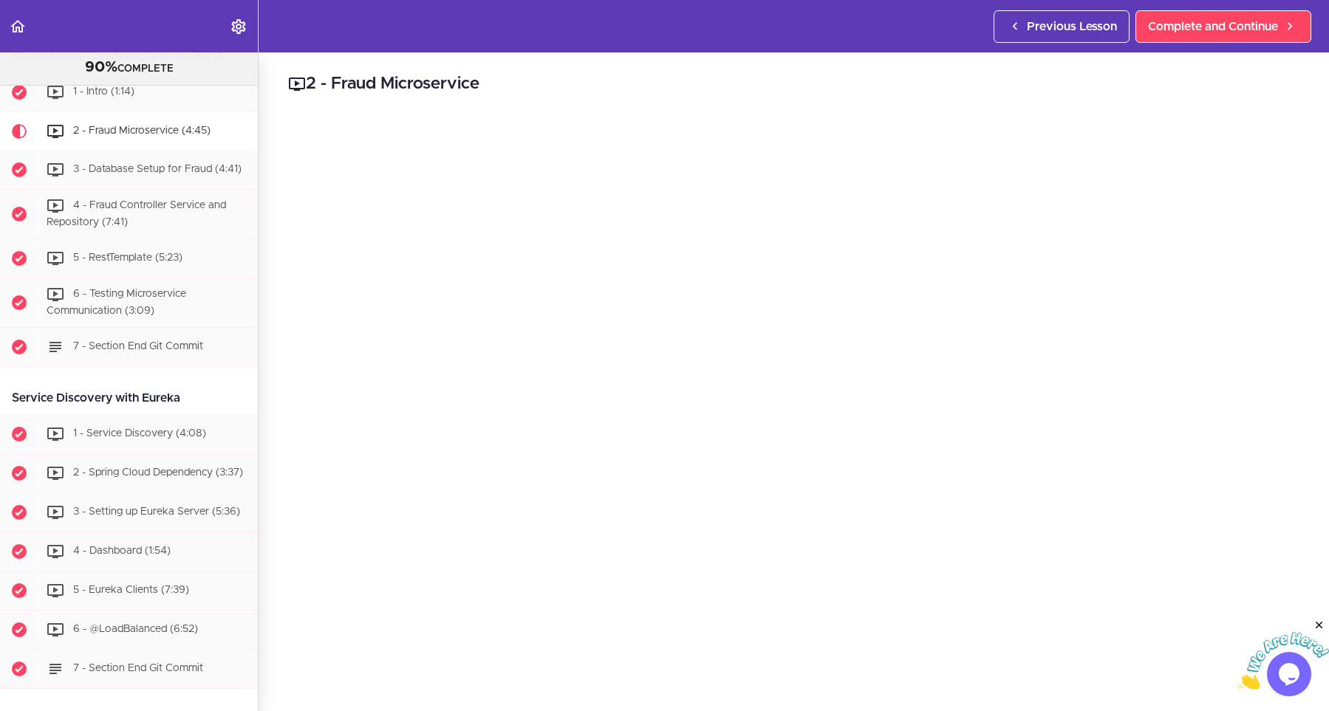
scroll to position [961, 0]
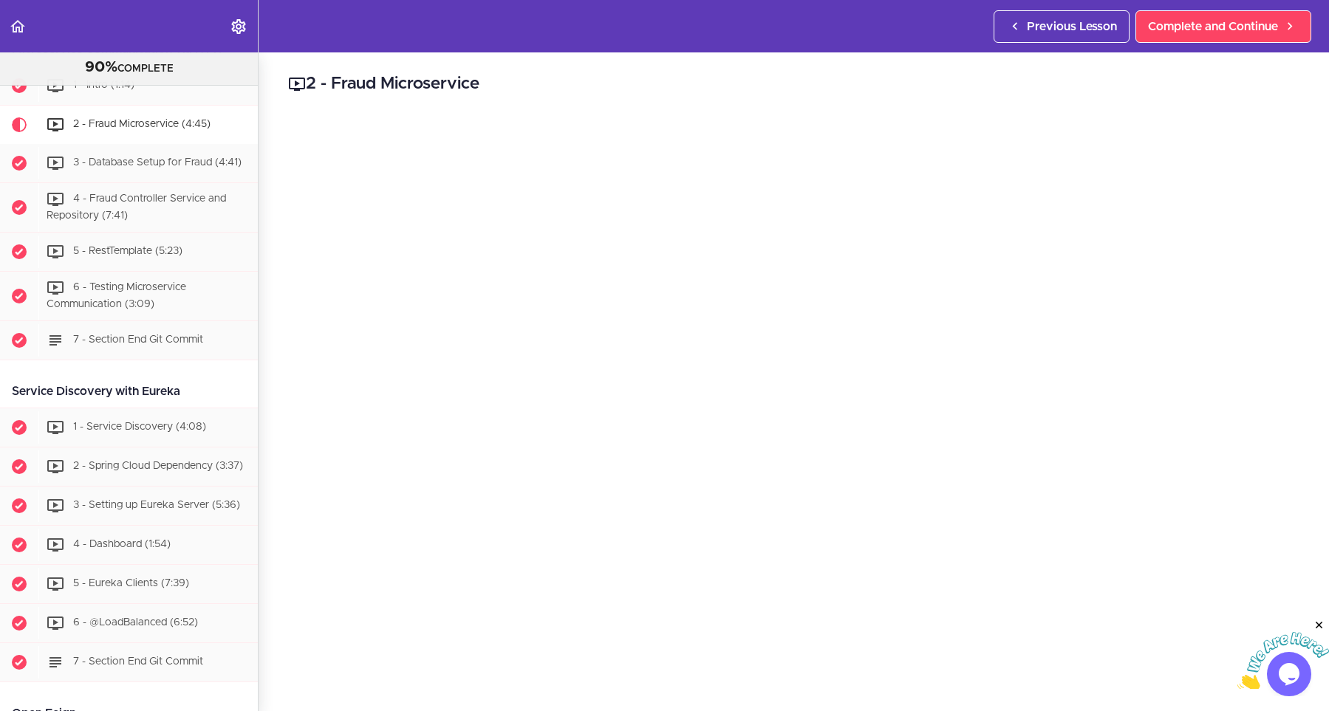
click at [1322, 623] on icon "Close" at bounding box center [1319, 625] width 13 height 13
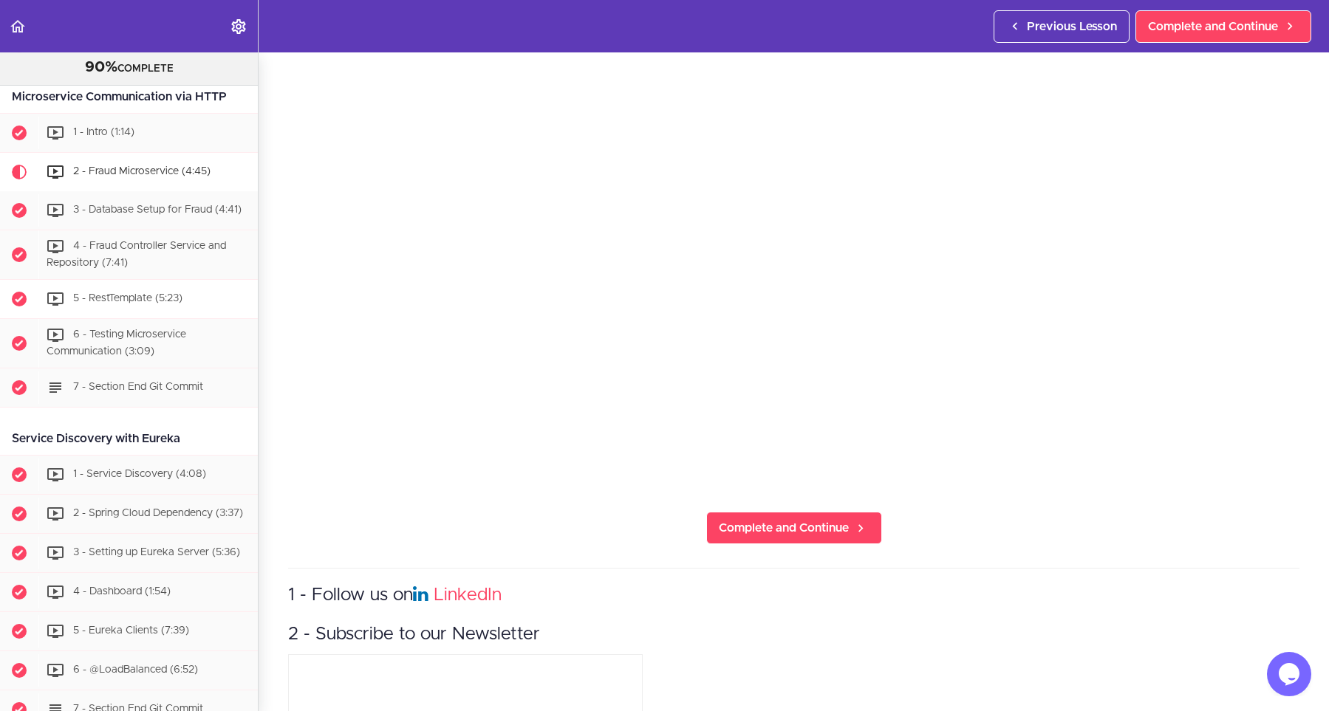
scroll to position [895, 0]
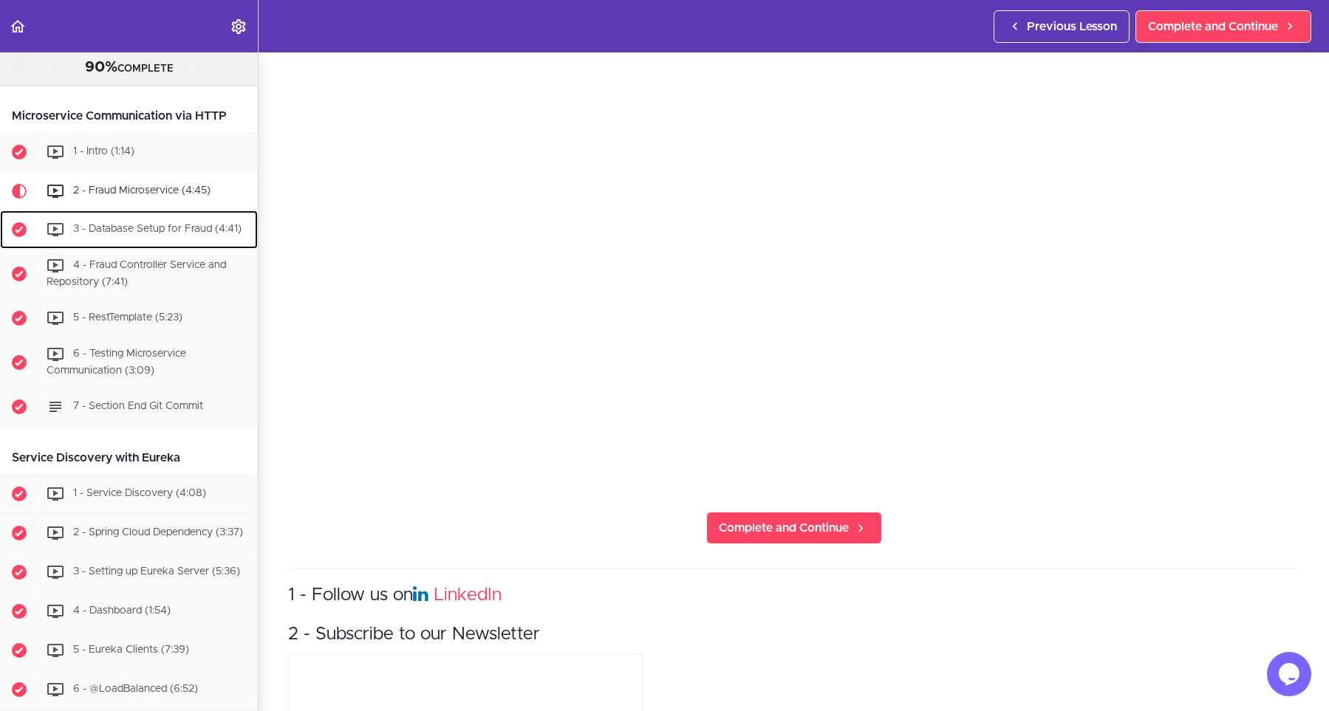
click at [134, 235] on span "3 - Database Setup for Fraud (4:41)" at bounding box center [157, 230] width 168 height 10
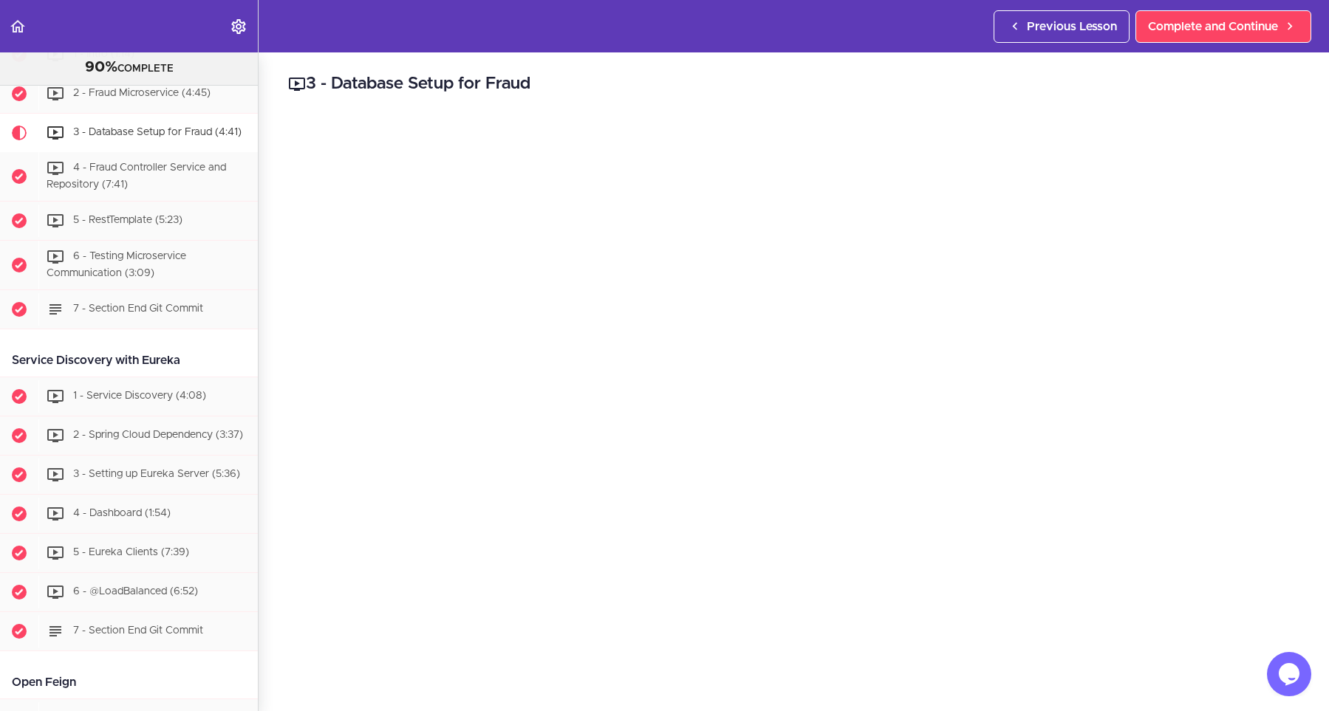
scroll to position [1000, 0]
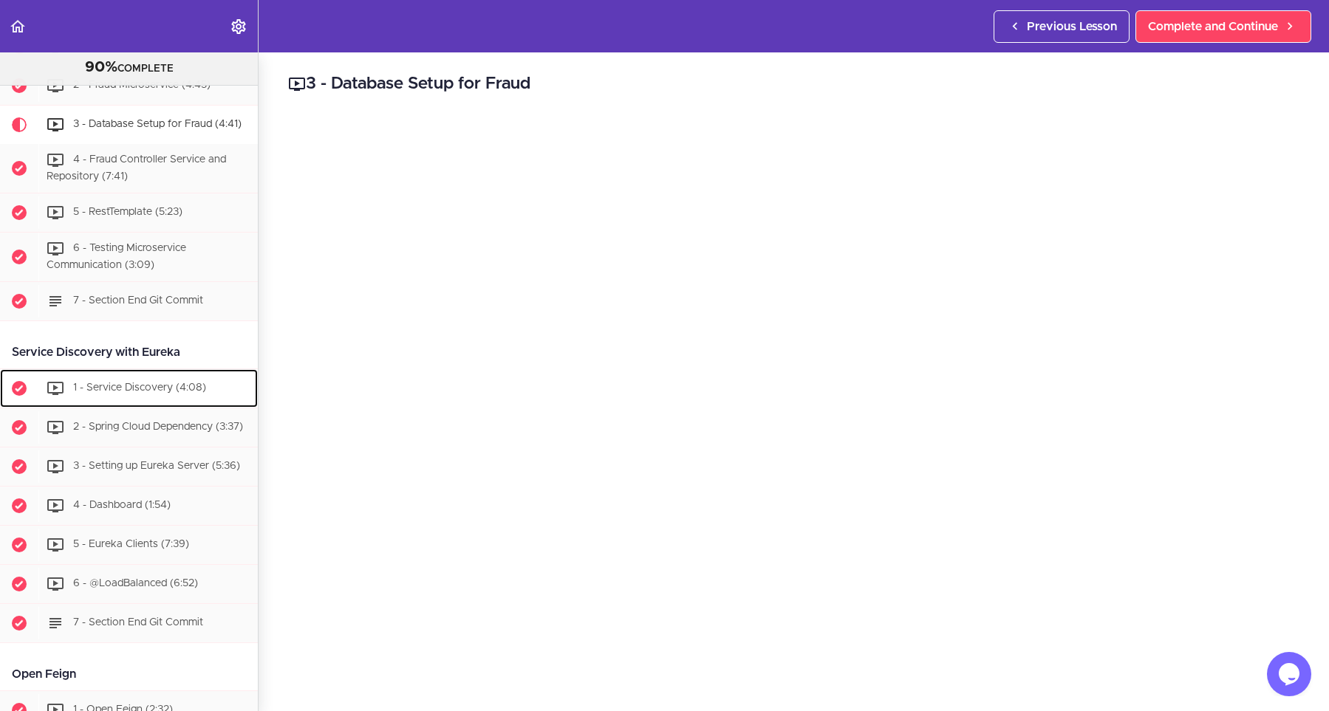
click at [135, 393] on span "1 - Service Discovery (4:08)" at bounding box center [139, 388] width 133 height 10
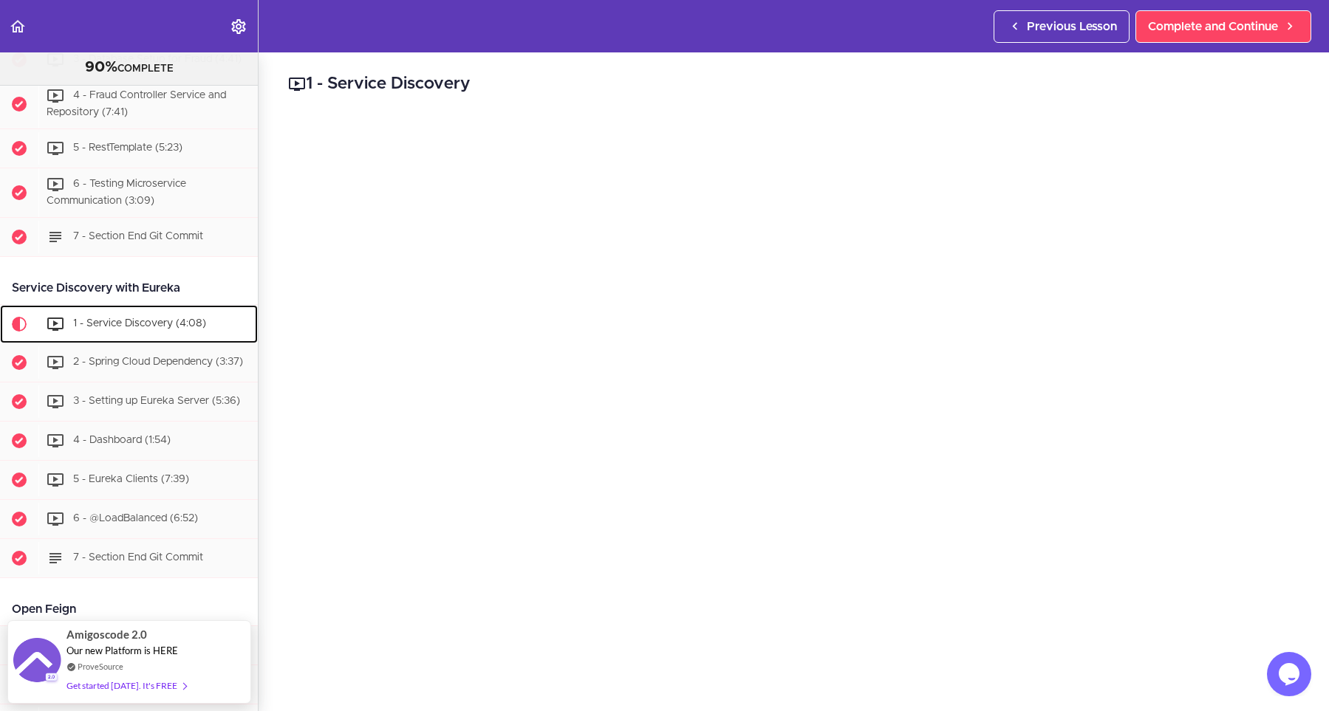
scroll to position [866, 0]
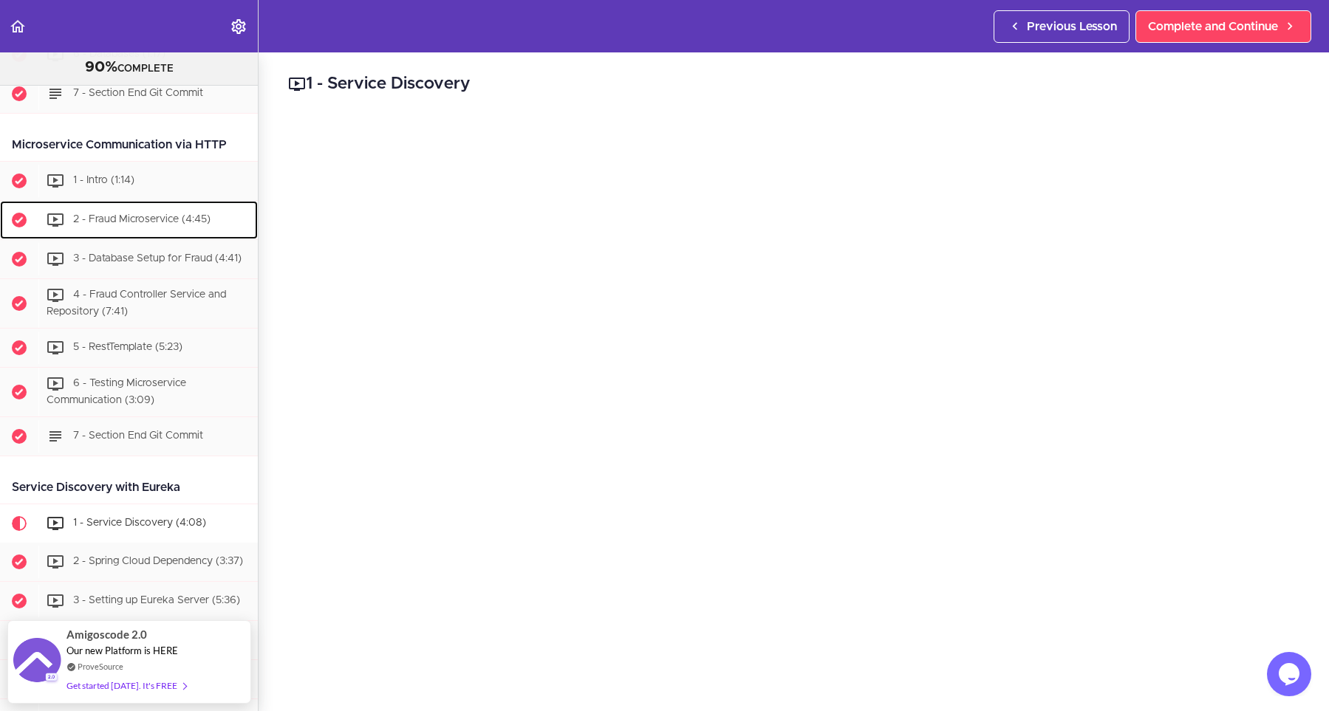
click at [164, 231] on div "2 - Fraud Microservice (4:45)" at bounding box center [147, 220] width 219 height 33
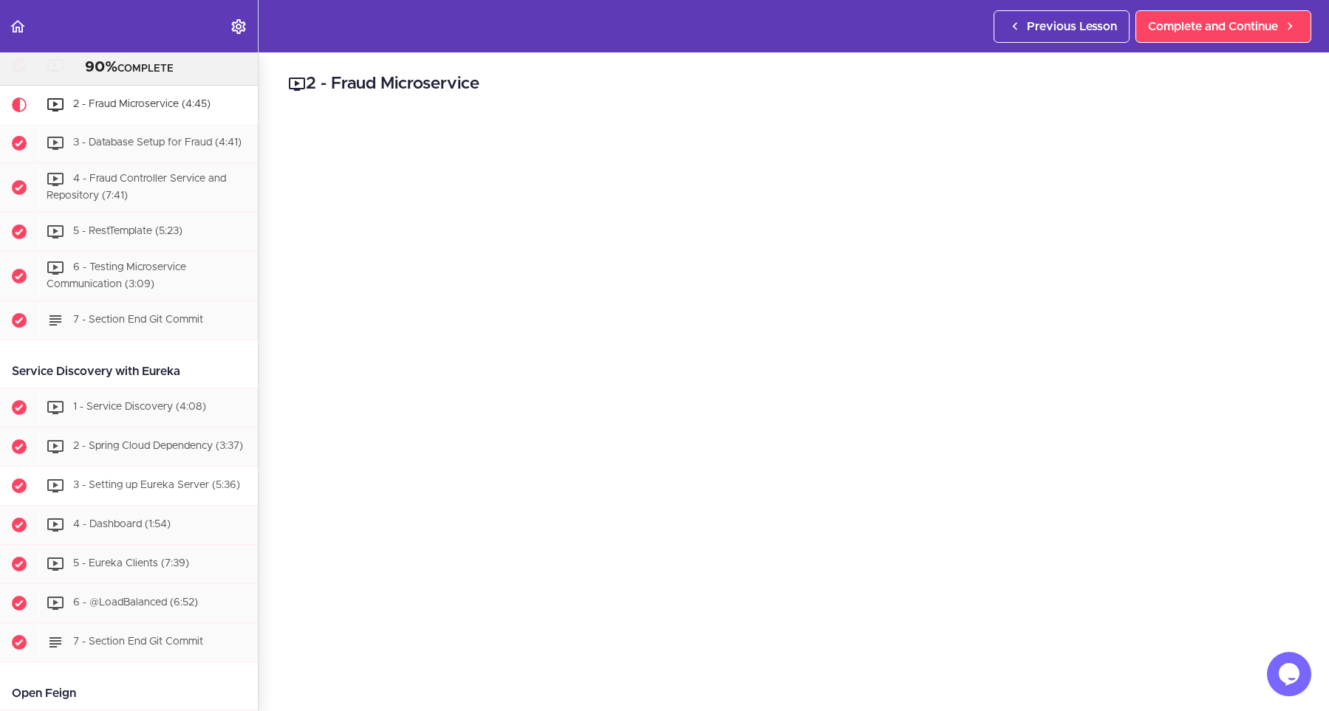
scroll to position [895, 0]
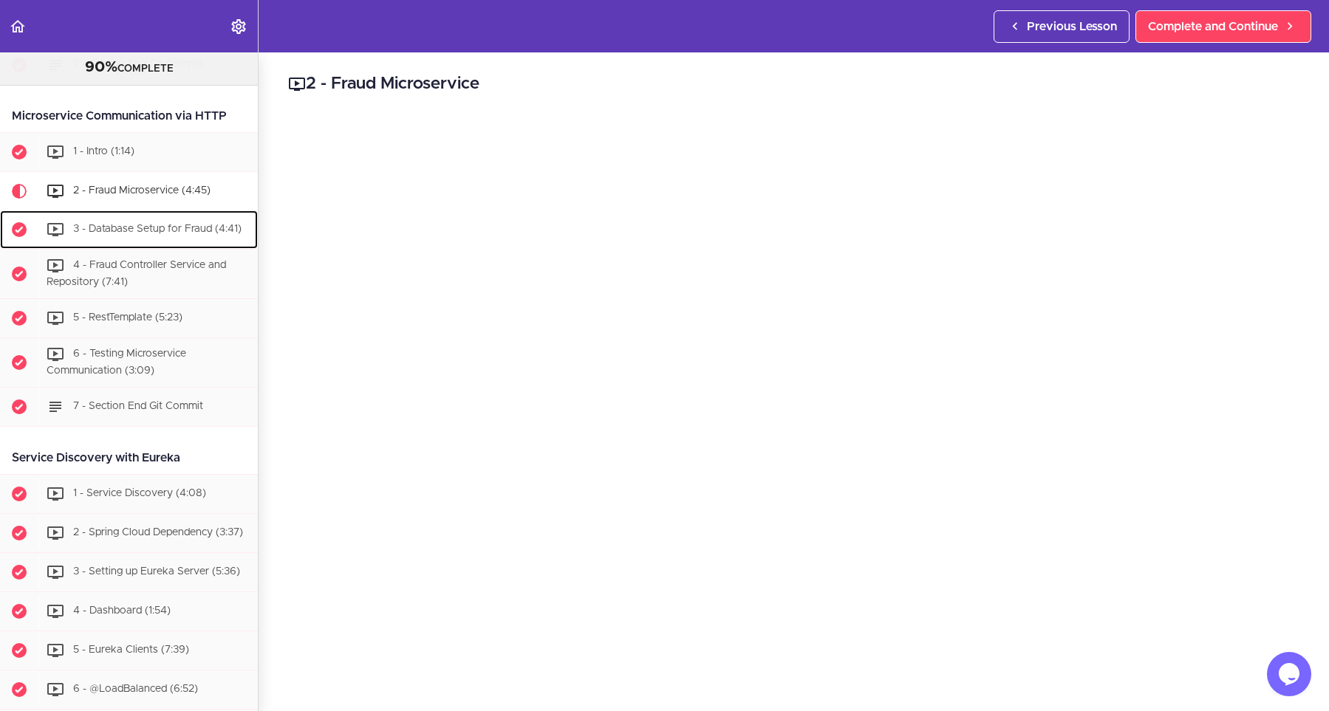
click at [131, 227] on span "3 - Database Setup for Fraud (4:41)" at bounding box center [157, 230] width 168 height 10
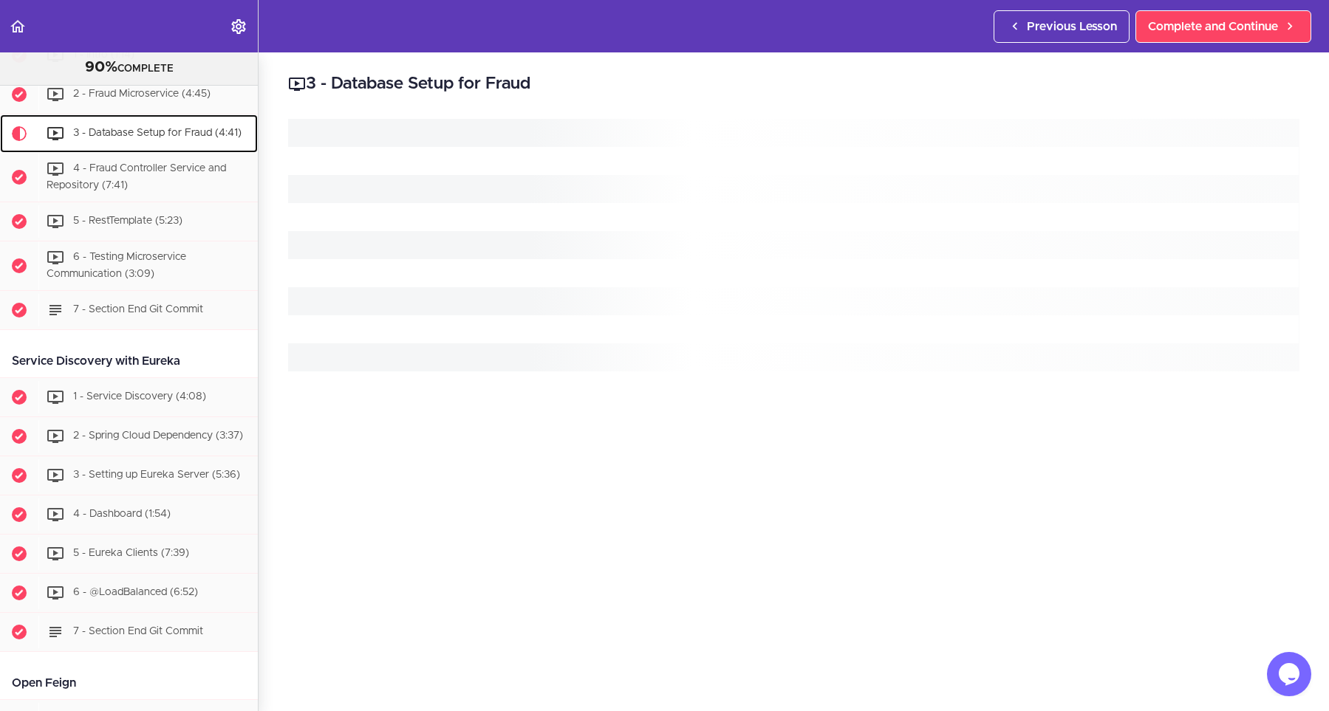
scroll to position [1000, 0]
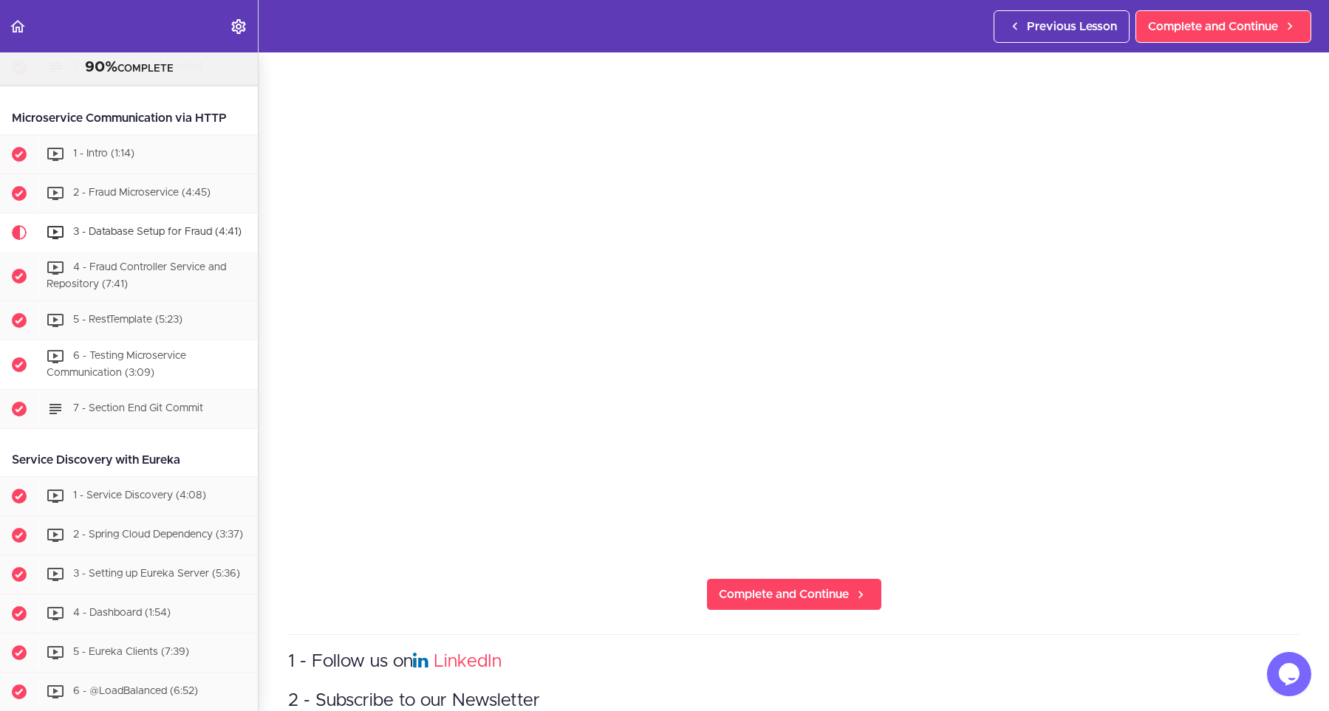
scroll to position [801, 0]
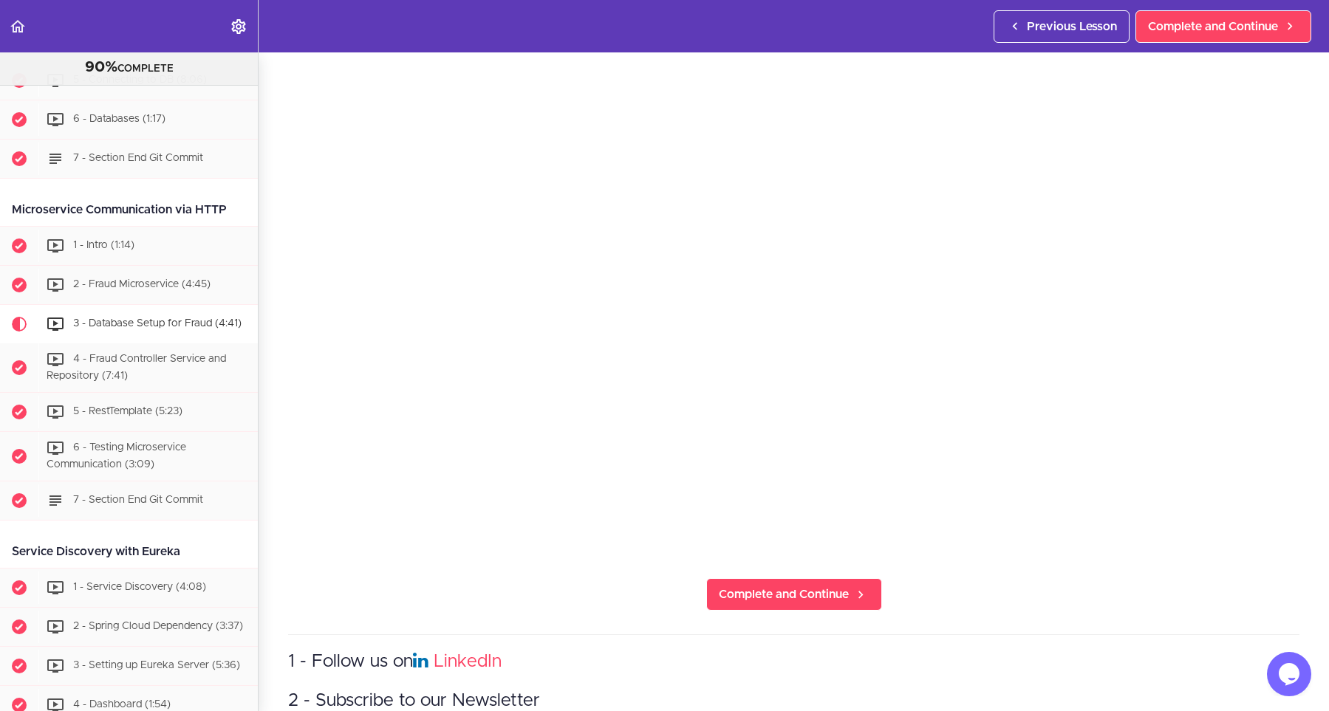
click at [743, 576] on div "3 - Database Setup for Fraud Complete and Continue 1 - Follow us on LinkedIn 2 …" at bounding box center [794, 248] width 1071 height 659
click at [743, 592] on span "Complete and Continue" at bounding box center [784, 595] width 130 height 18
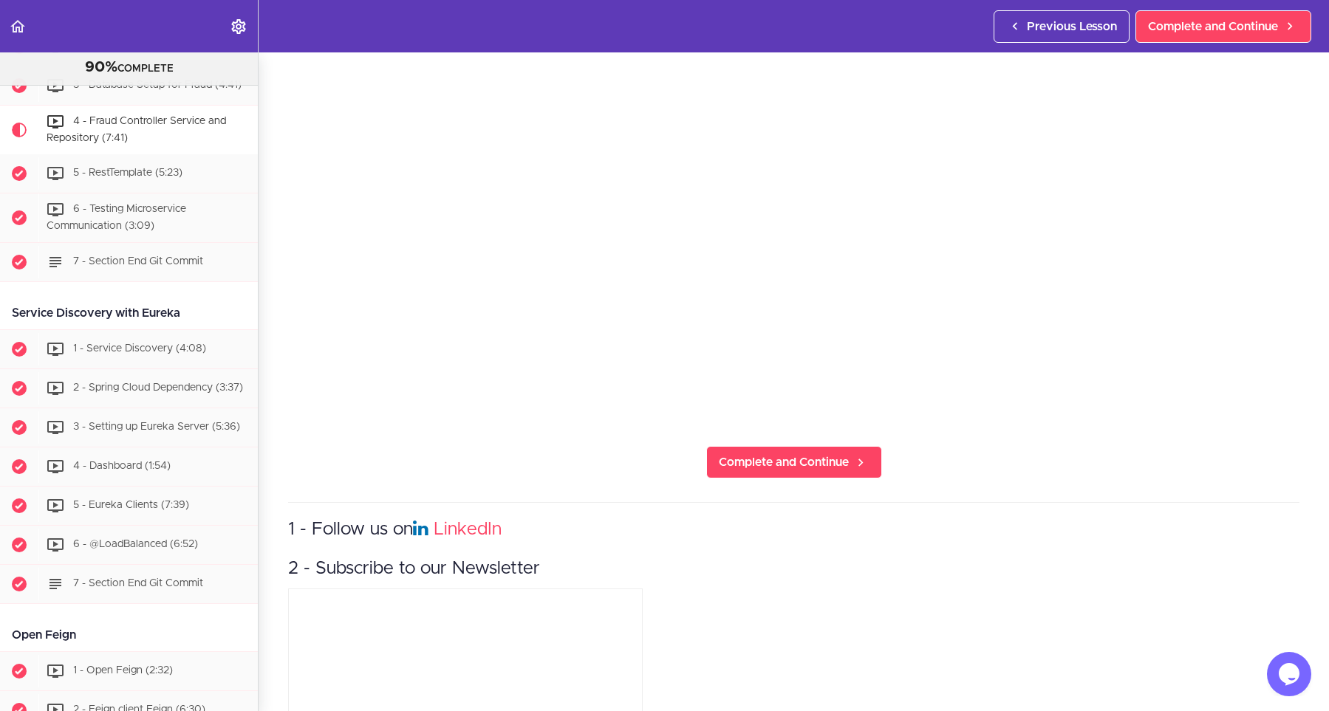
scroll to position [266, 0]
click at [761, 473] on link "Complete and Continue" at bounding box center [794, 462] width 176 height 33
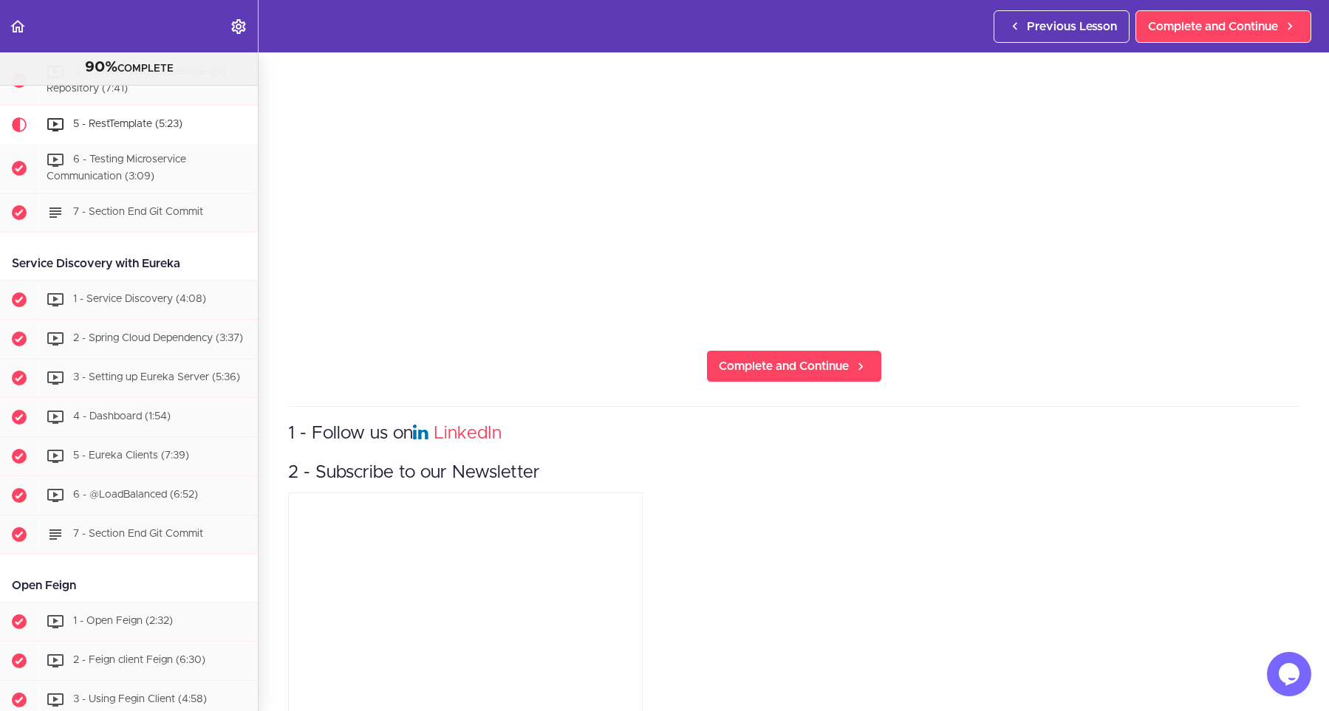
scroll to position [383, 0]
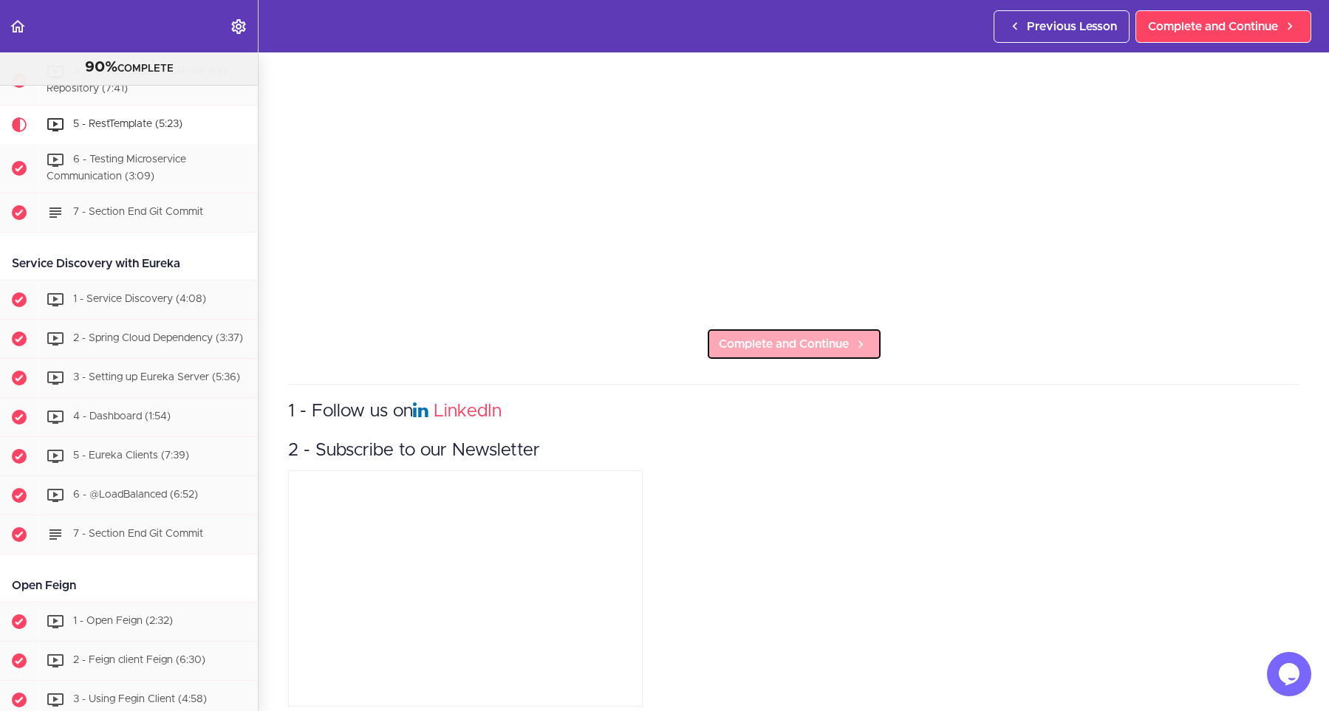
click at [734, 344] on span "Complete and Continue" at bounding box center [784, 344] width 130 height 18
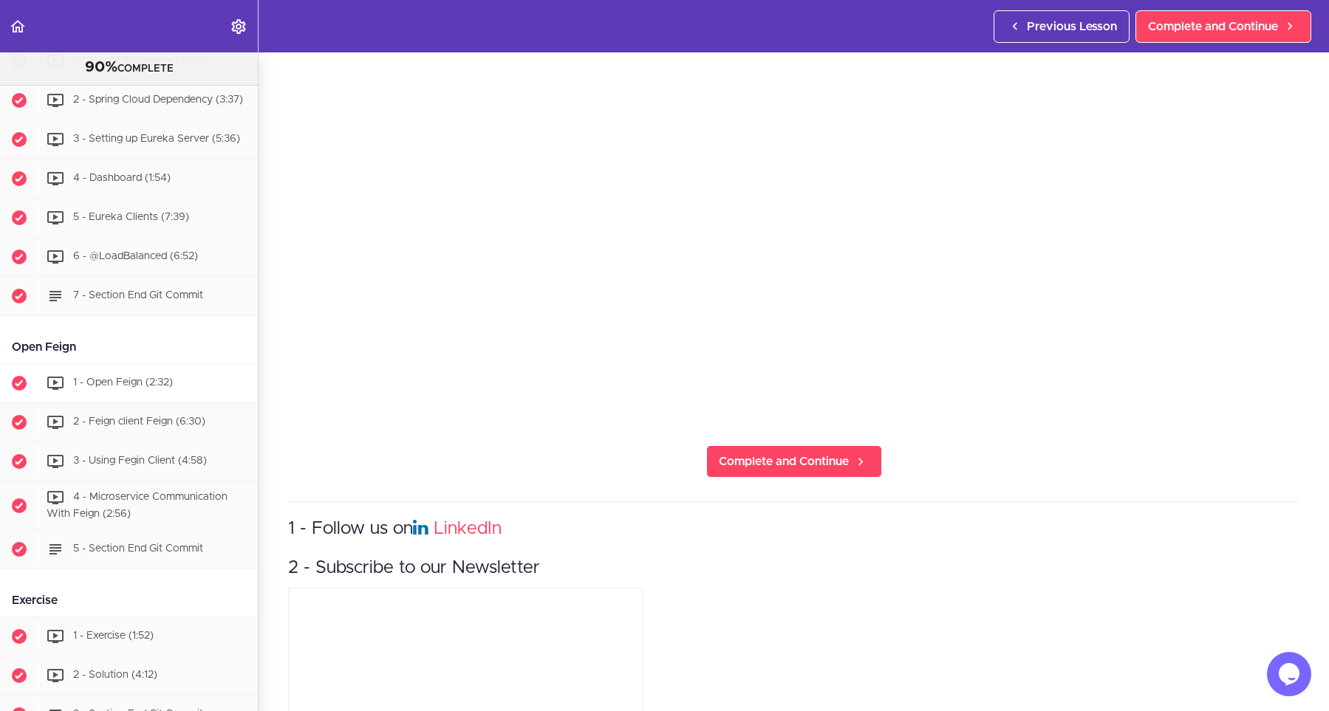
scroll to position [1062, 0]
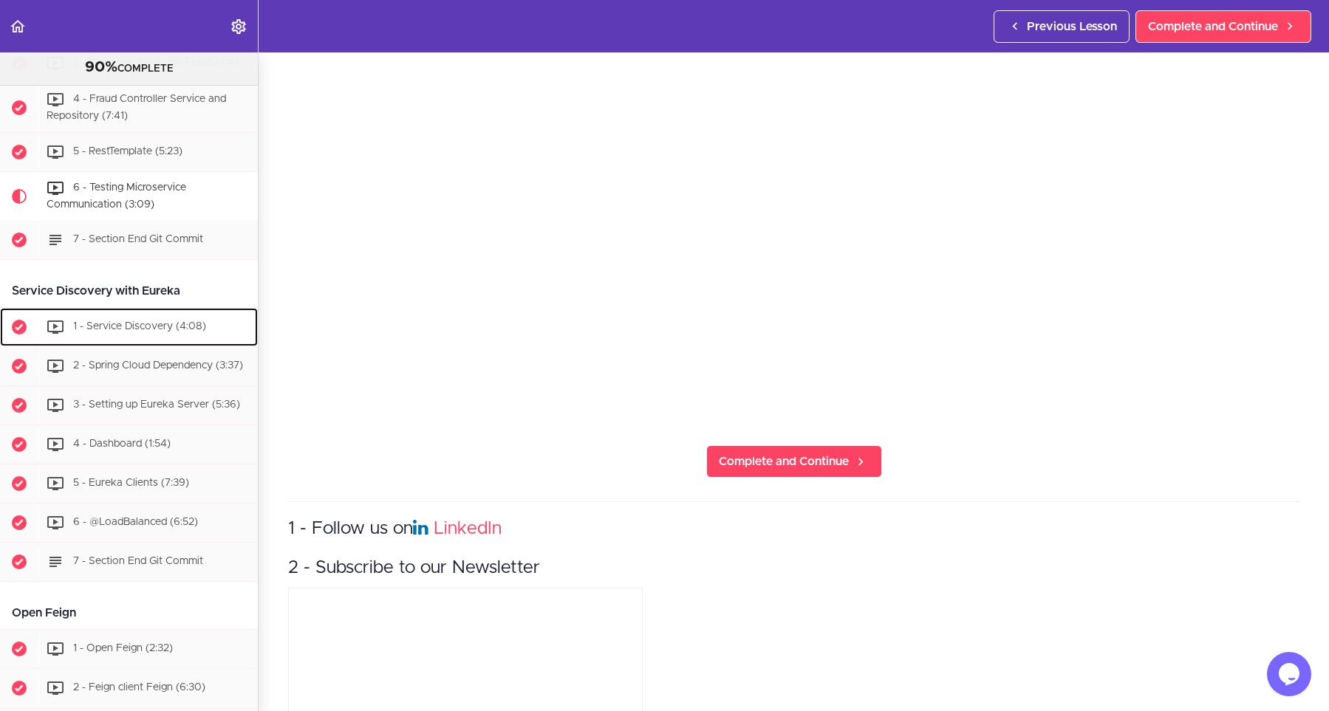
click at [132, 332] on span "1 - Service Discovery (4:08)" at bounding box center [139, 326] width 133 height 10
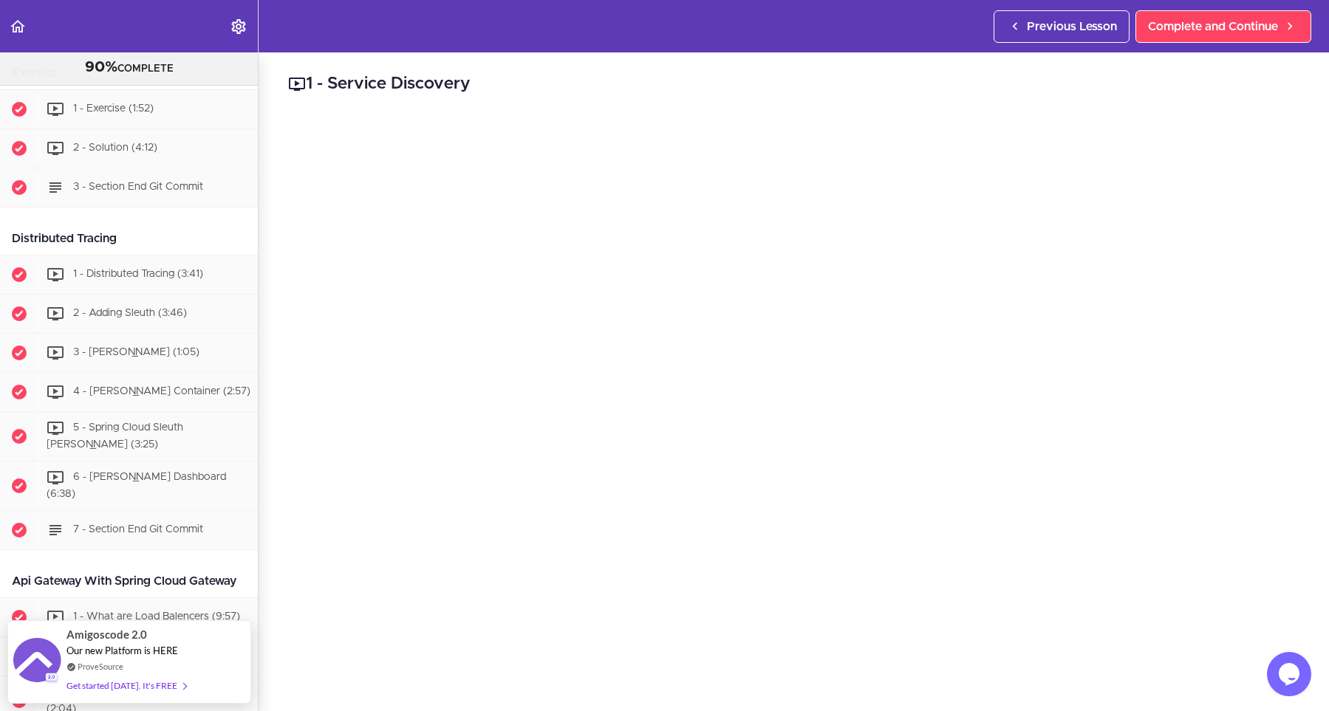
scroll to position [1880, 0]
